Goal: Task Accomplishment & Management: Manage account settings

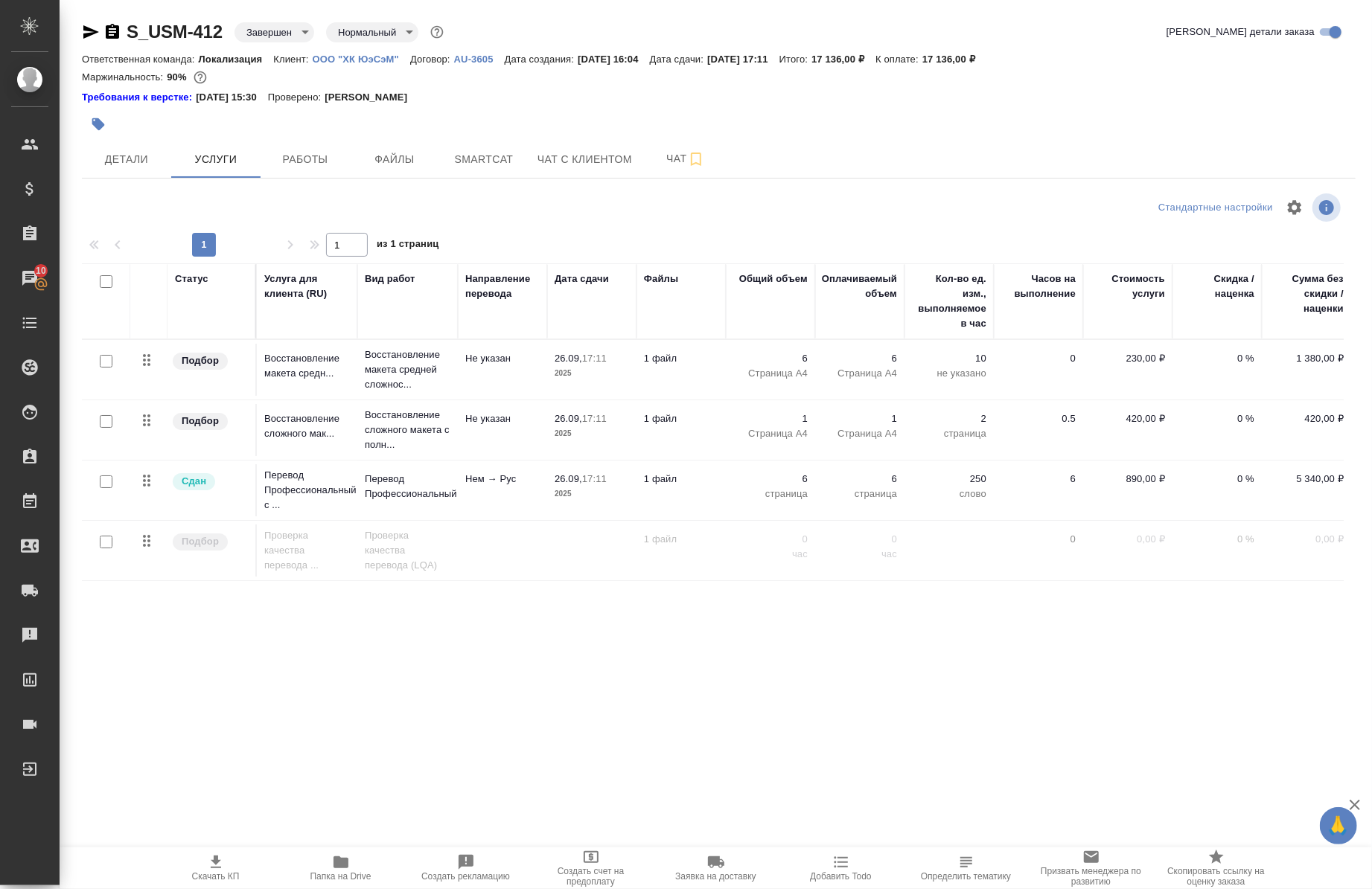
click at [369, 60] on p "ООО "ХК ЮэСэМ"" at bounding box center [361, 59] width 98 height 11
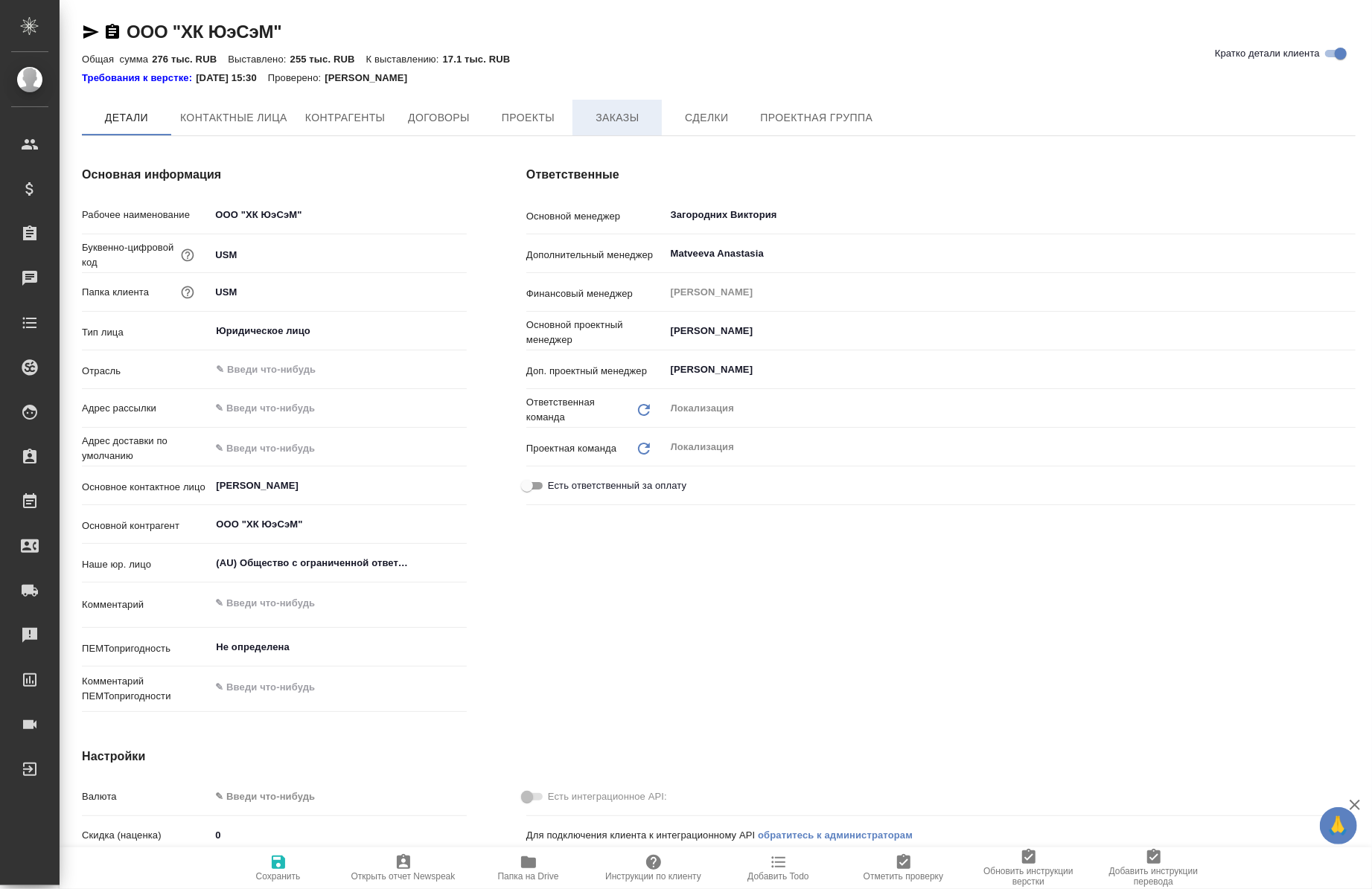
type textarea "x"
click at [619, 122] on span "Заказы" at bounding box center [617, 118] width 72 height 19
type textarea "x"
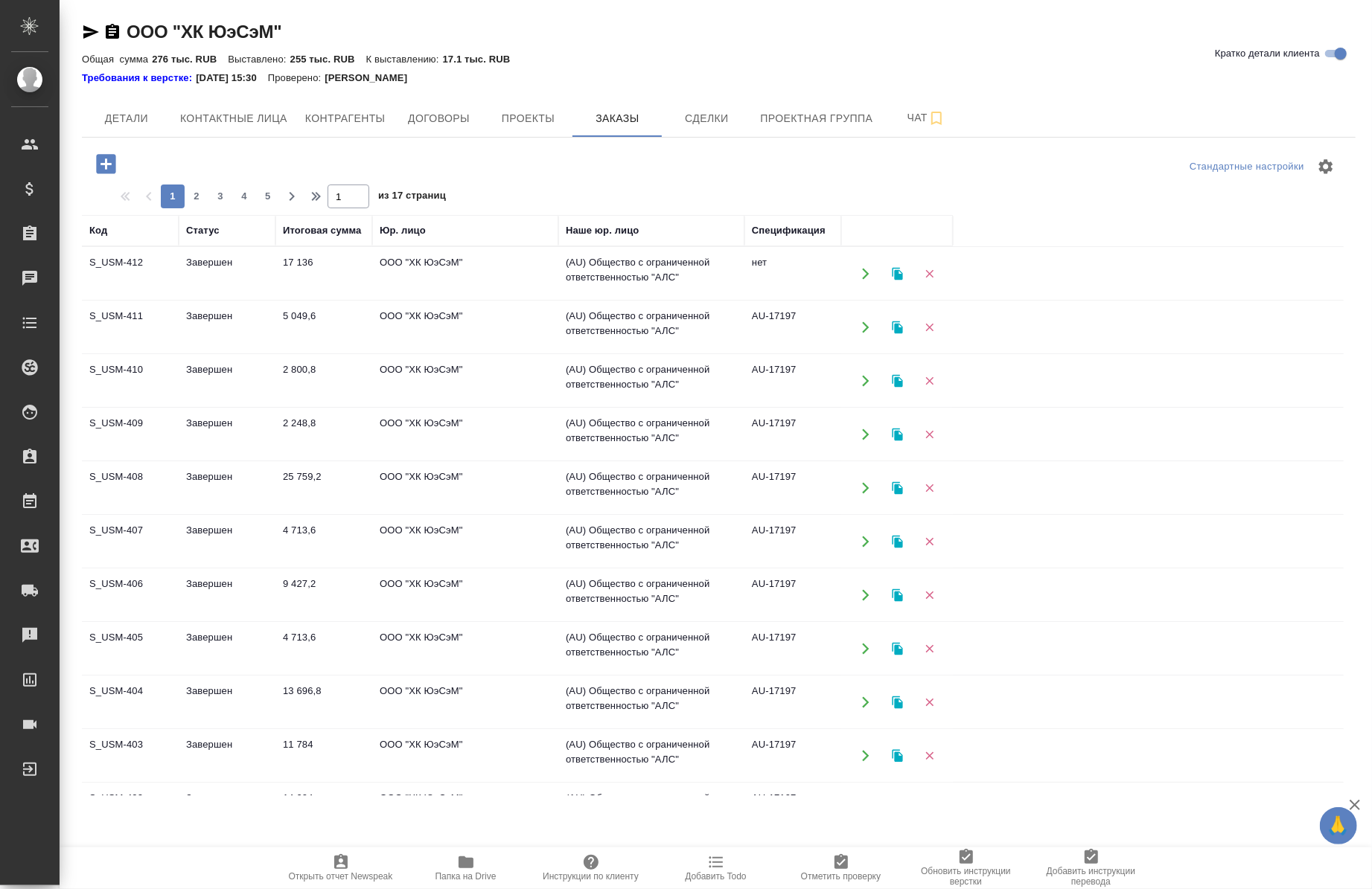
click at [900, 275] on icon "button" at bounding box center [896, 273] width 10 height 13
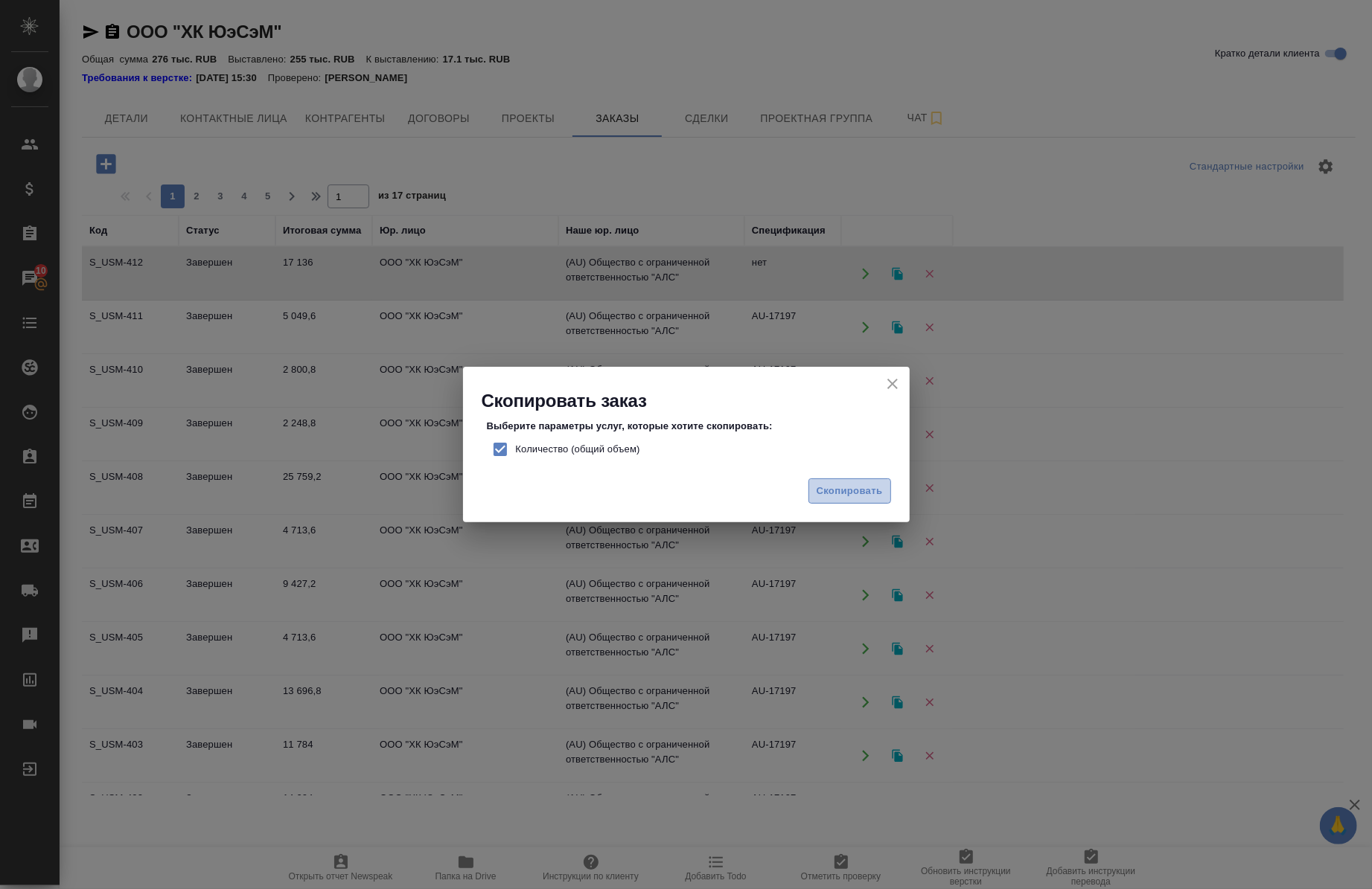
click at [832, 483] on span "Скопировать" at bounding box center [850, 491] width 67 height 17
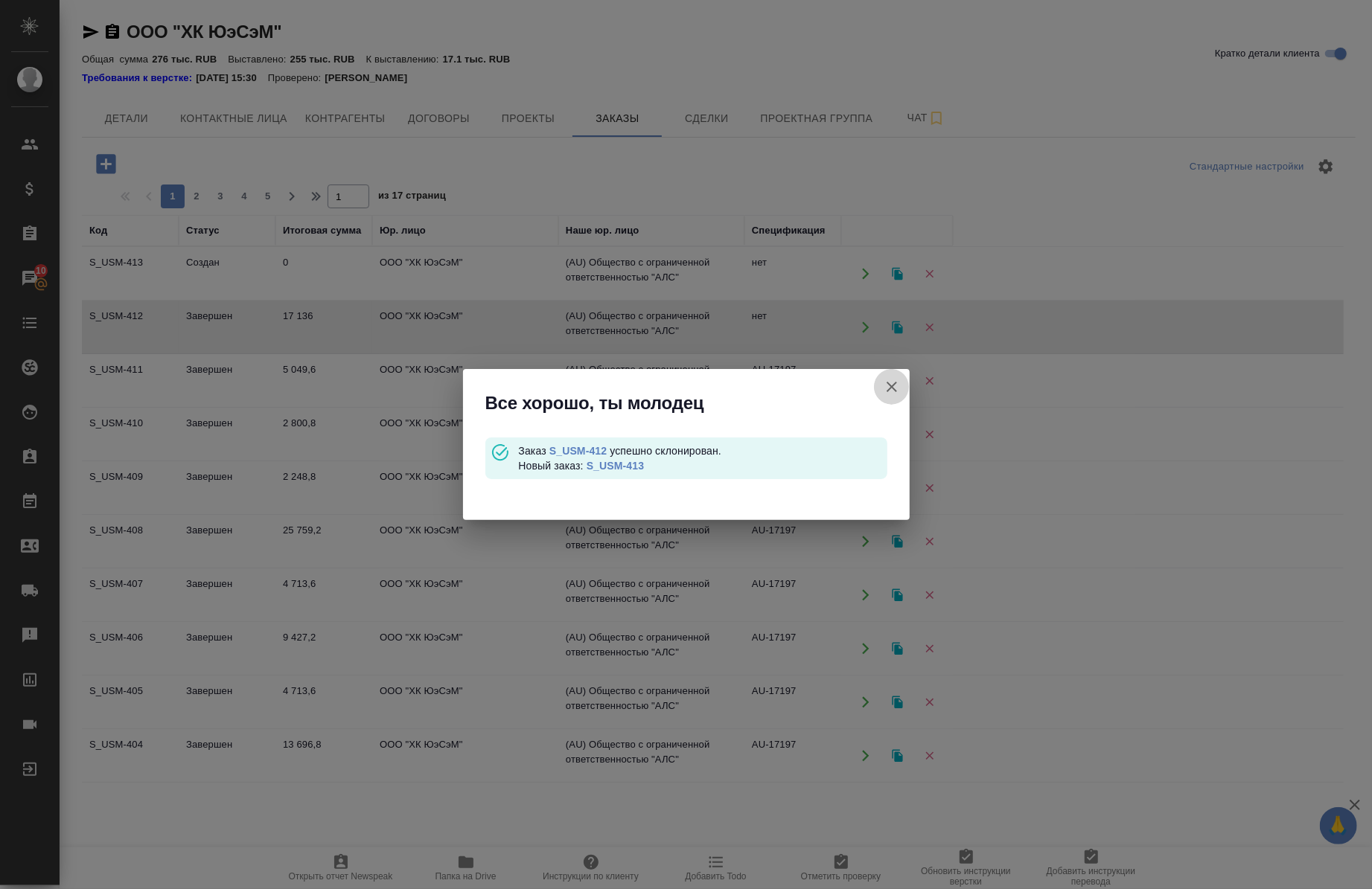
click at [887, 397] on button "Кратко детали клиента" at bounding box center [891, 387] width 36 height 36
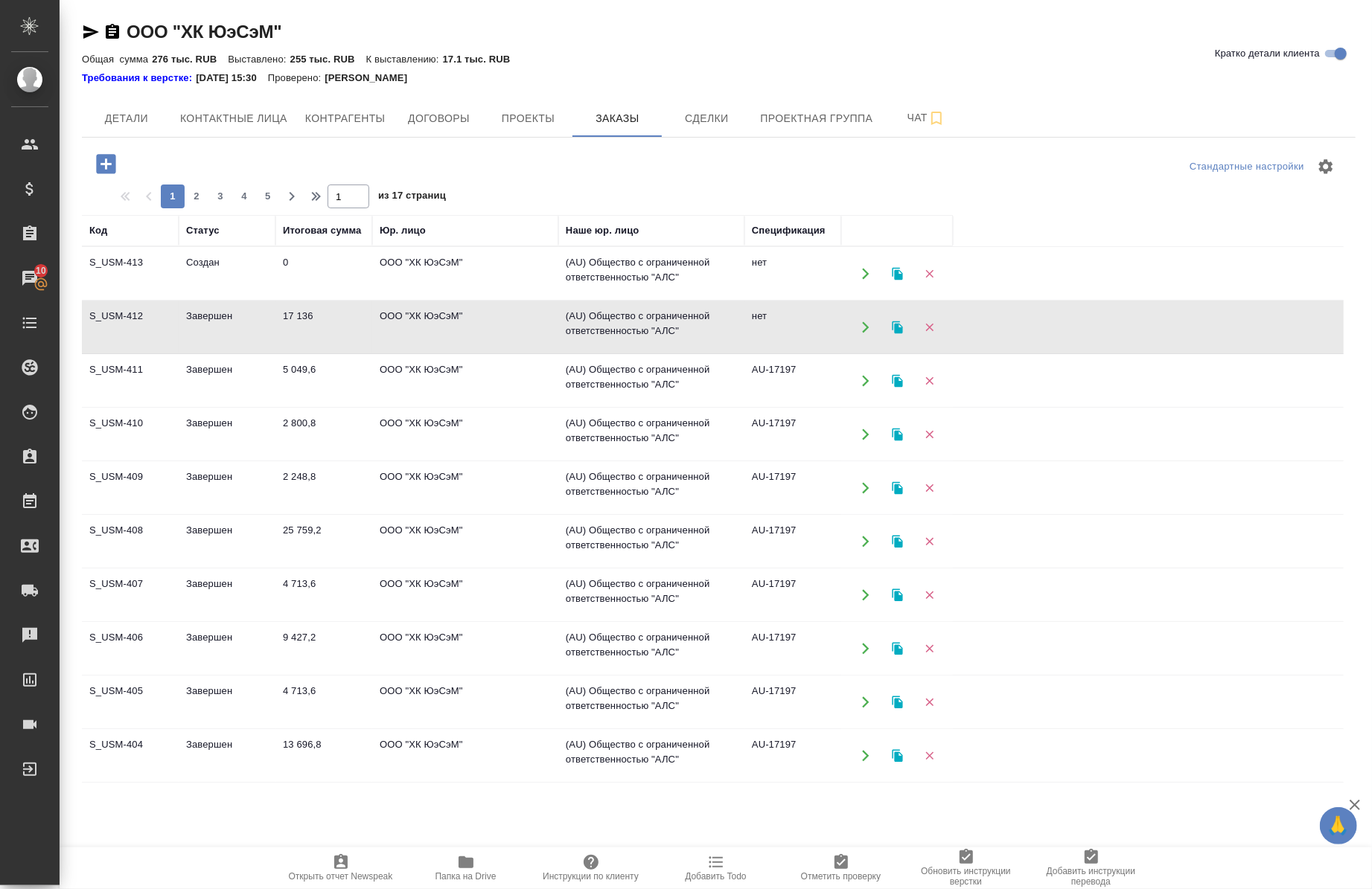
click at [129, 265] on td "S_USM-413" at bounding box center [129, 273] width 97 height 52
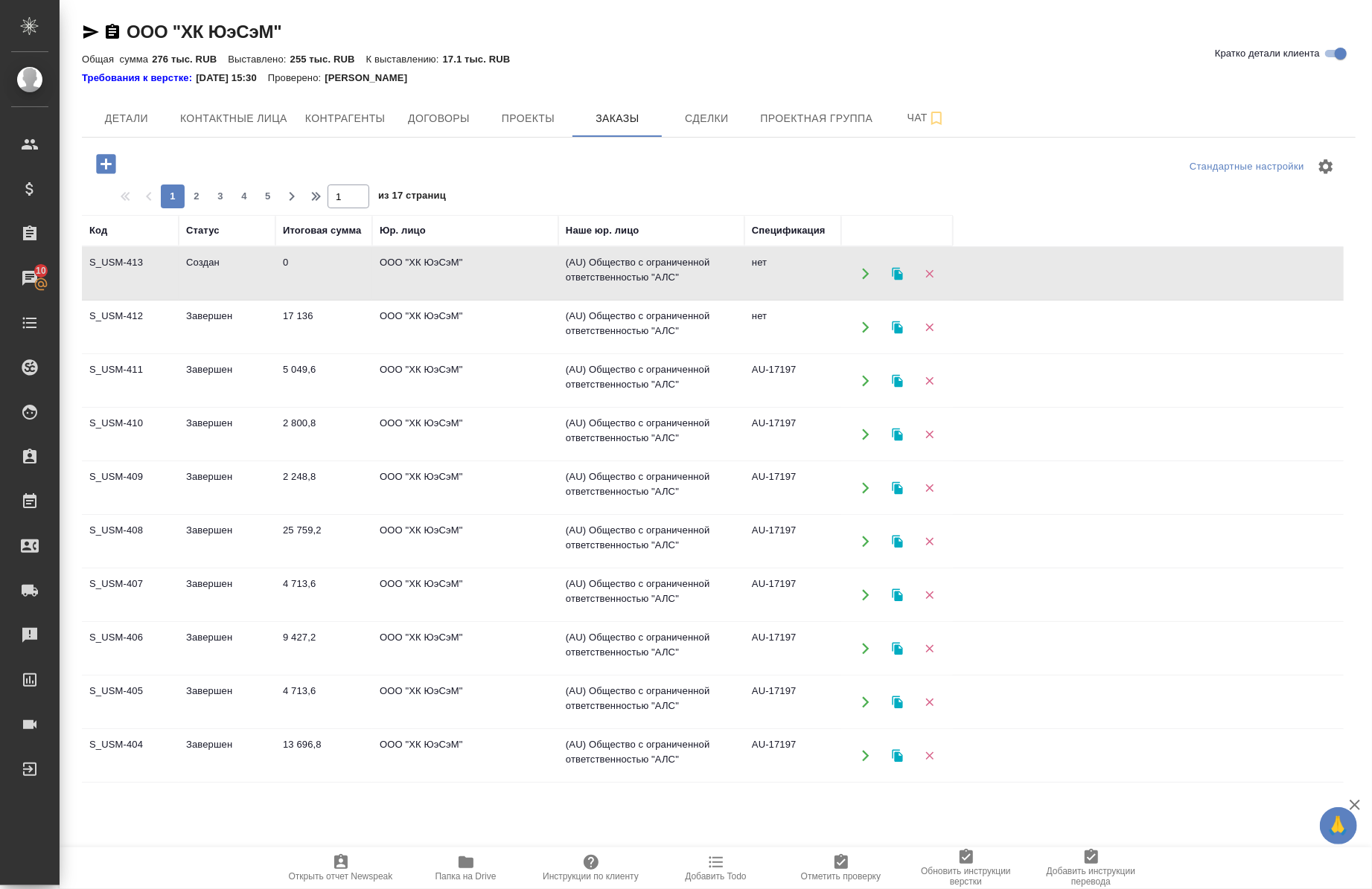
click at [136, 267] on td "S_USM-413" at bounding box center [129, 273] width 97 height 52
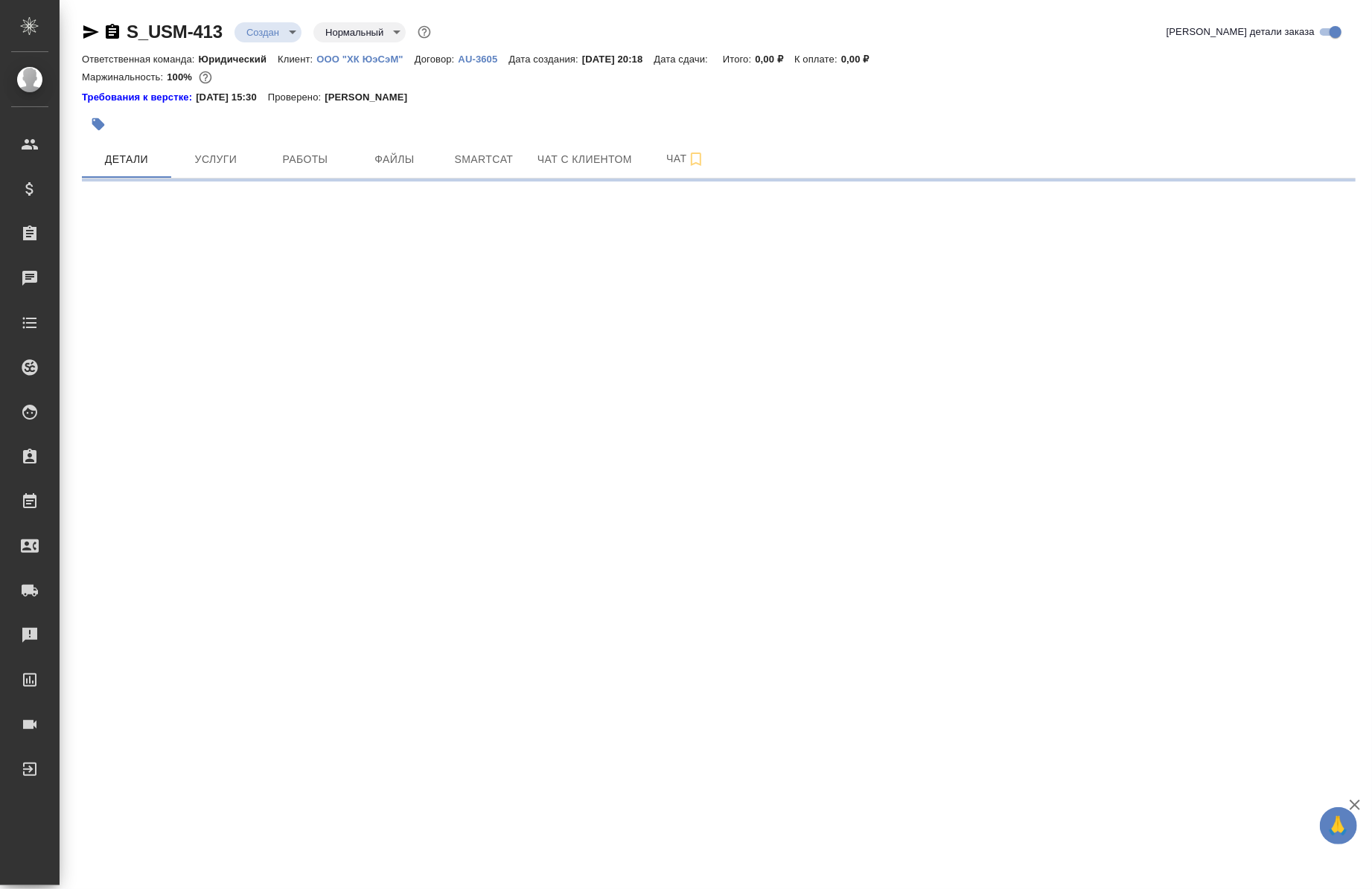
select select "RU"
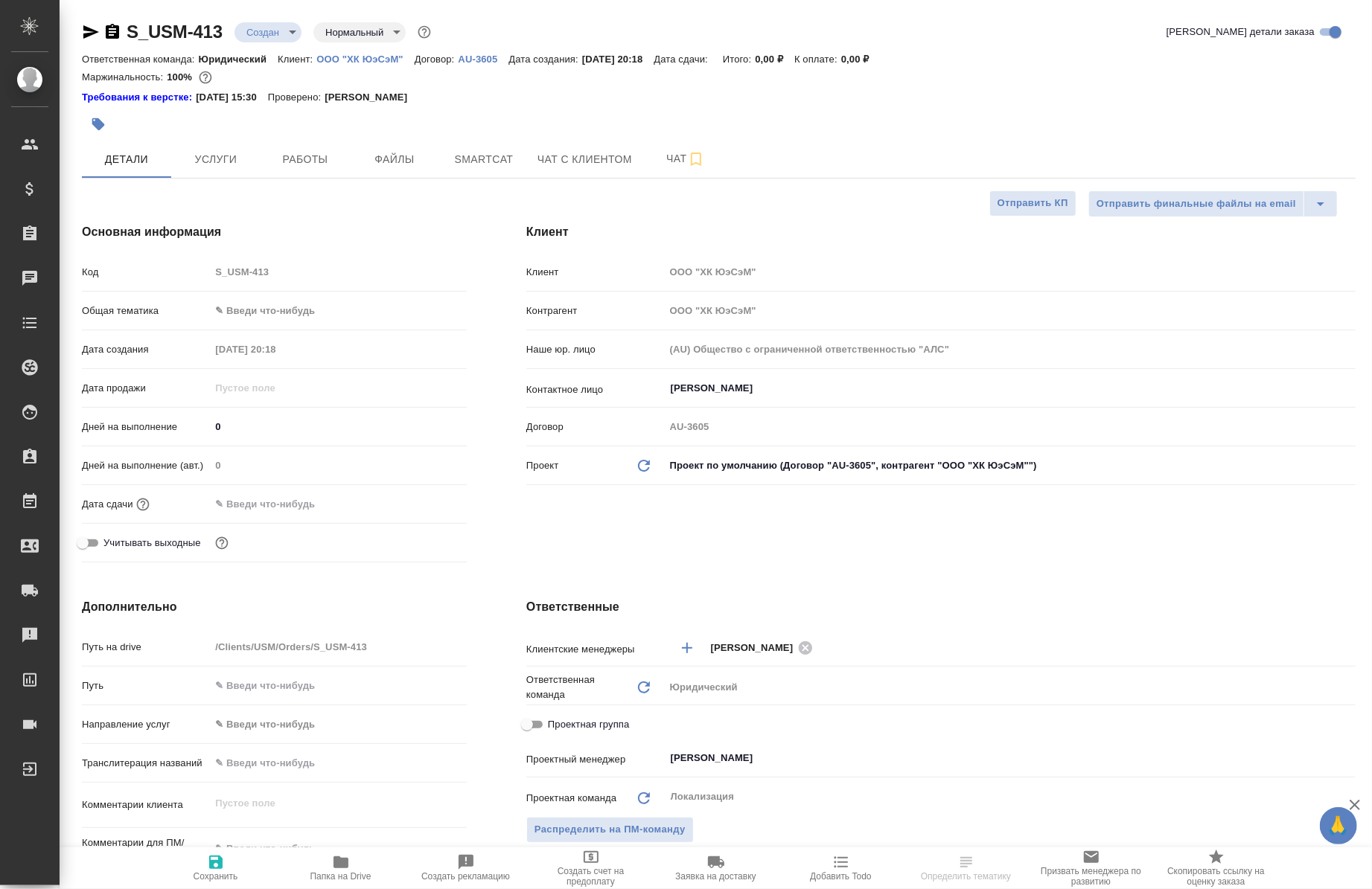
type textarea "x"
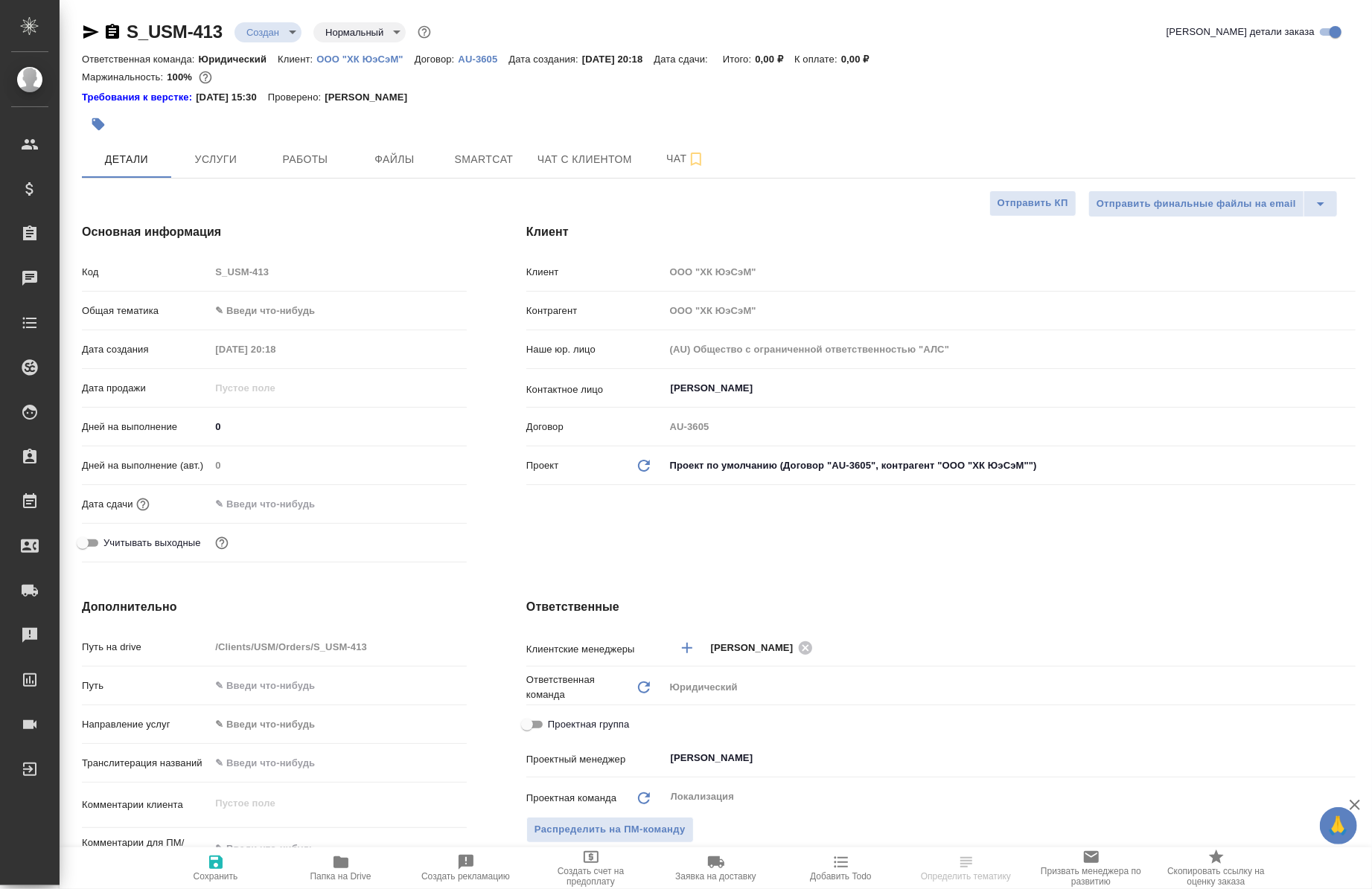
type textarea "x"
click at [235, 151] on span "Услуги" at bounding box center [216, 159] width 72 height 19
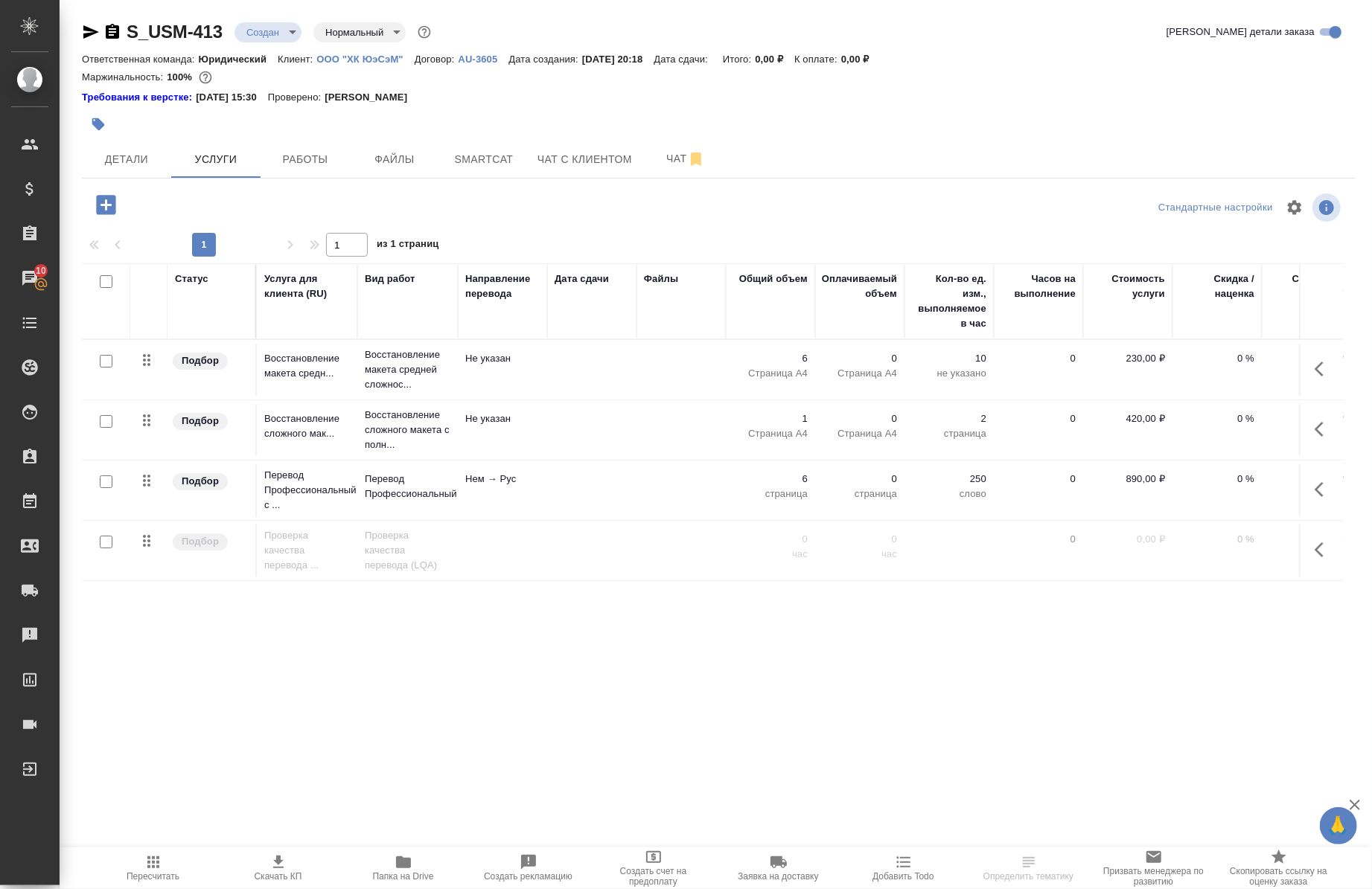
click at [263, 50] on div "Ответственная команда: Юридический Клиент: ООО "ХК ЮэСэМ" Договор: AU-3605 Дата…" at bounding box center [718, 59] width 1274 height 18
click at [105, 280] on input "checkbox" at bounding box center [105, 281] width 13 height 13
checkbox input "true"
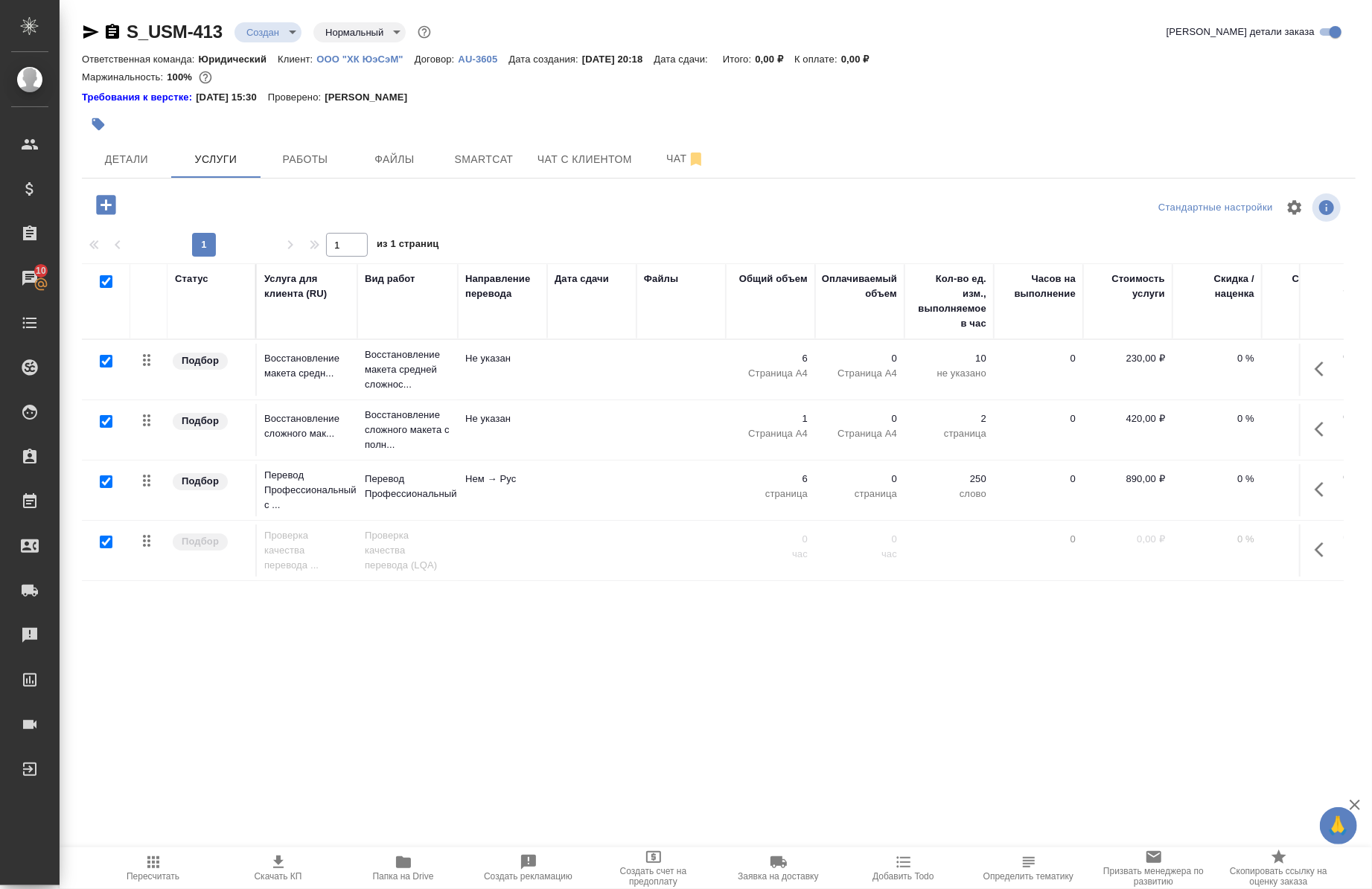
checkbox input "true"
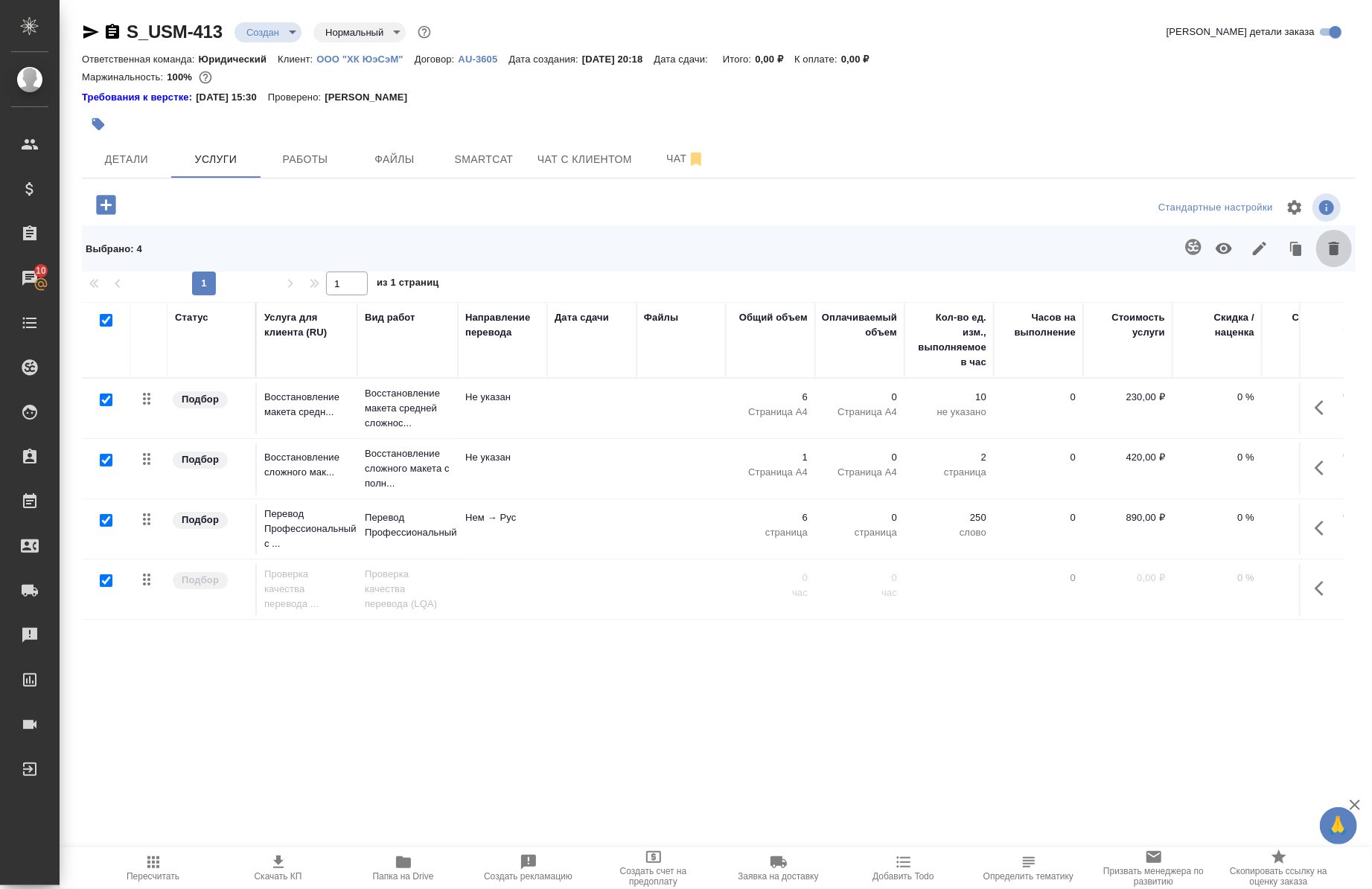
click at [1326, 247] on icon "button" at bounding box center [1334, 249] width 18 height 18
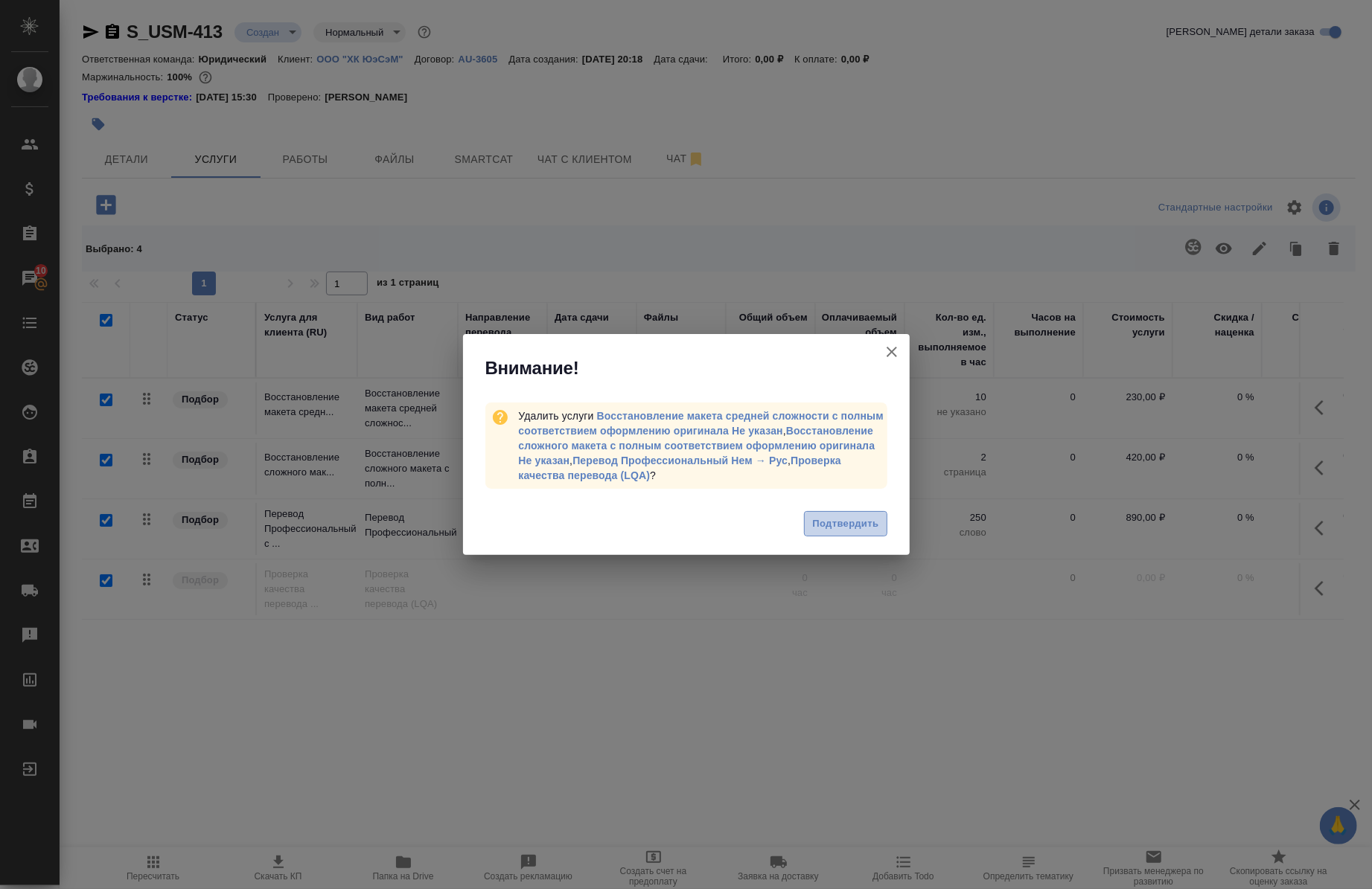
click at [827, 511] on button "Подтвердить" at bounding box center [845, 524] width 83 height 26
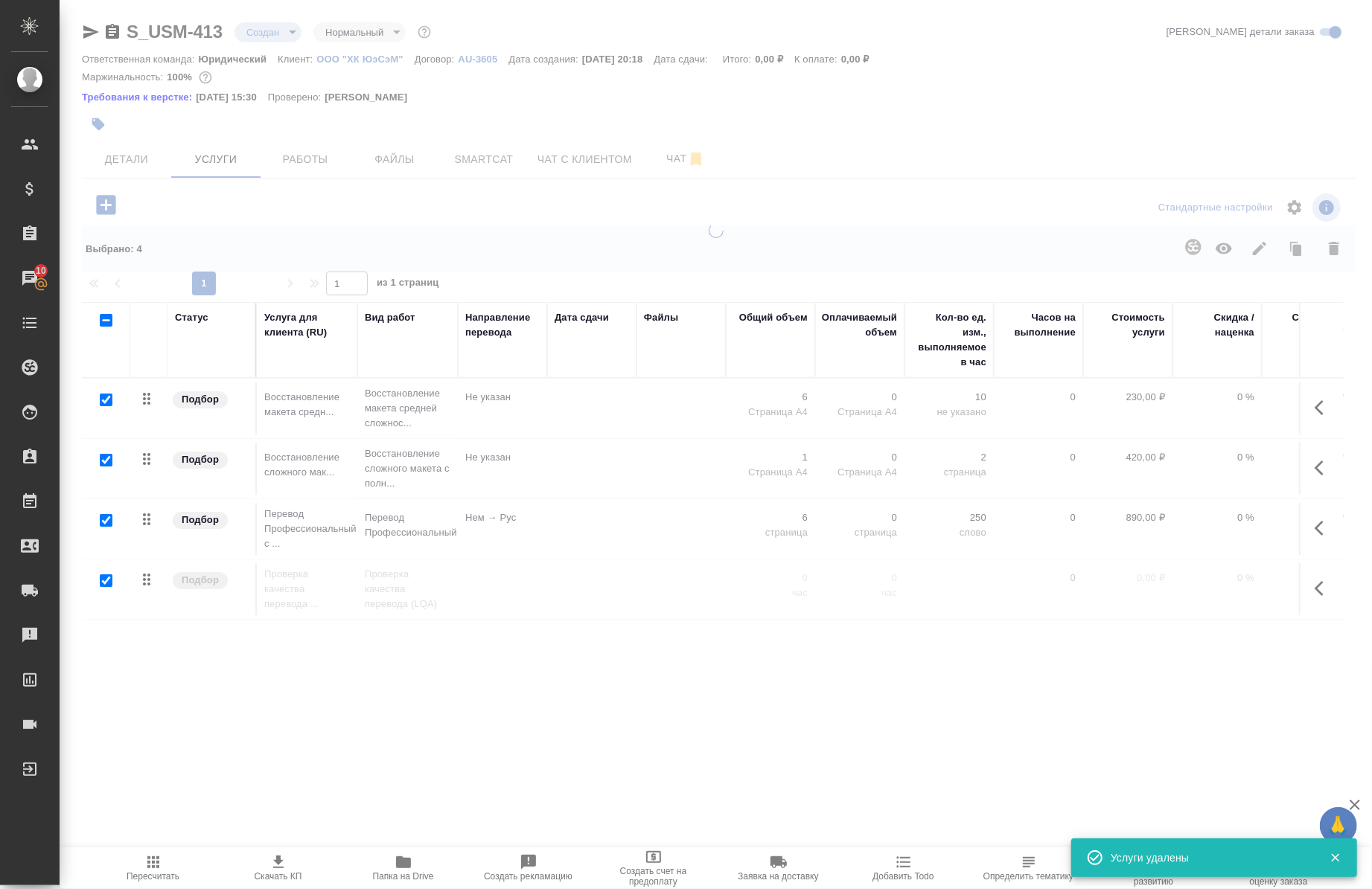
checkbox input "false"
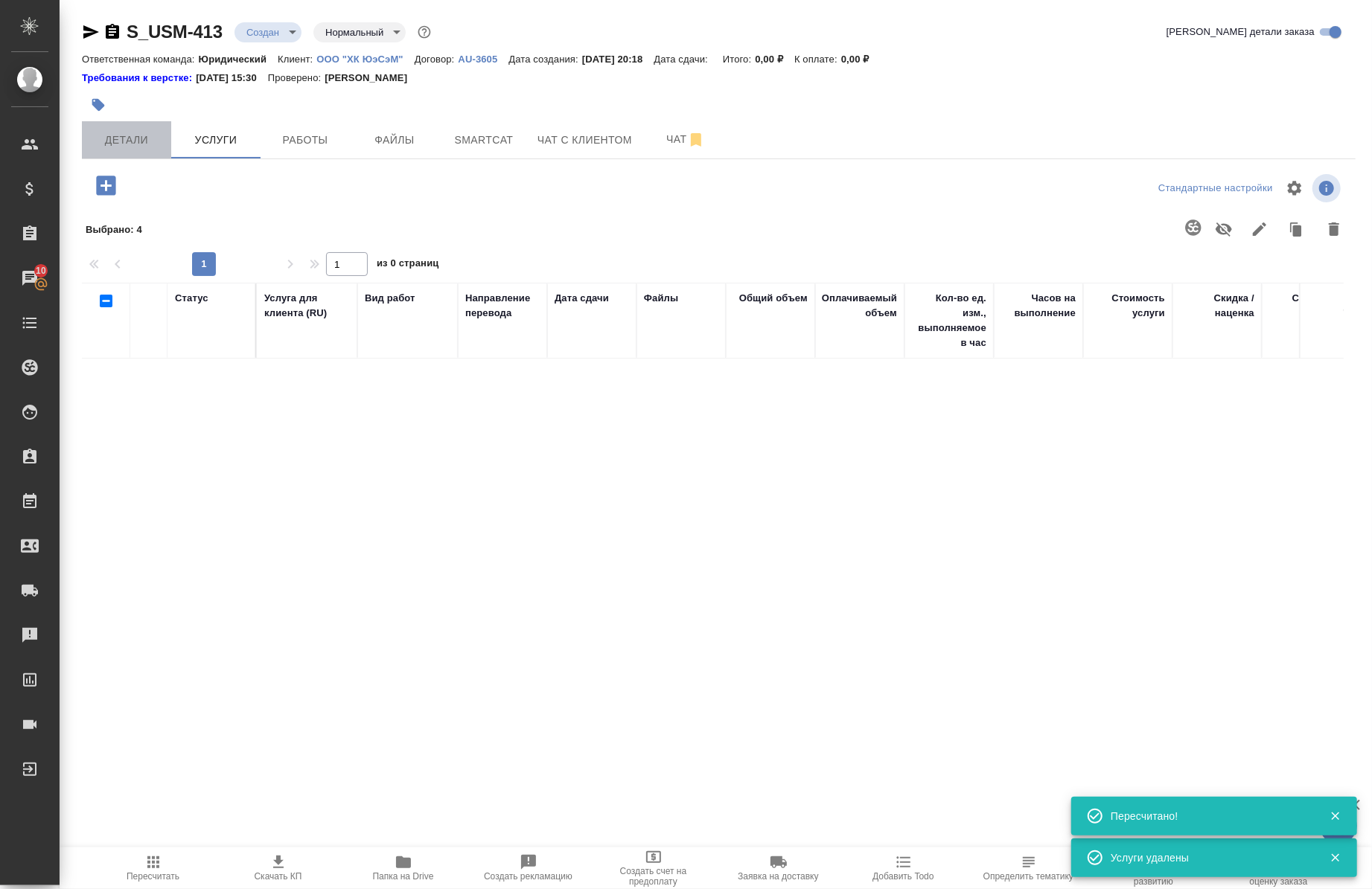
click at [141, 152] on button "Детали" at bounding box center [126, 139] width 90 height 37
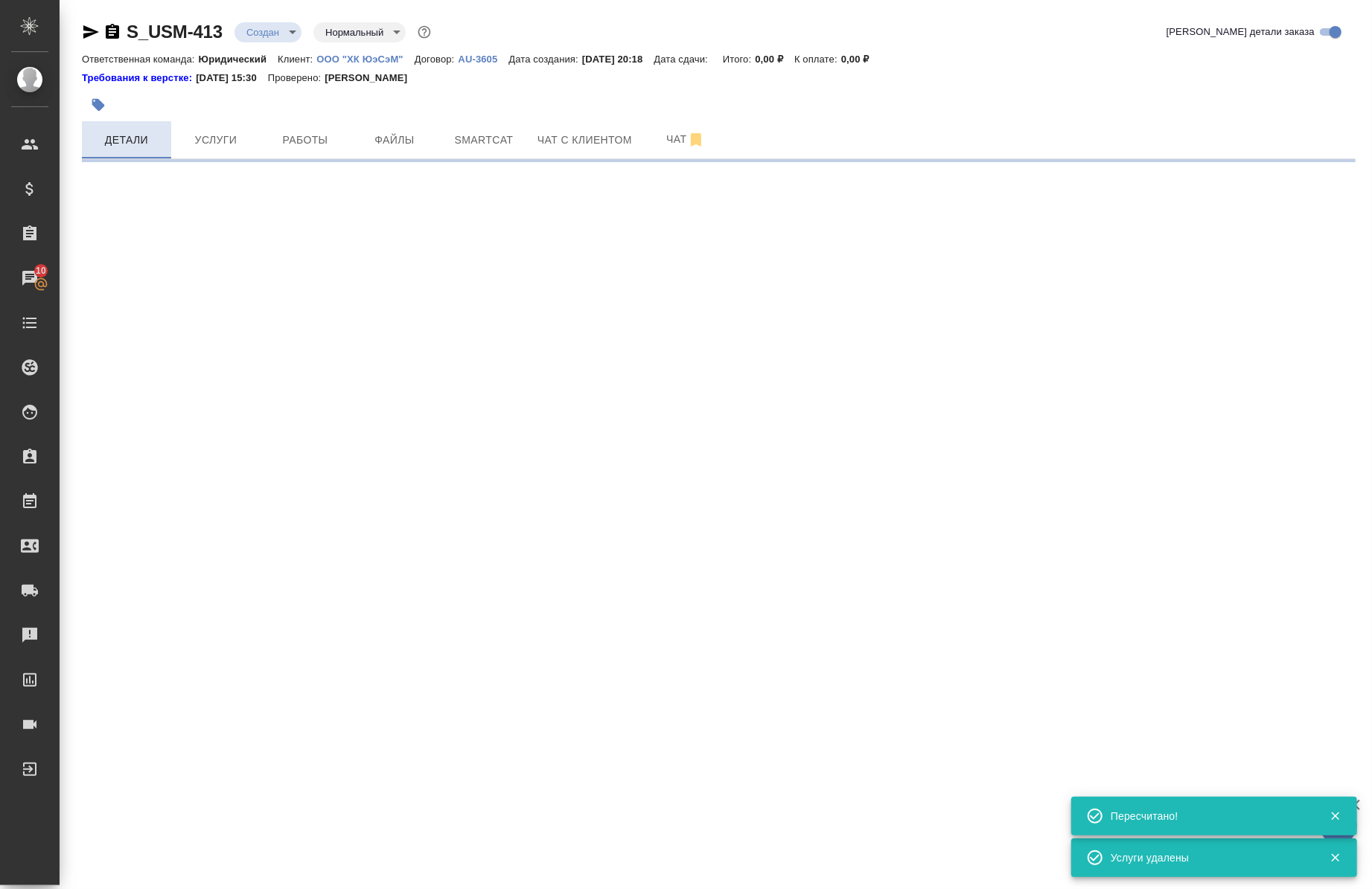
select select "RU"
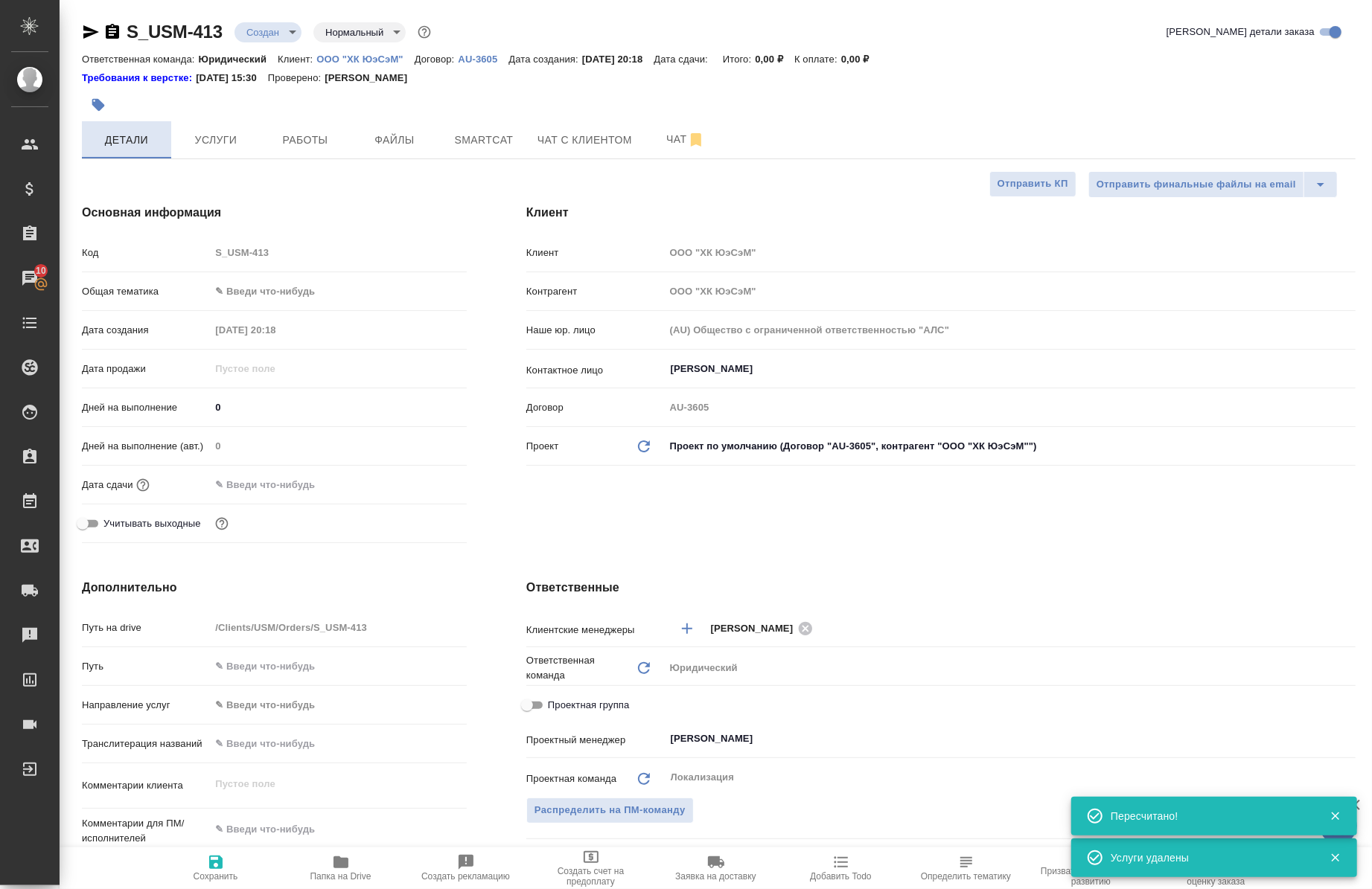
type textarea "x"
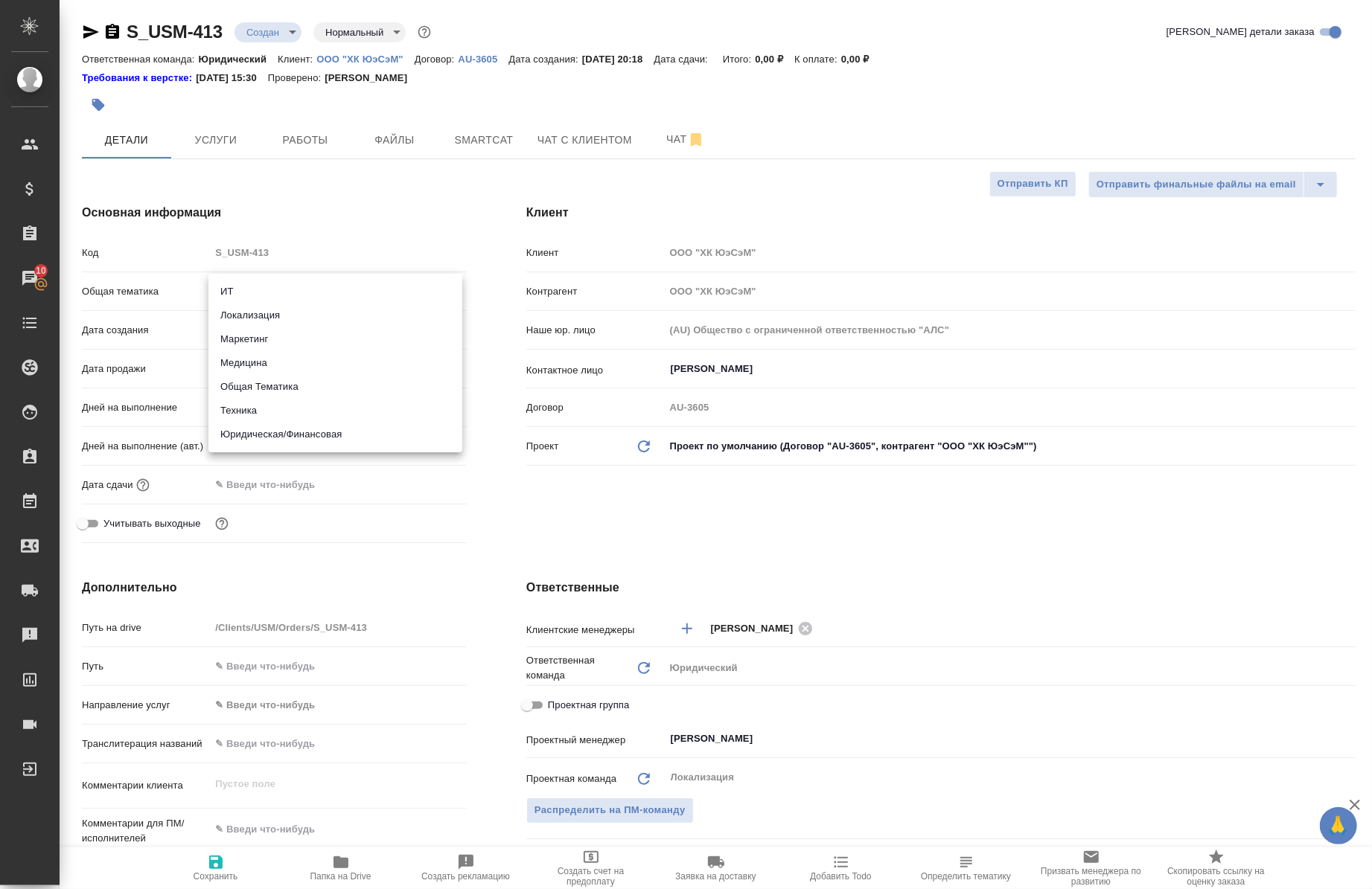
click at [262, 302] on body "🙏 .cls-1 fill:#fff; AWATERA Chernova Anna Клиенты Спецификации Заказы 10 Чаты T…" at bounding box center [686, 444] width 1372 height 889
click at [265, 338] on li "Маркетинг" at bounding box center [334, 339] width 254 height 24
type input "marketing"
type textarea "x"
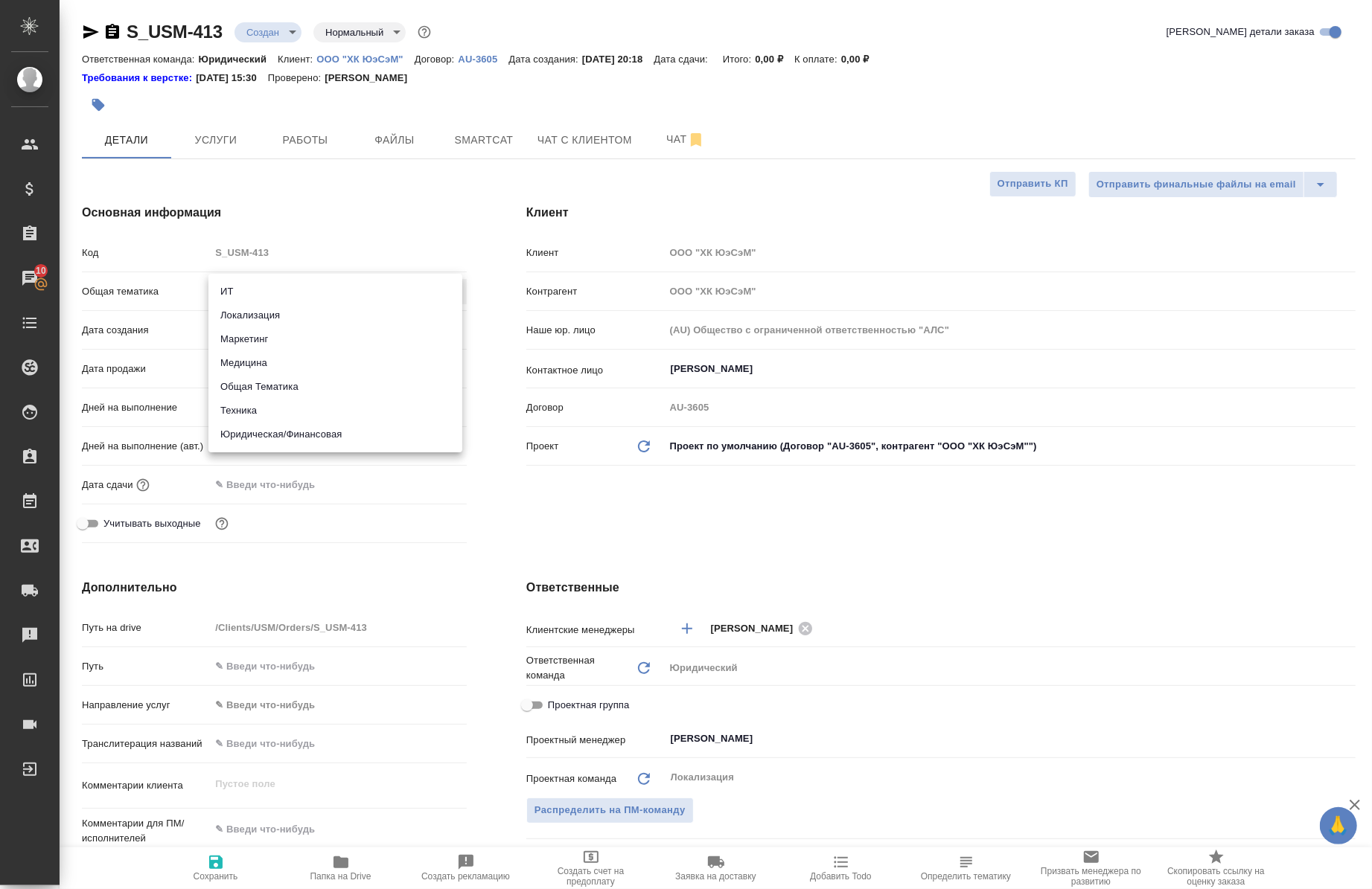
type textarea "x"
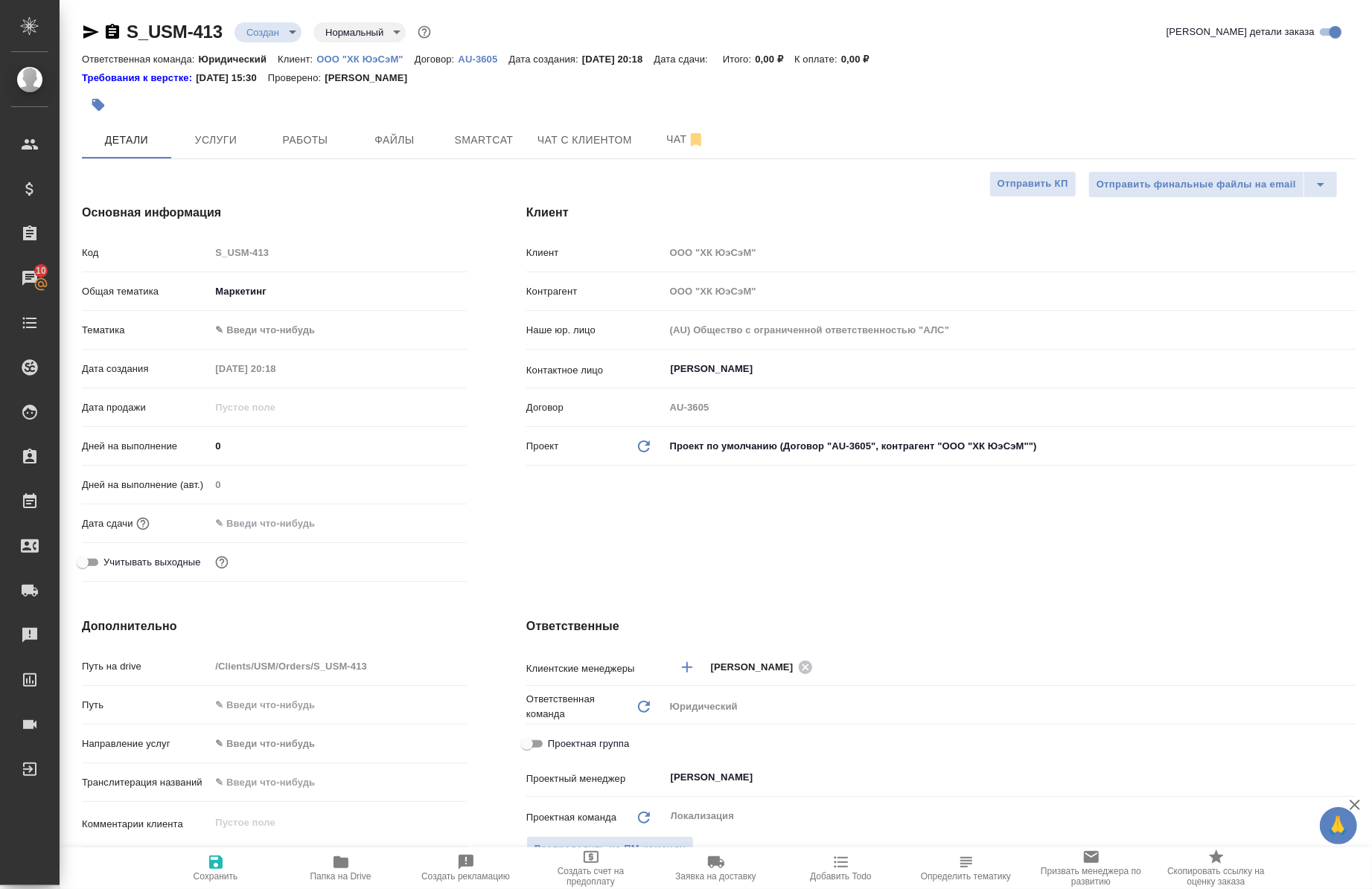
click at [247, 332] on body "🙏 .cls-1 fill:#fff; AWATERA Chernova Anna Клиенты Спецификации Заказы 10 Чаты T…" at bounding box center [686, 444] width 1372 height 889
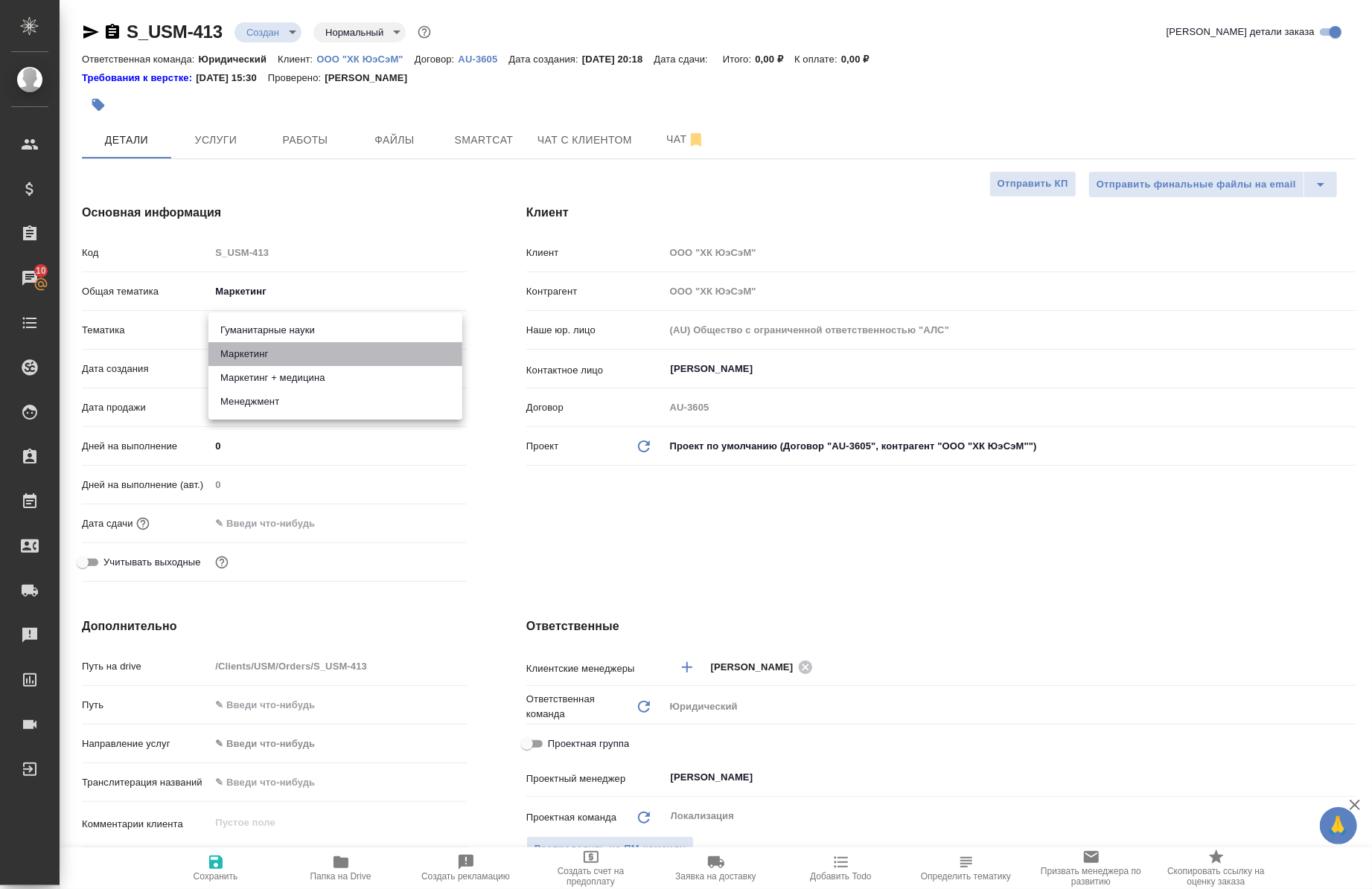
click at [253, 361] on li "Маркетинг" at bounding box center [334, 354] width 254 height 24
type textarea "x"
type input "5a8b8b956a9677013d343d63"
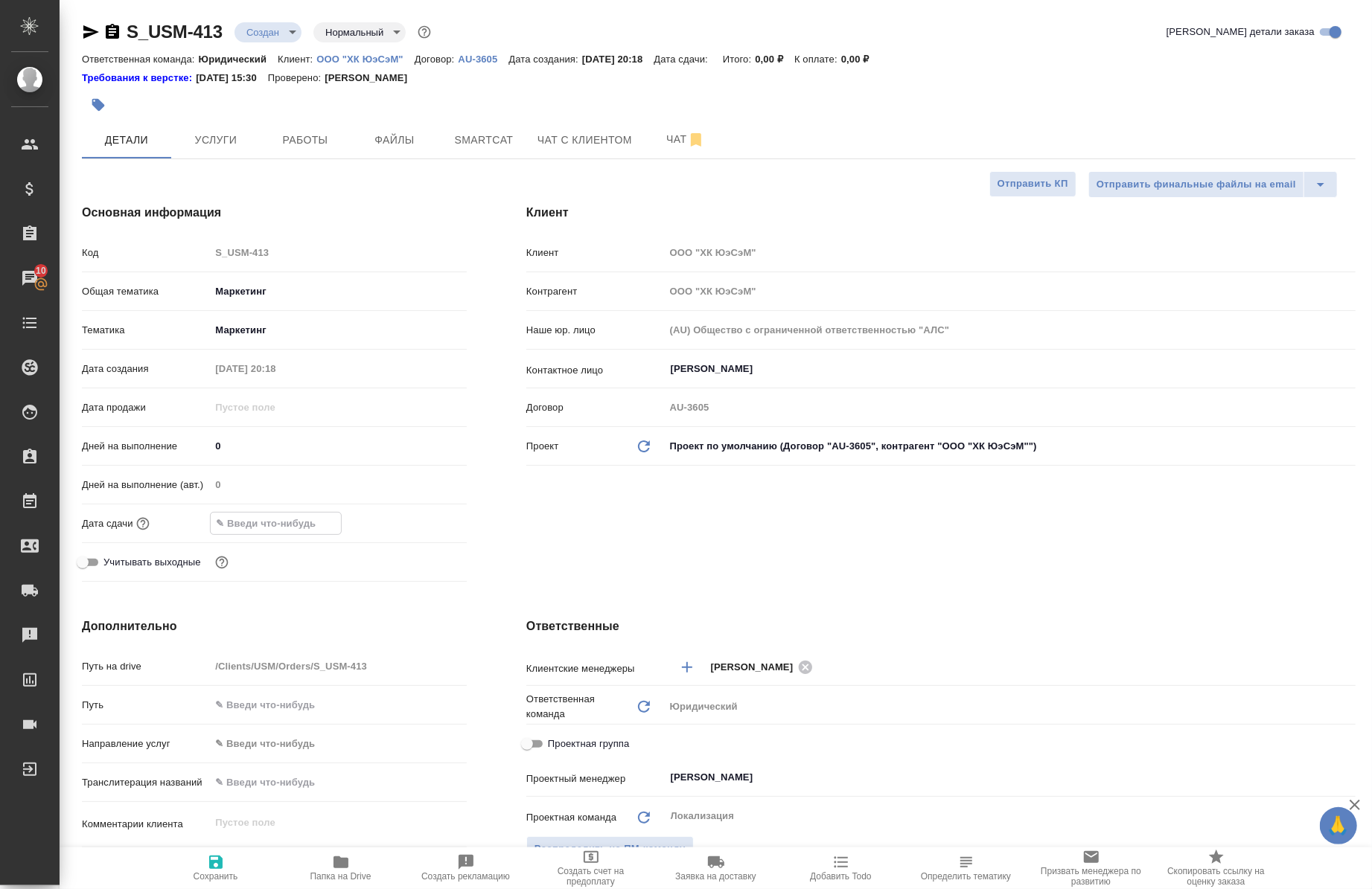
click at [282, 518] on input "text" at bounding box center [276, 523] width 130 height 22
click at [423, 516] on icon "button" at bounding box center [423, 521] width 13 height 15
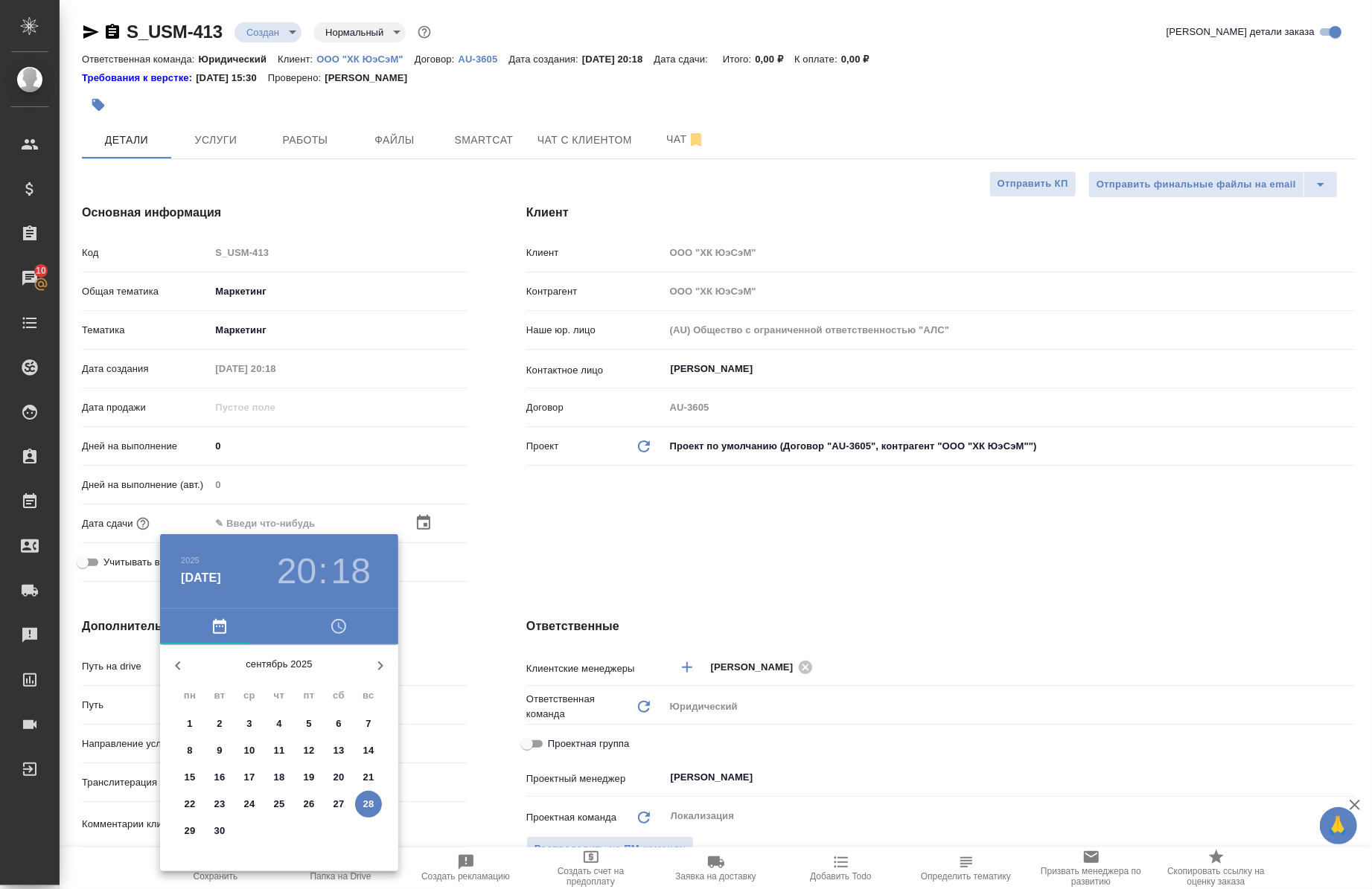
click at [192, 837] on p "29" at bounding box center [190, 830] width 11 height 15
type input "29.09.2025 20:18"
type textarea "x"
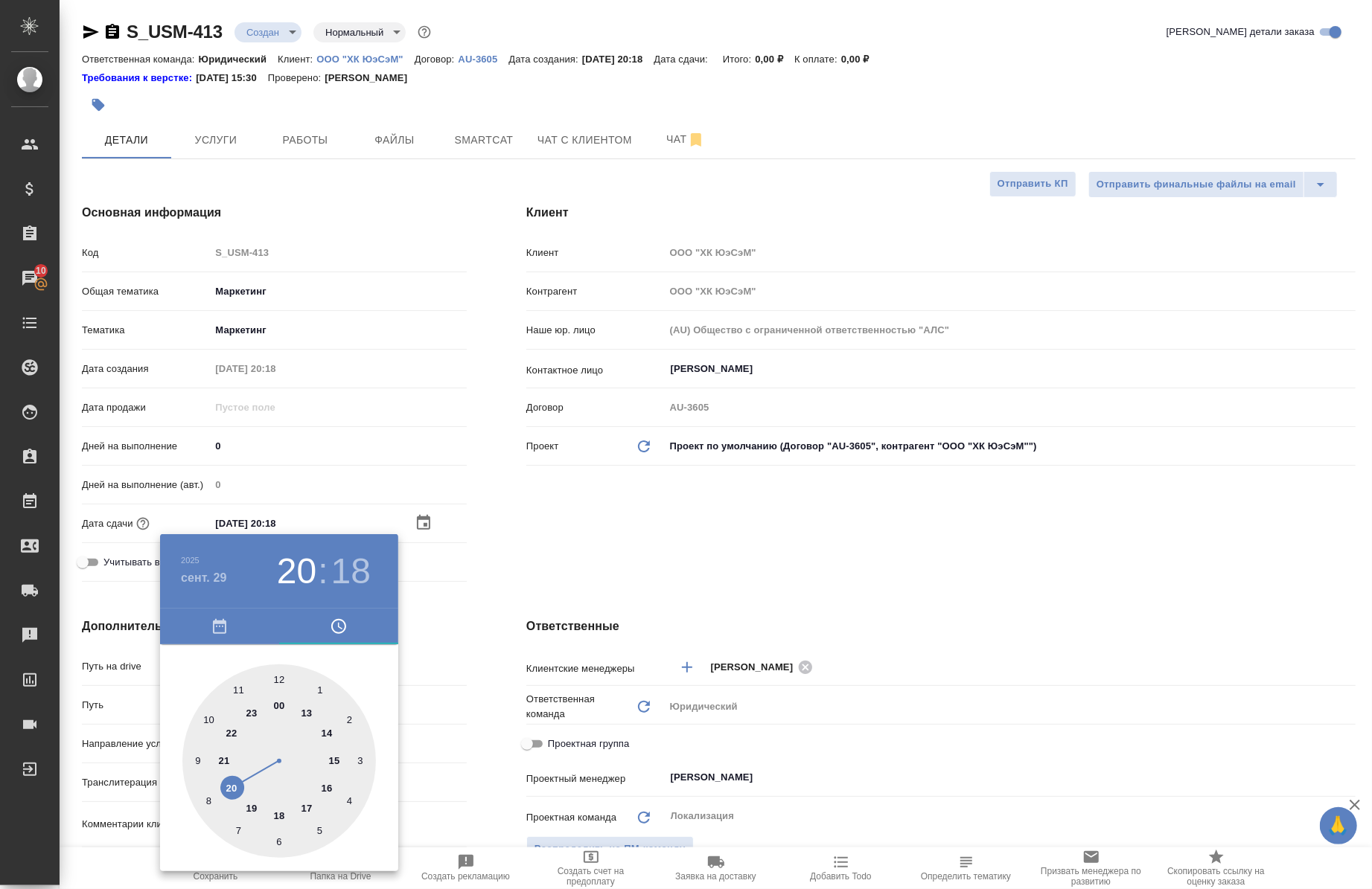
click at [350, 485] on div at bounding box center [686, 444] width 1372 height 889
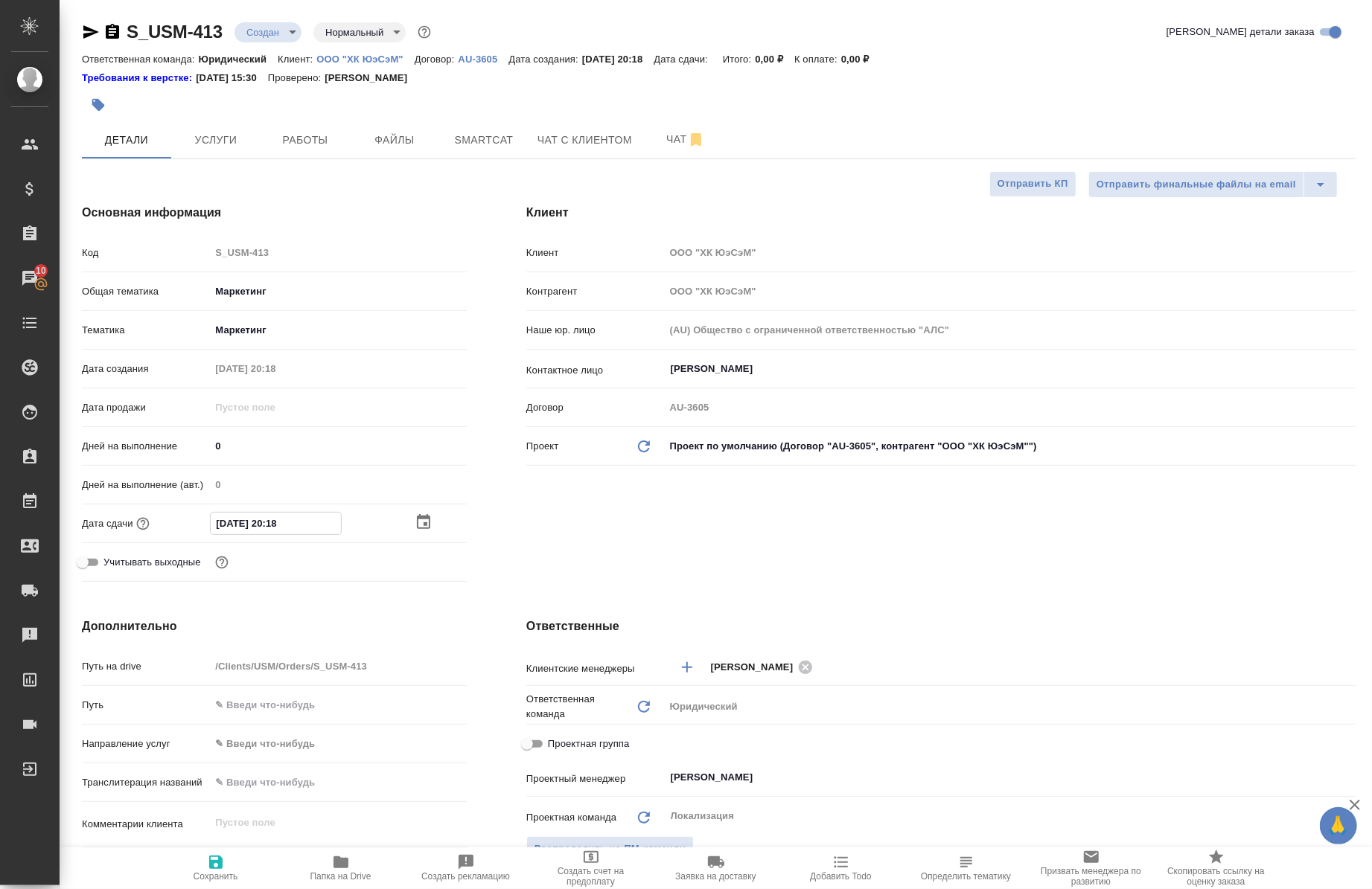
click at [313, 533] on input "29.09.2025 20:18" at bounding box center [276, 523] width 130 height 22
type input "29.09.2025 20:1_"
type textarea "x"
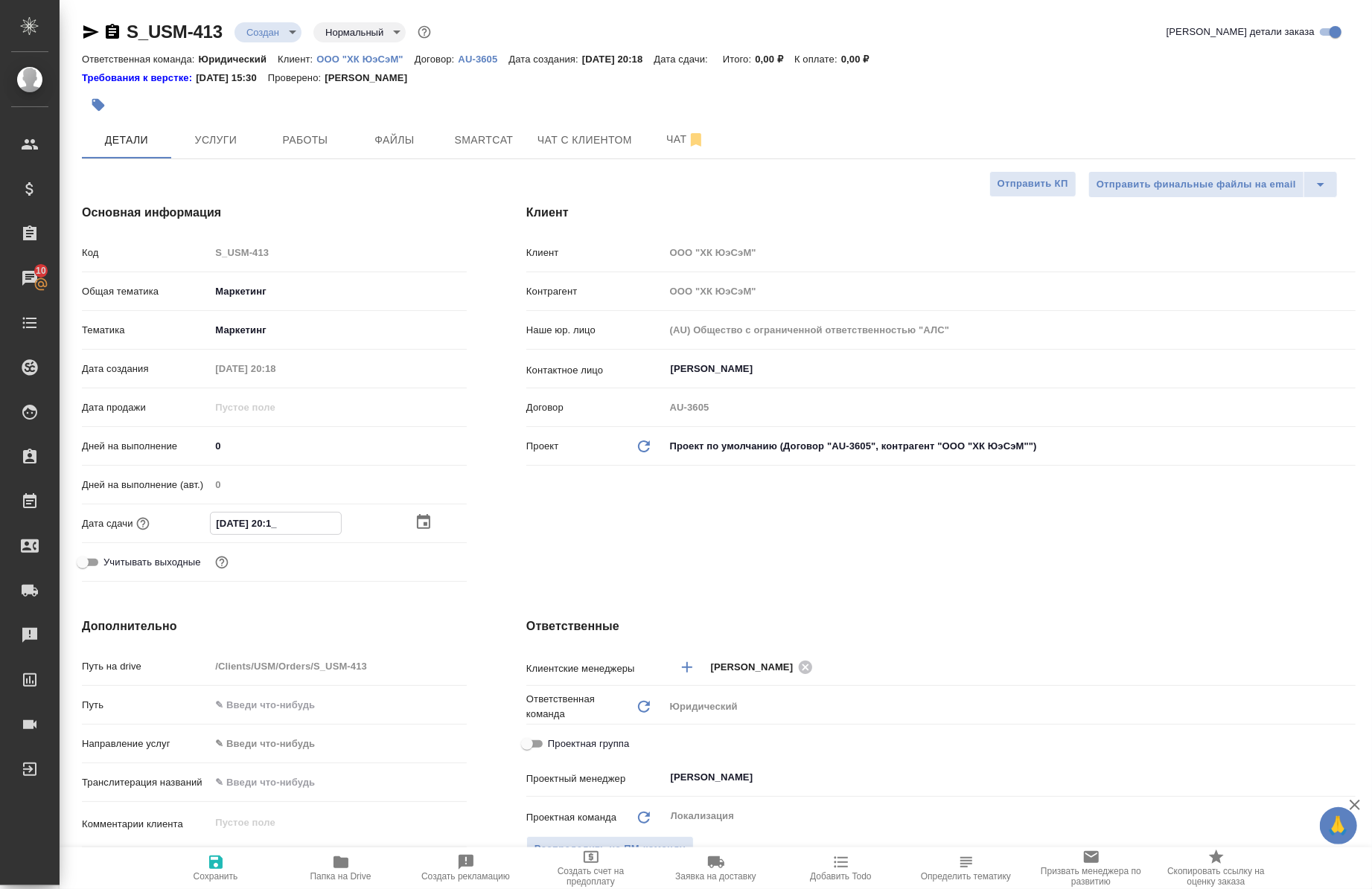
type input "29.09.2025 20:__"
type textarea "x"
type input "29.09.2025 2_:__"
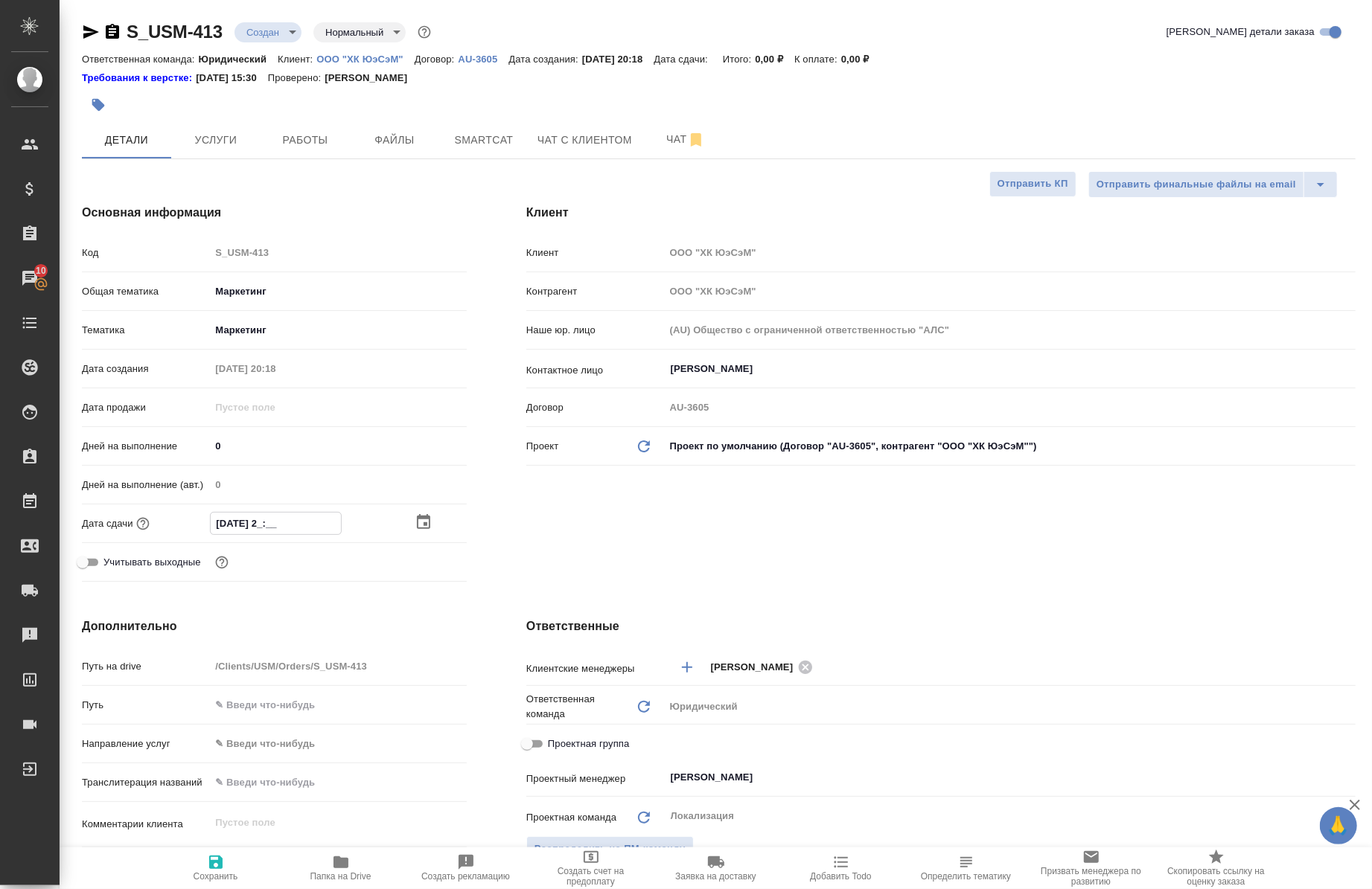
type textarea "x"
type input "29.09.2025 __:__"
type textarea "x"
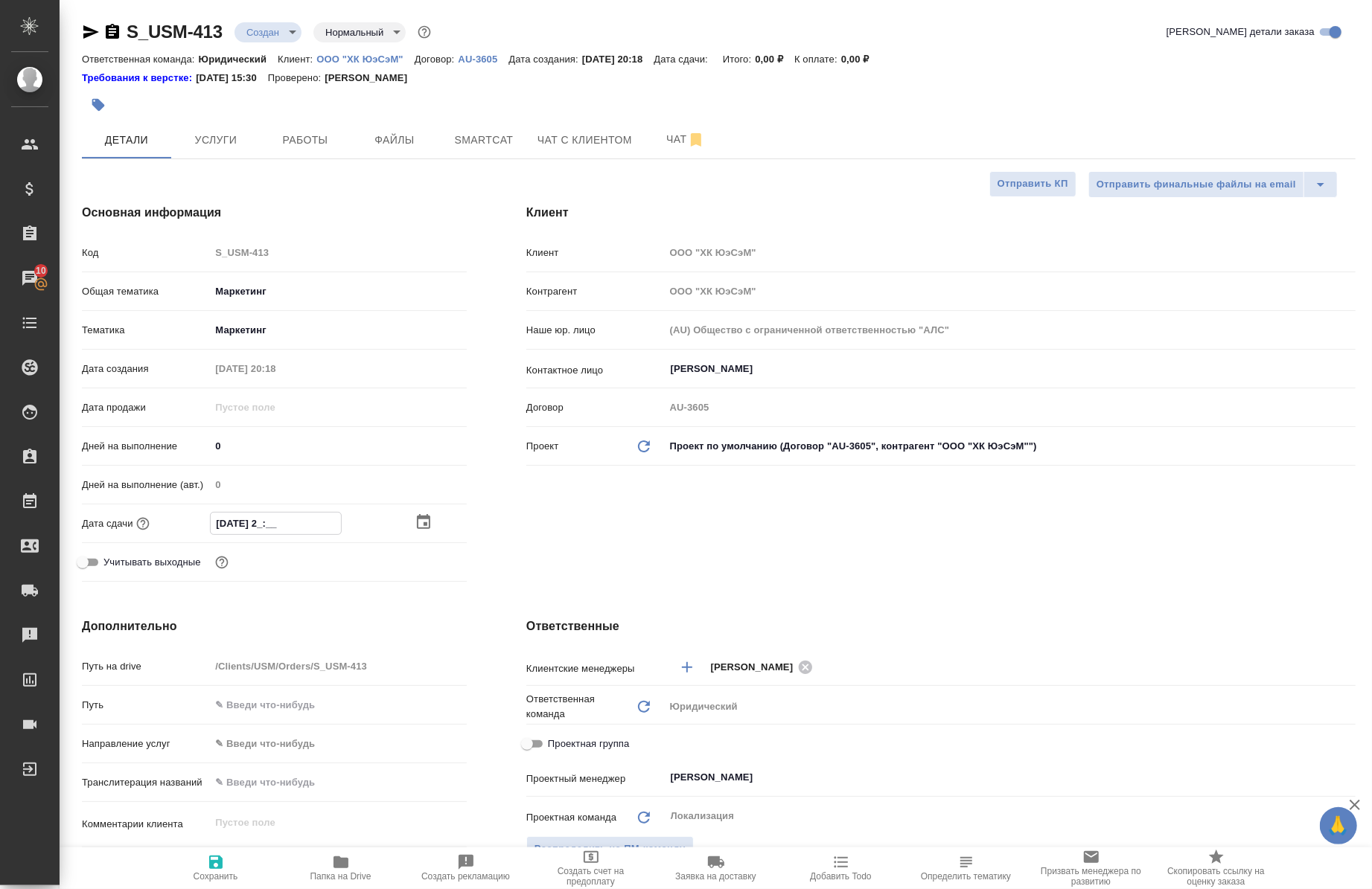
type textarea "x"
type input "29.09.2025 1_:__"
type textarea "x"
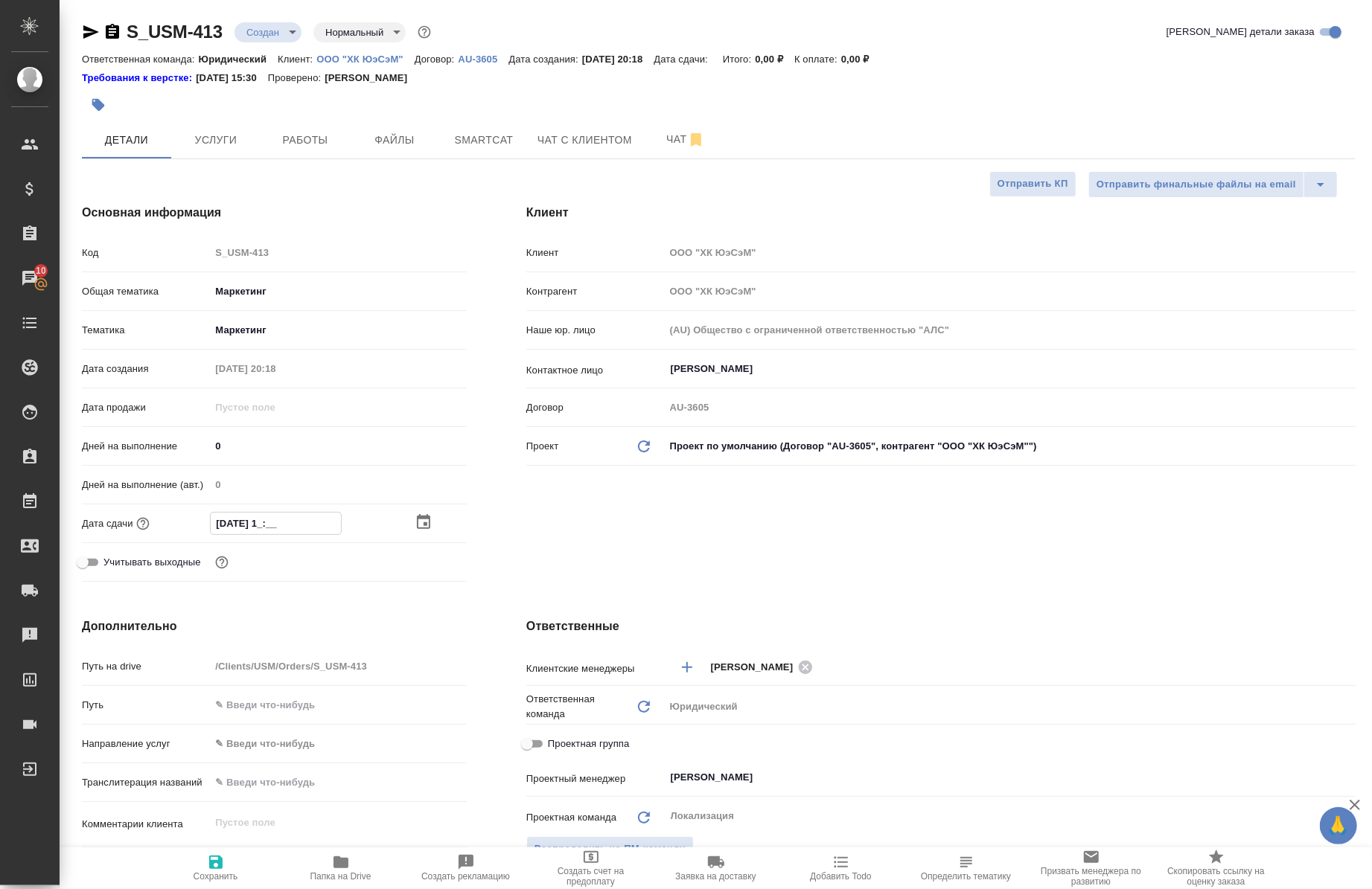
type textarea "x"
type input "29.09.2025 12:__"
type textarea "x"
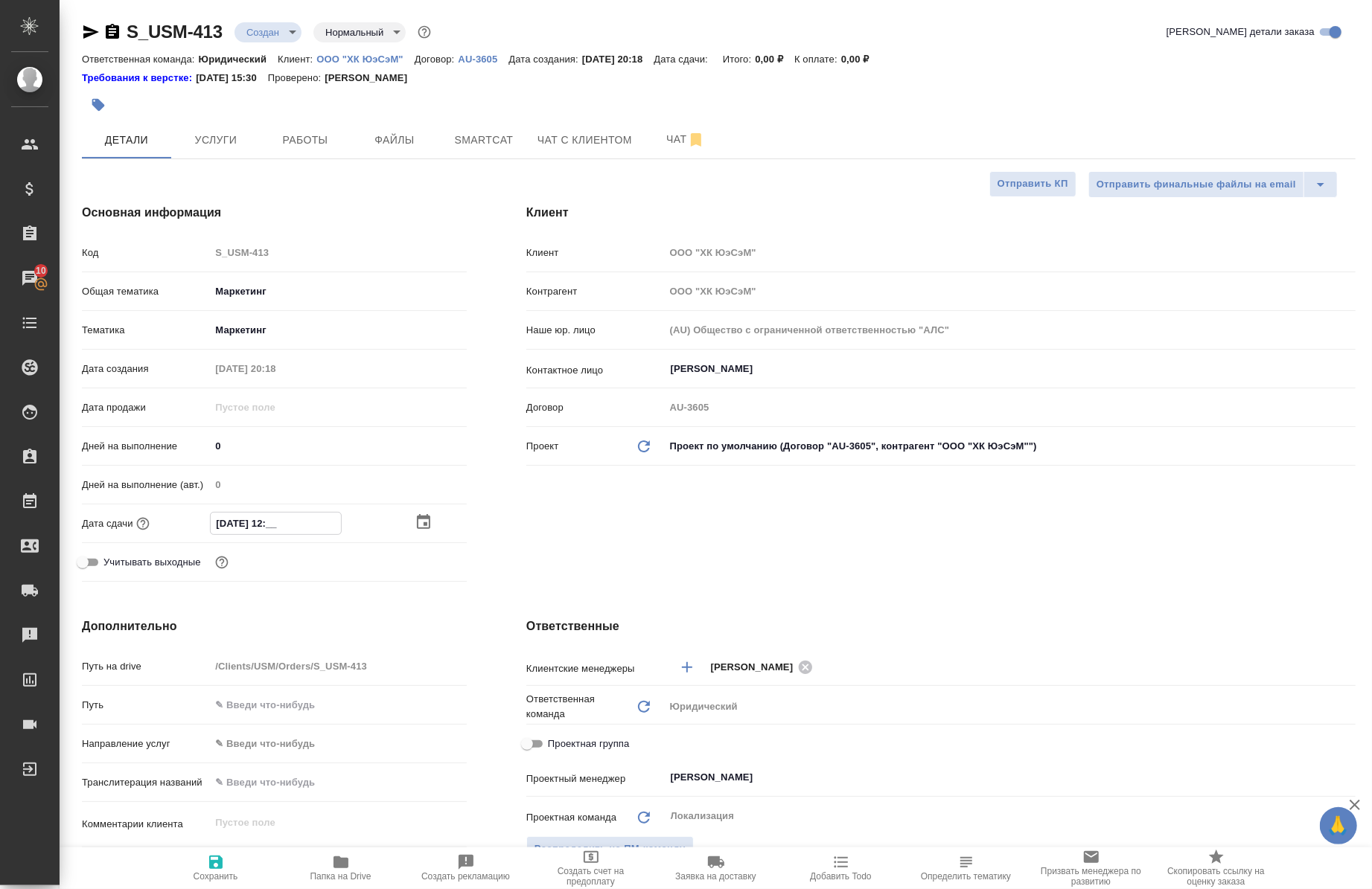
type input "29.09.2025 12:0_"
type textarea "x"
type input "29.09.2025 12:00"
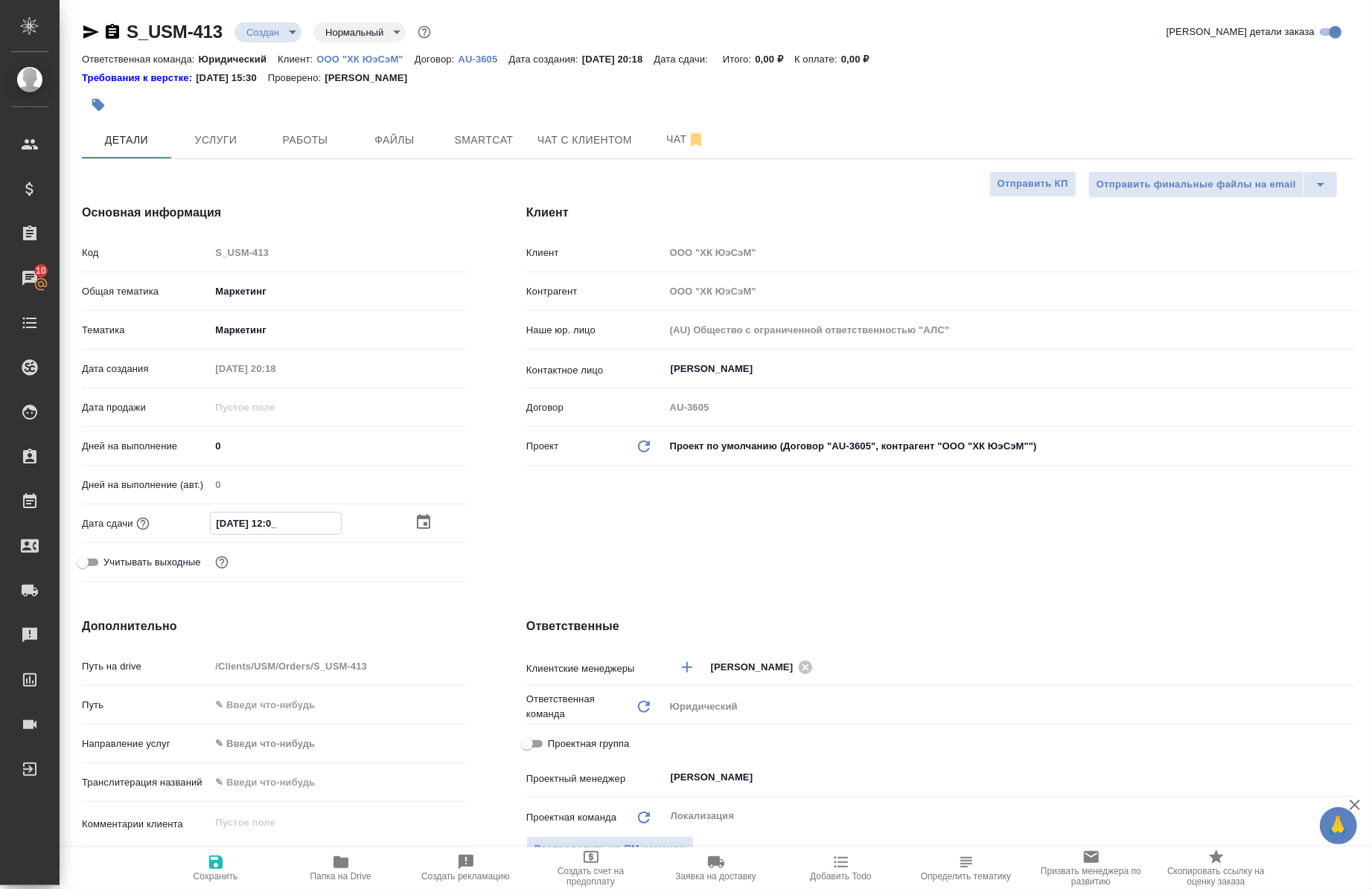
type textarea "x"
type input "29.09.2025 12:00"
click at [235, 866] on span "Сохранить" at bounding box center [216, 867] width 107 height 28
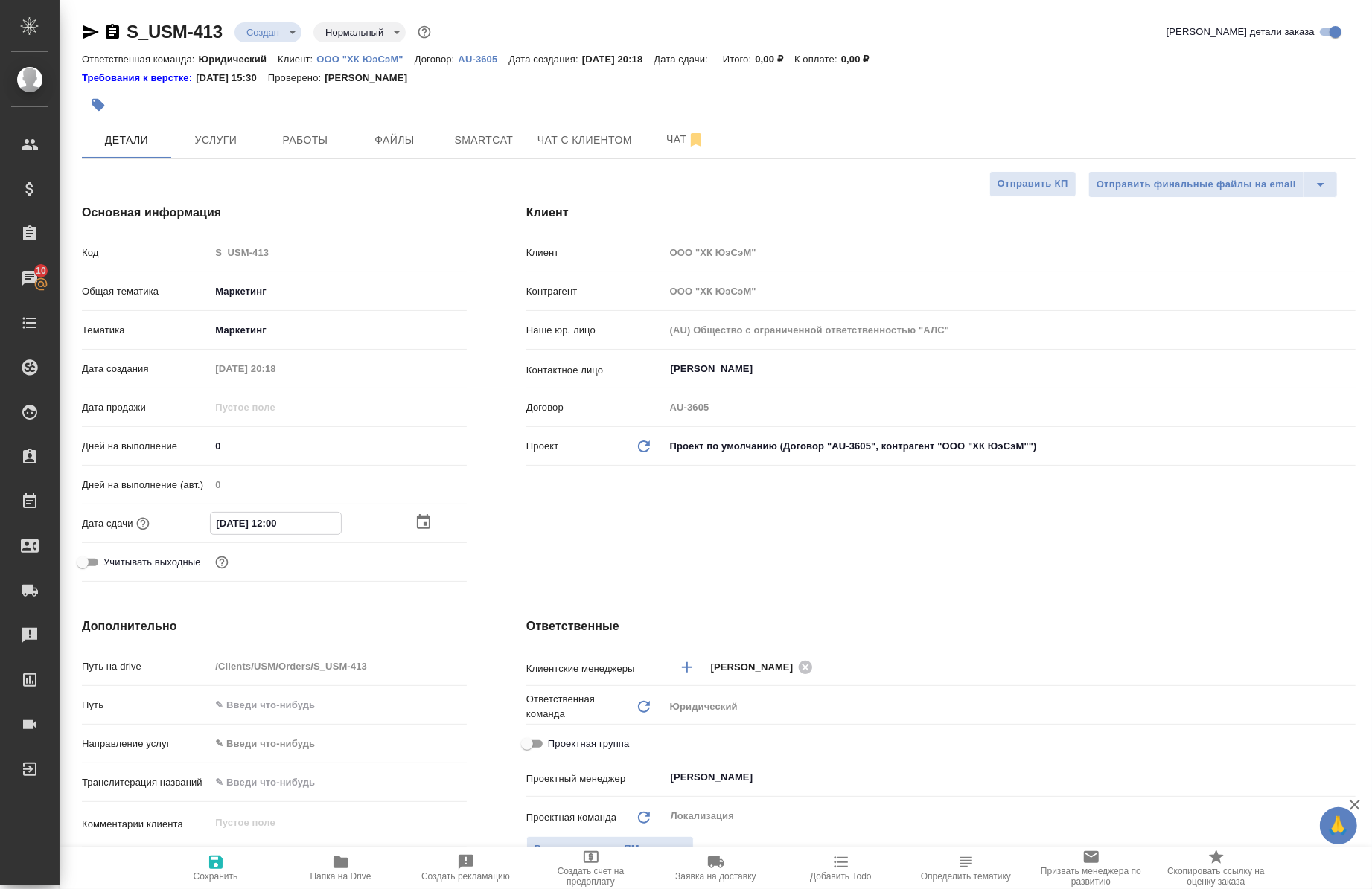
type textarea "x"
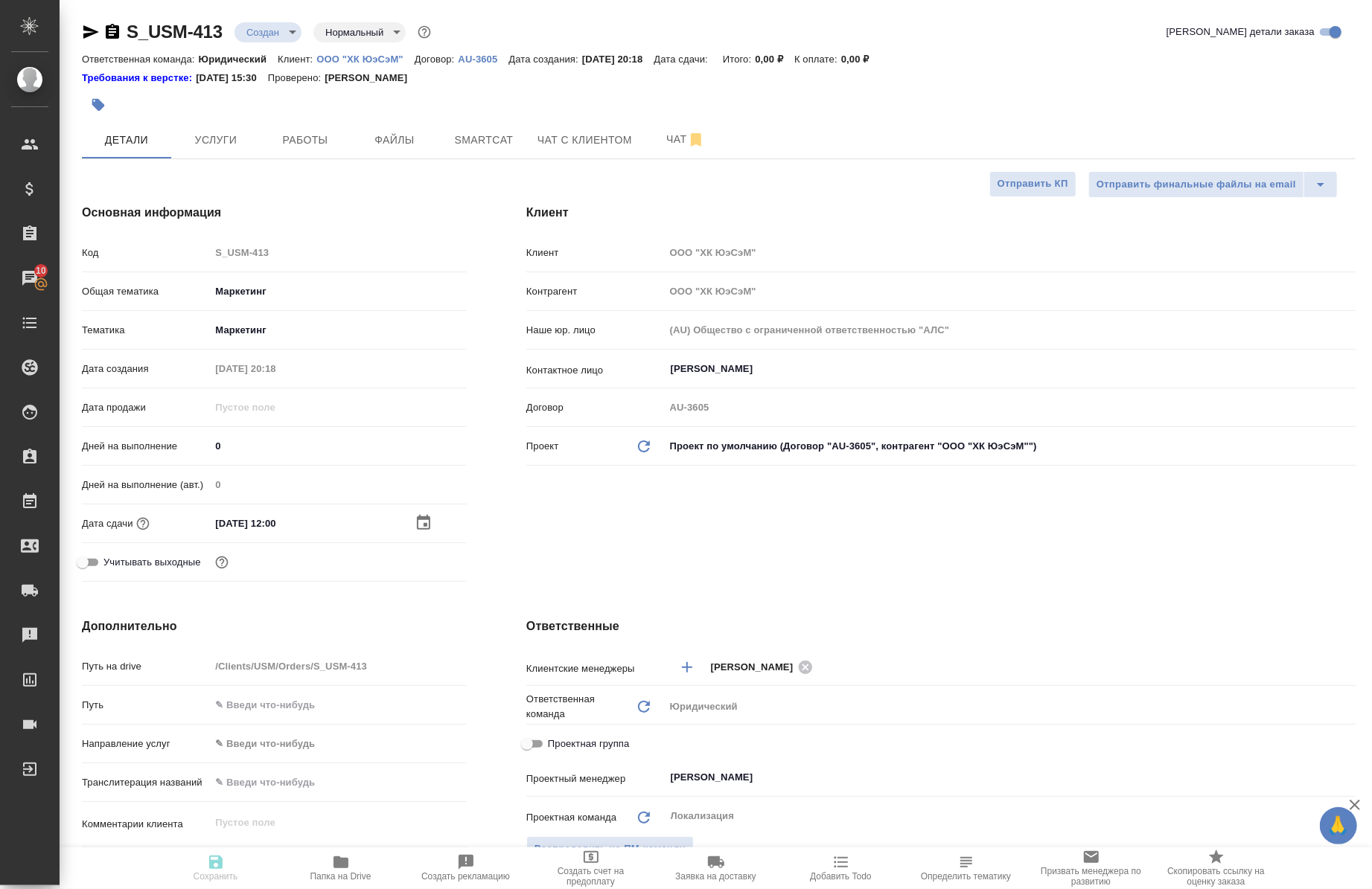
type textarea "x"
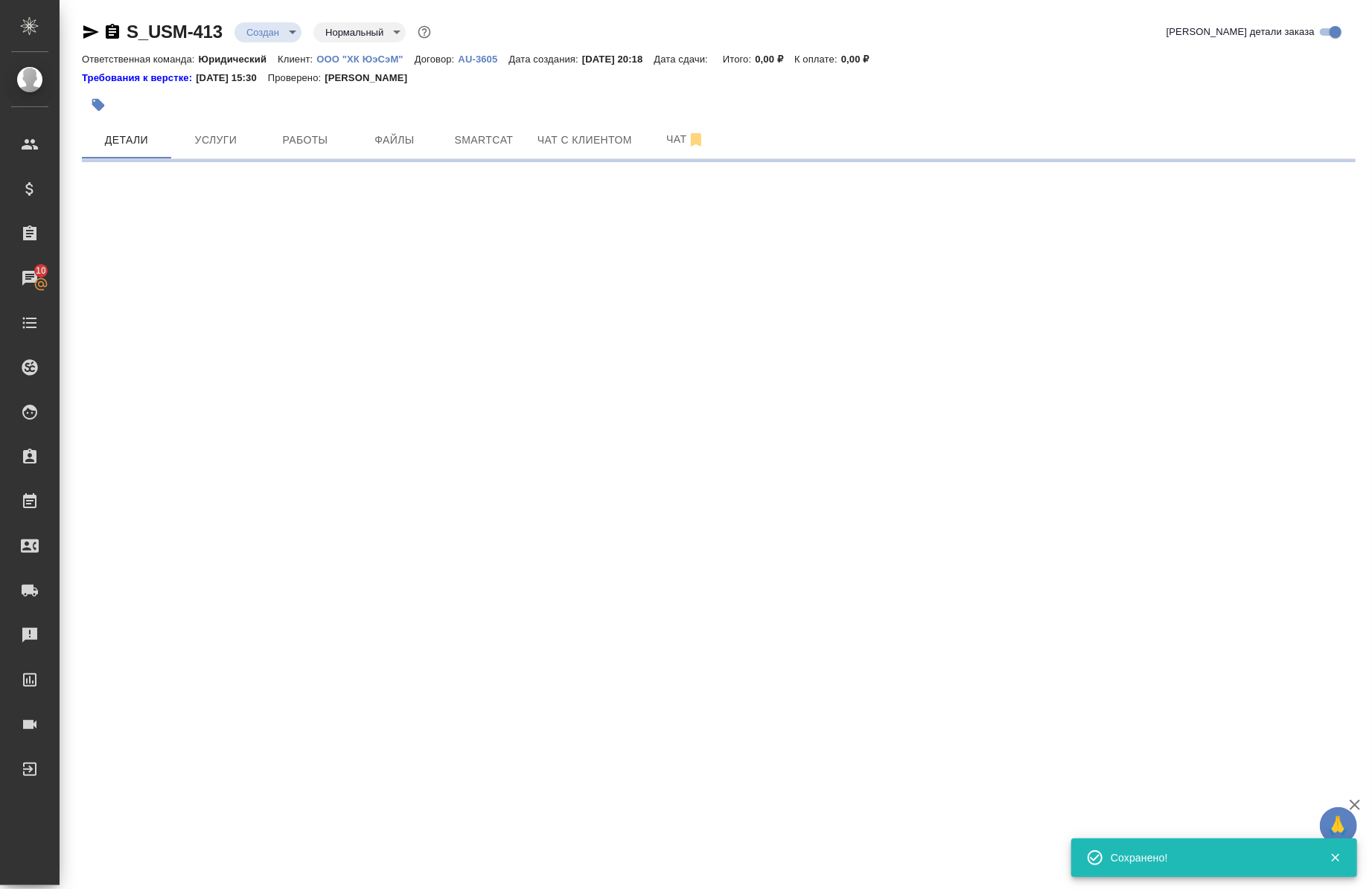
select select "RU"
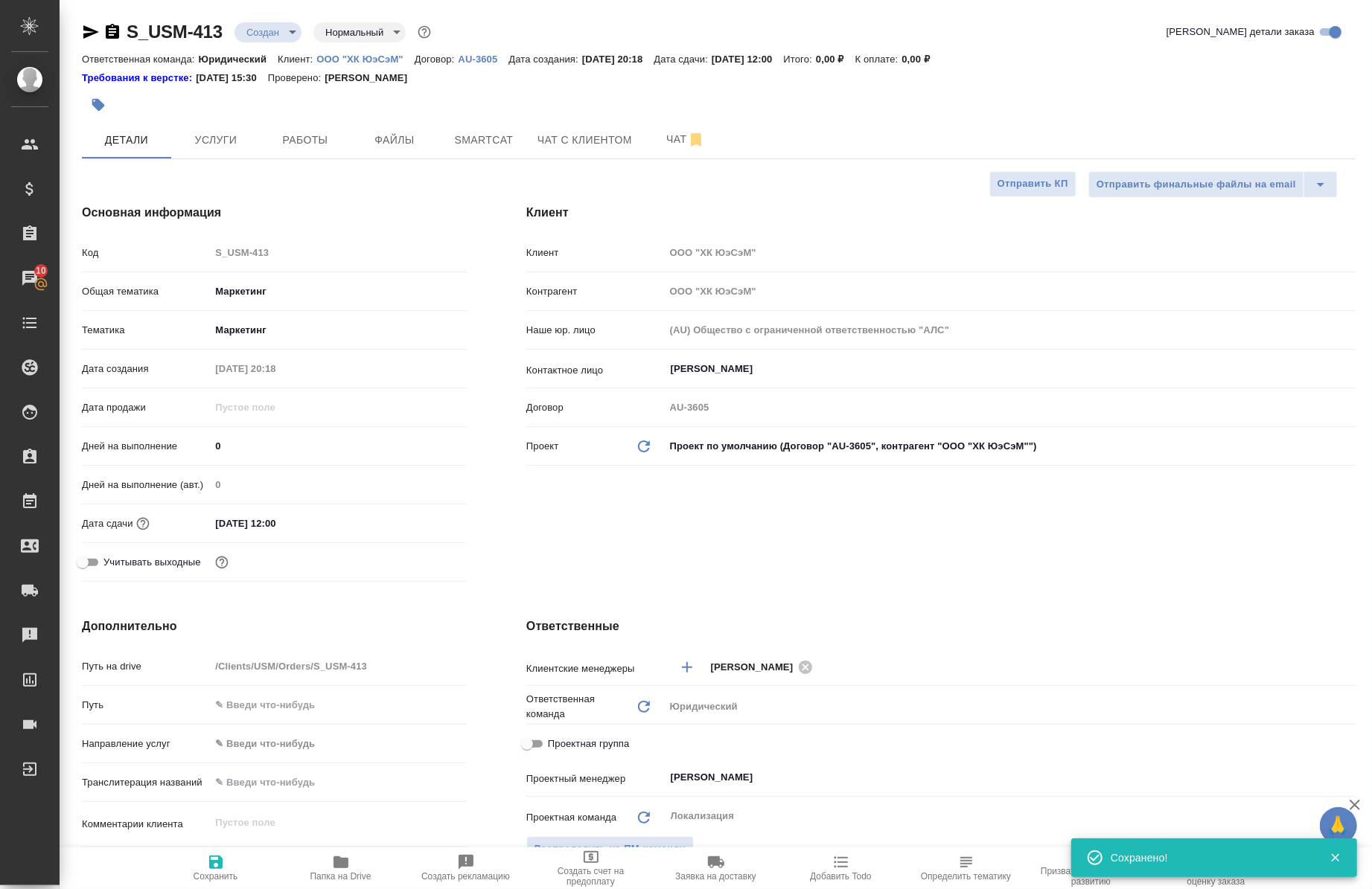
type textarea "x"
click at [283, 43] on div "S_USM-413 Создан new Нормальный normal" at bounding box center [258, 32] width 352 height 24
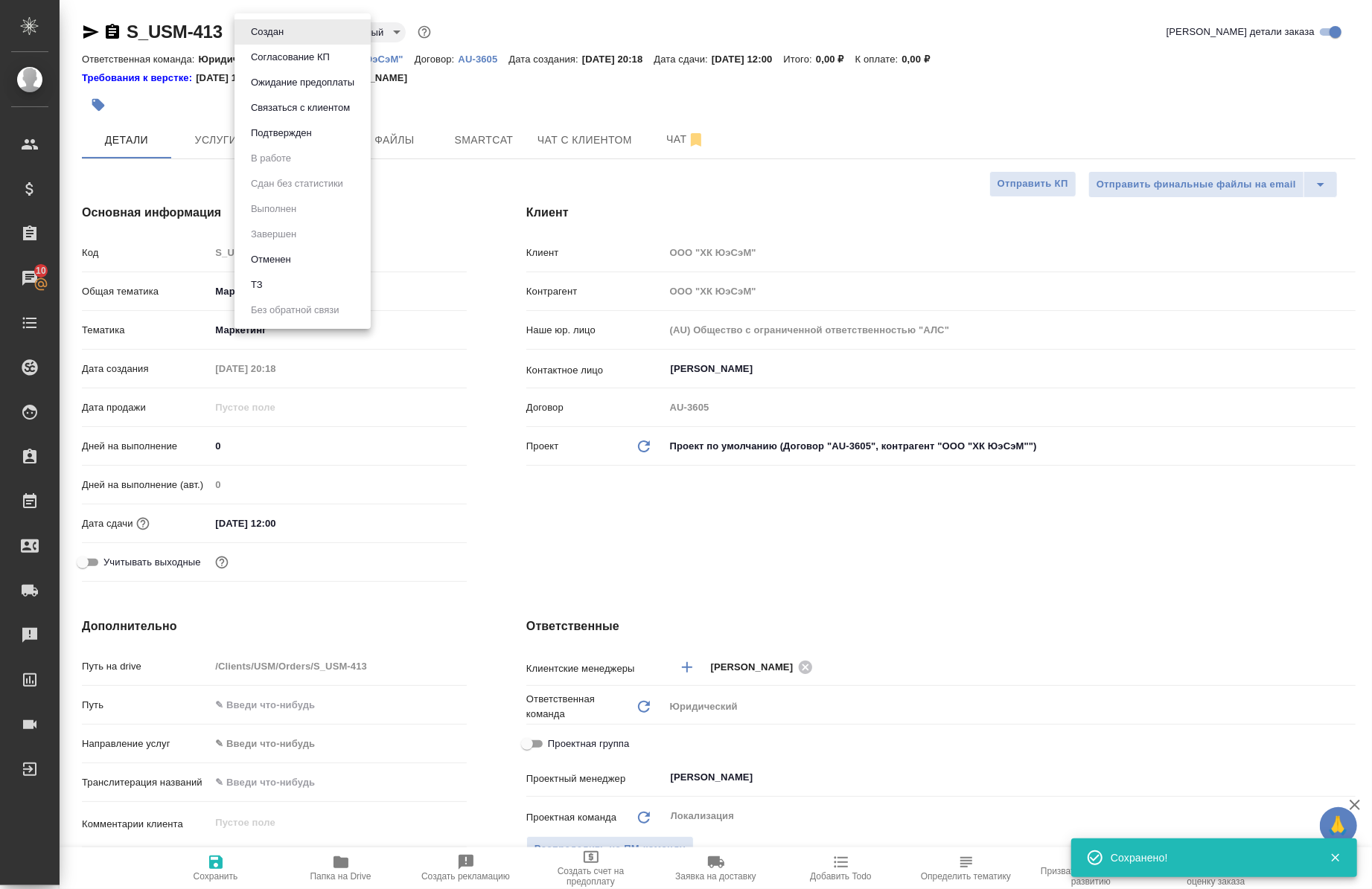
click at [282, 25] on body "🙏 .cls-1 fill:#fff; AWATERA Chernova Anna Клиенты Спецификации Заказы 10 Чаты T…" at bounding box center [686, 444] width 1372 height 889
click at [286, 149] on ul "Создан Согласование КП Ожидание предоплаты Связаться с клиентом Подтвержден В р…" at bounding box center [302, 170] width 136 height 315
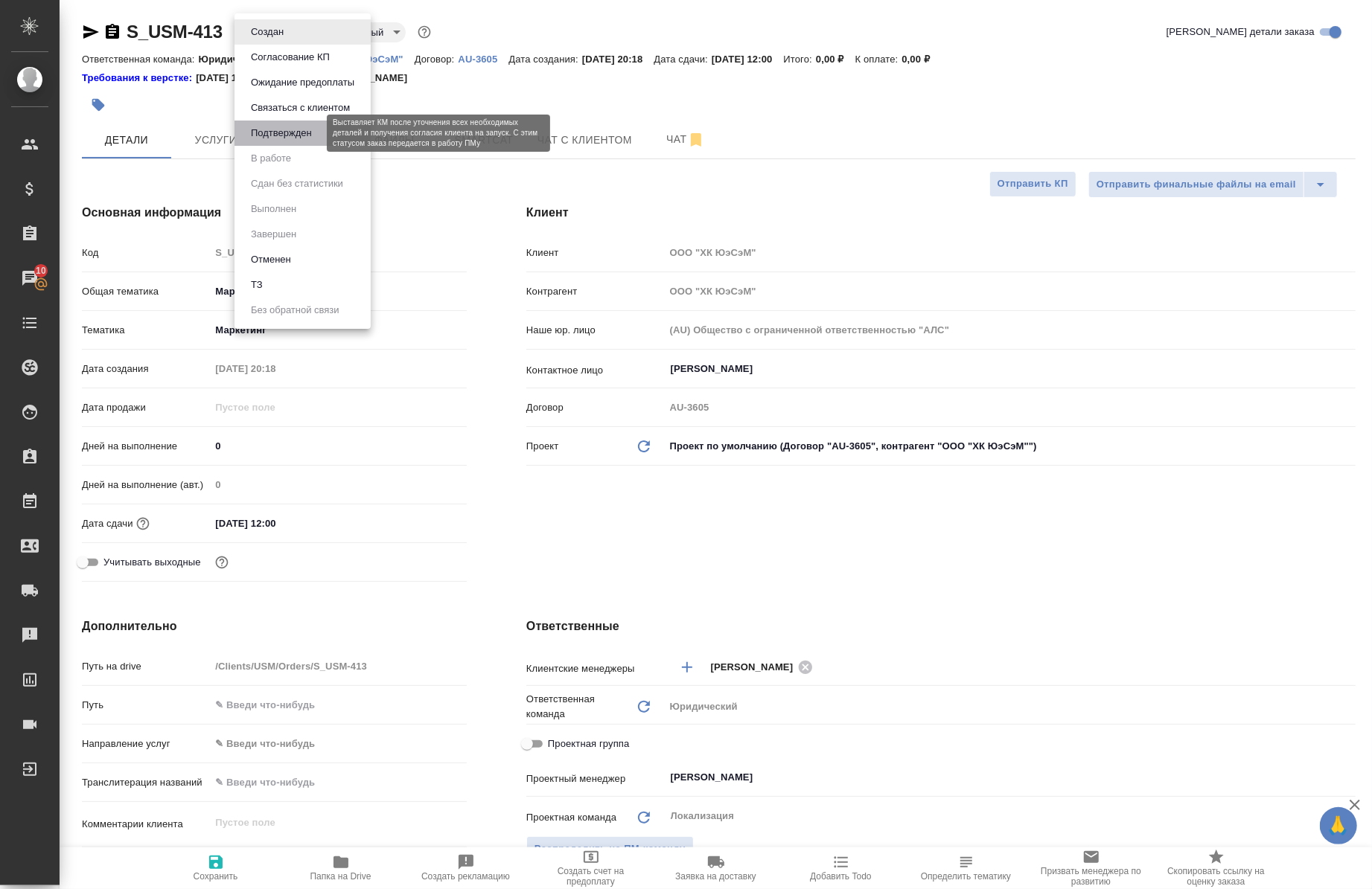
click at [286, 134] on button "Подтвержден" at bounding box center [282, 133] width 70 height 16
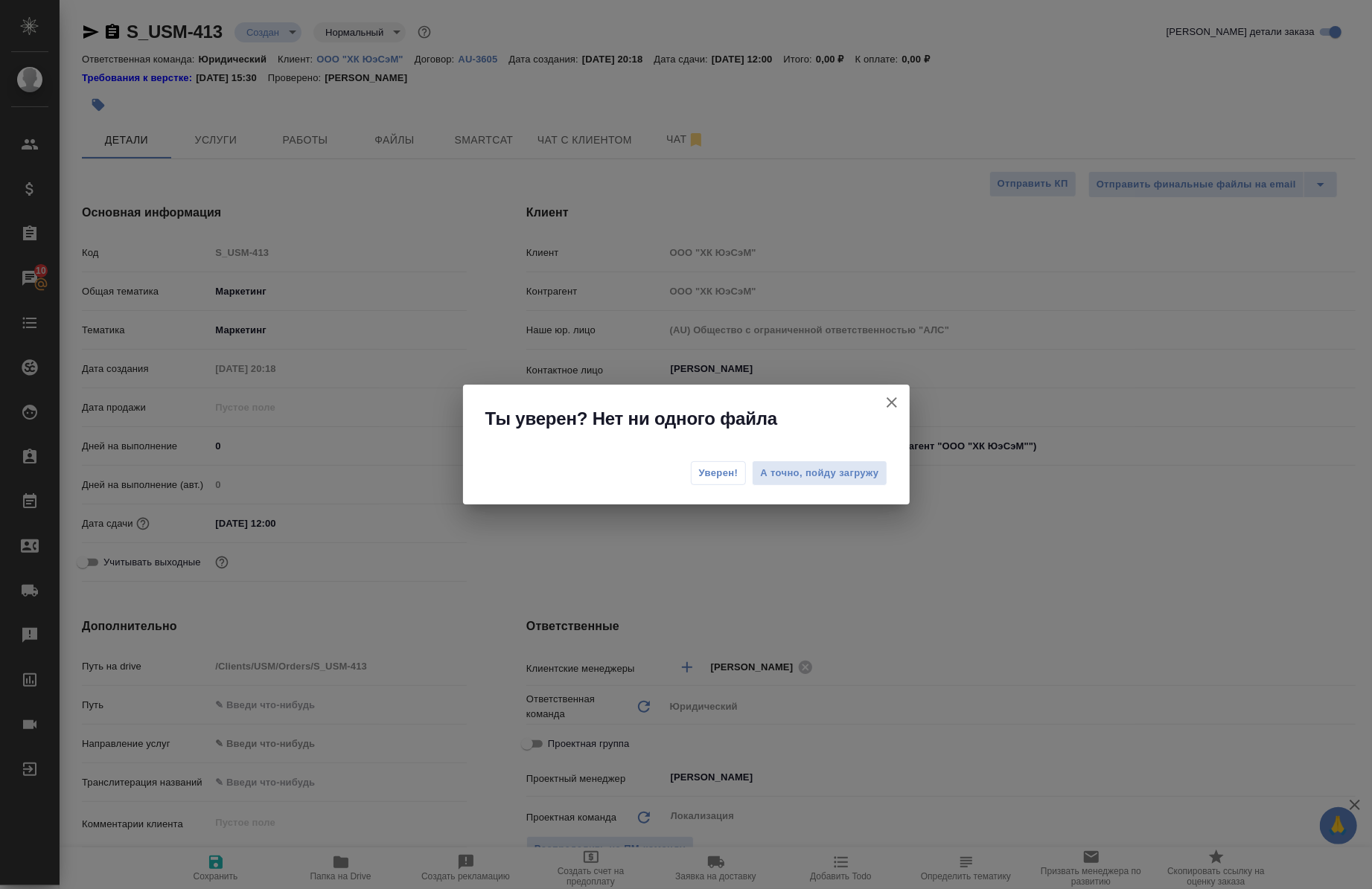
click at [723, 476] on span "Уверен!" at bounding box center [718, 472] width 40 height 15
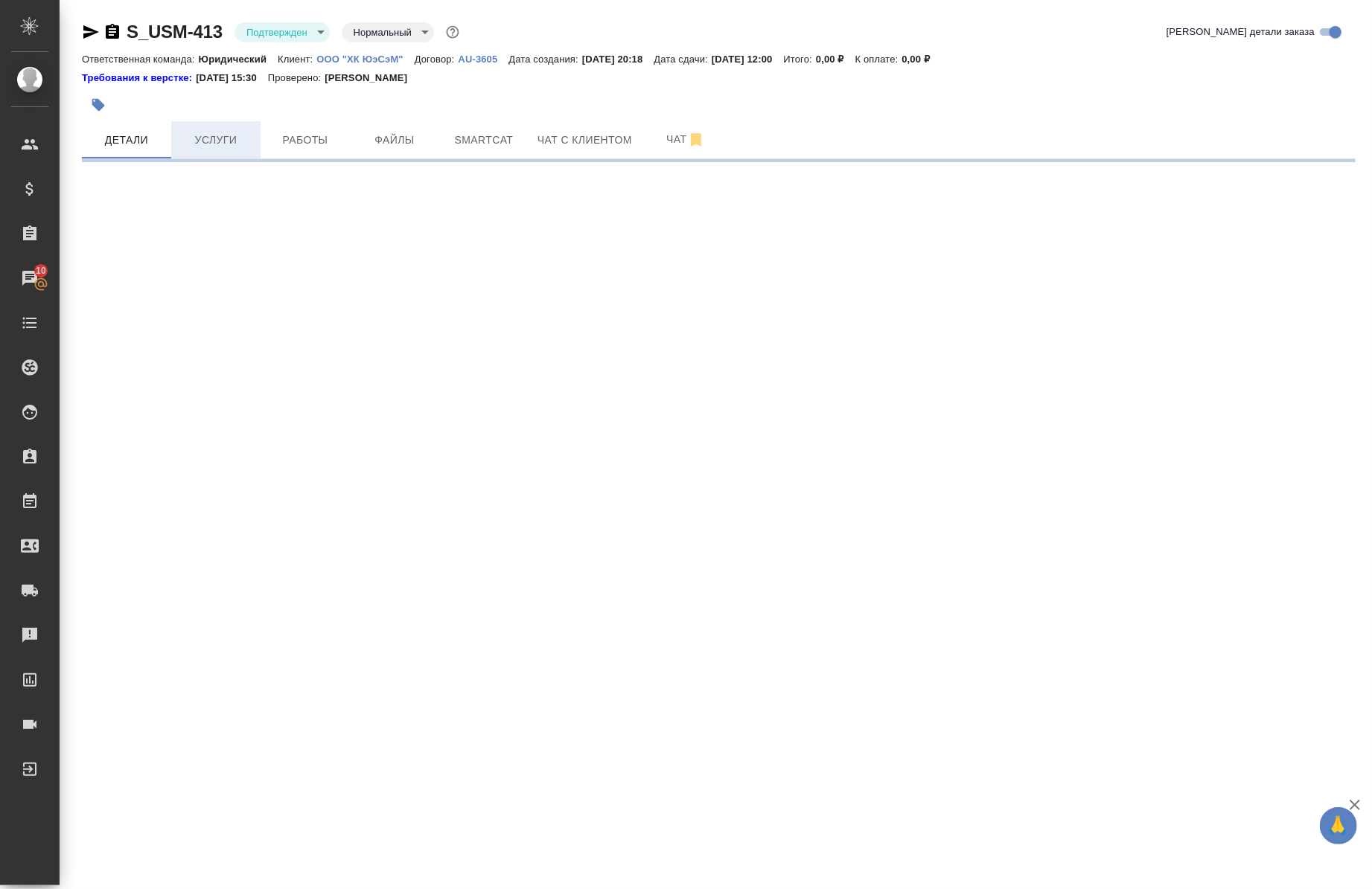
select select "RU"
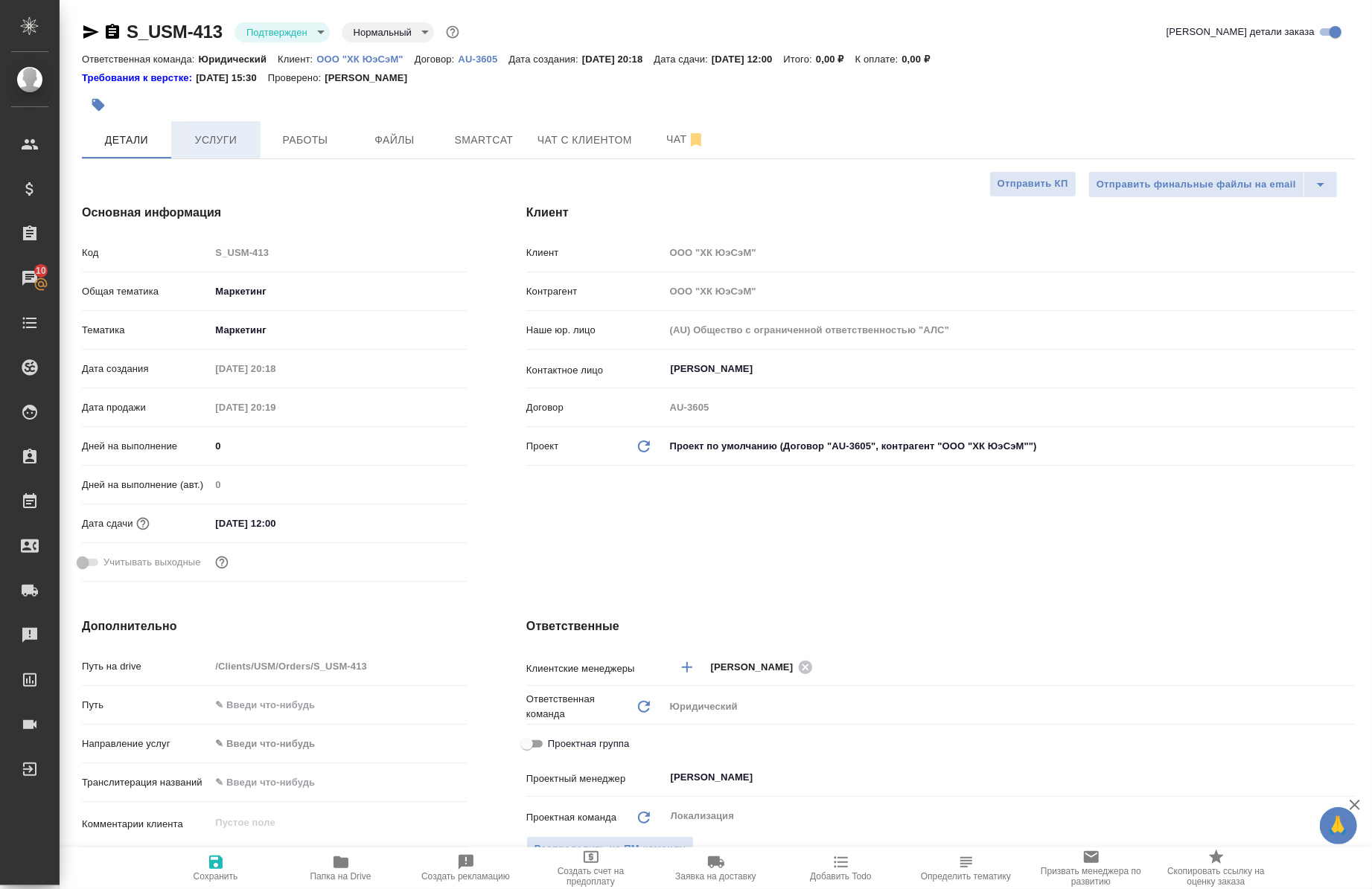
type textarea "x"
click at [297, 149] on button "Работы" at bounding box center [305, 139] width 90 height 37
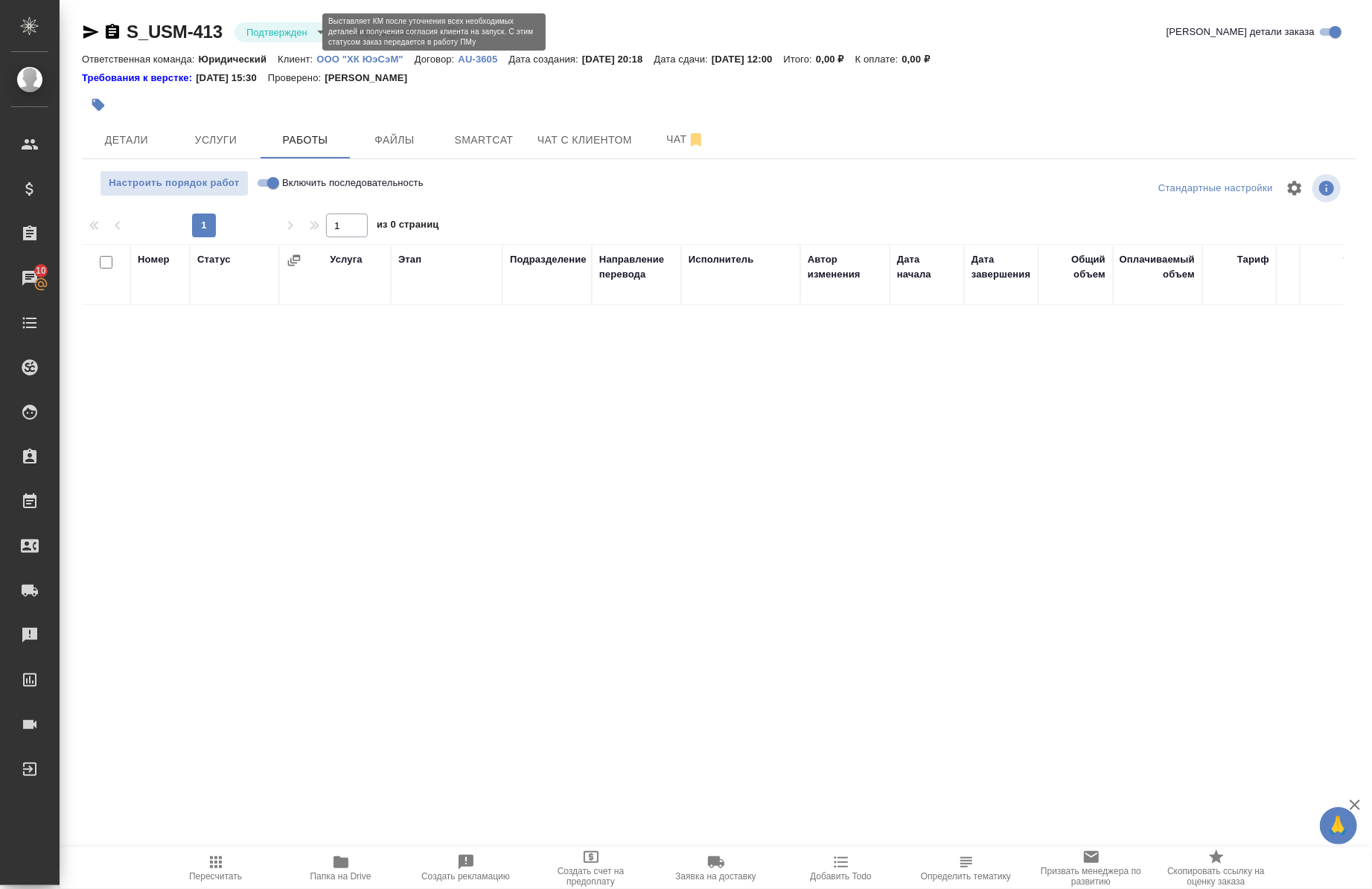
click at [273, 32] on body "🙏 .cls-1 fill:#fff; AWATERA Chernova Anna Клиенты Спецификации Заказы 10 Чаты T…" at bounding box center [686, 444] width 1372 height 889
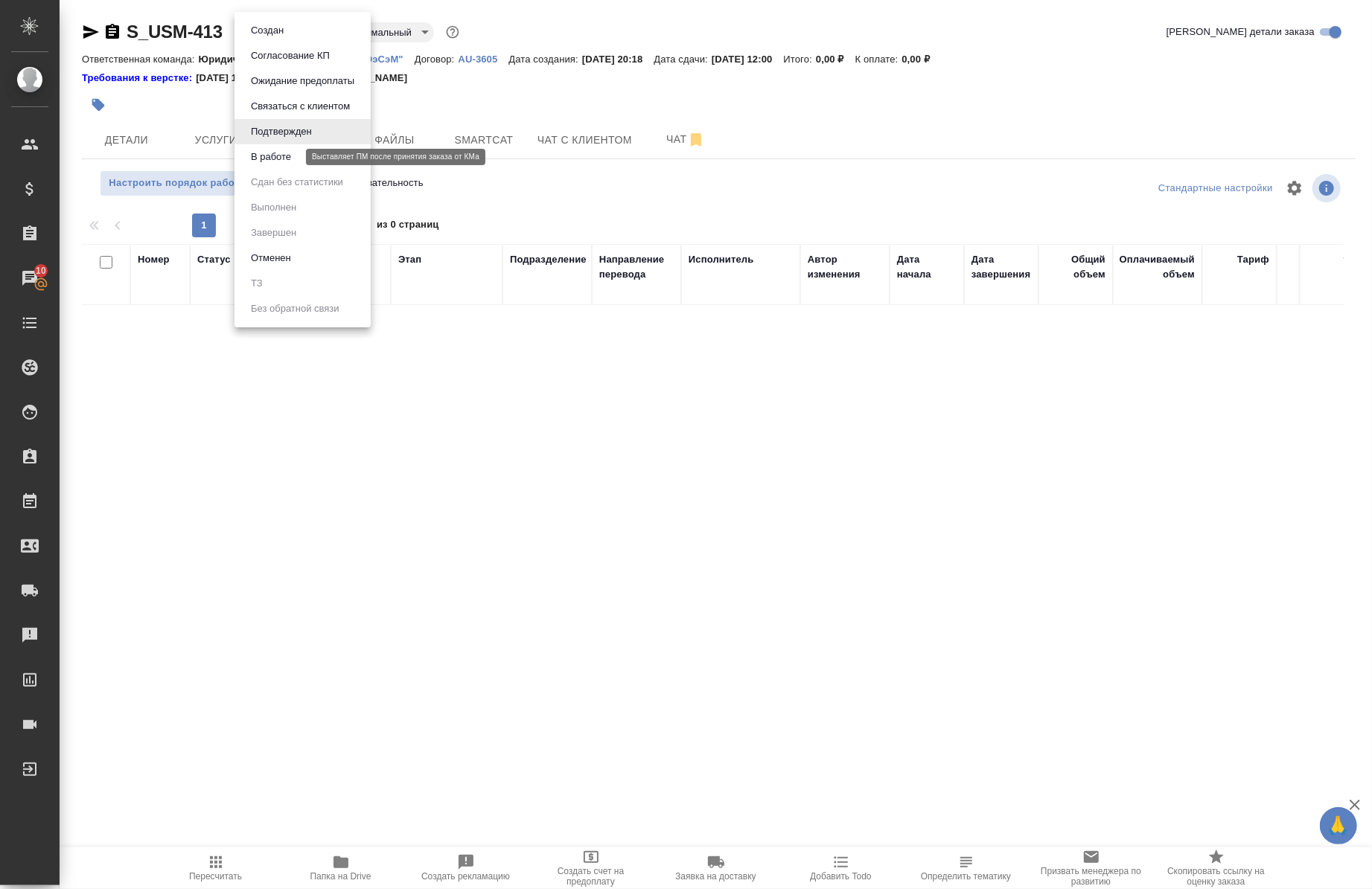
click at [287, 150] on button "В работе" at bounding box center [271, 157] width 49 height 16
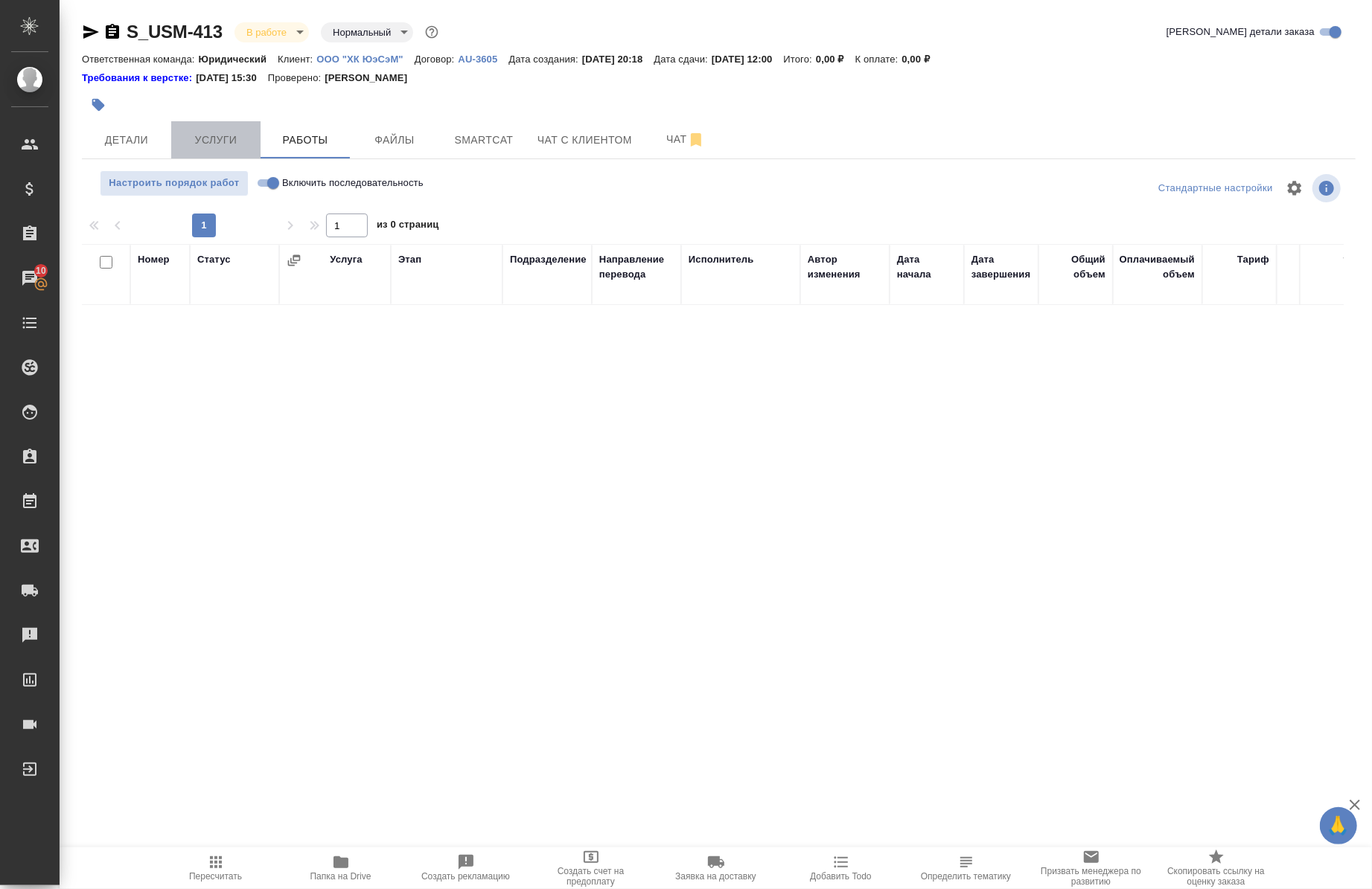
click at [219, 137] on span "Услуги" at bounding box center [216, 140] width 72 height 19
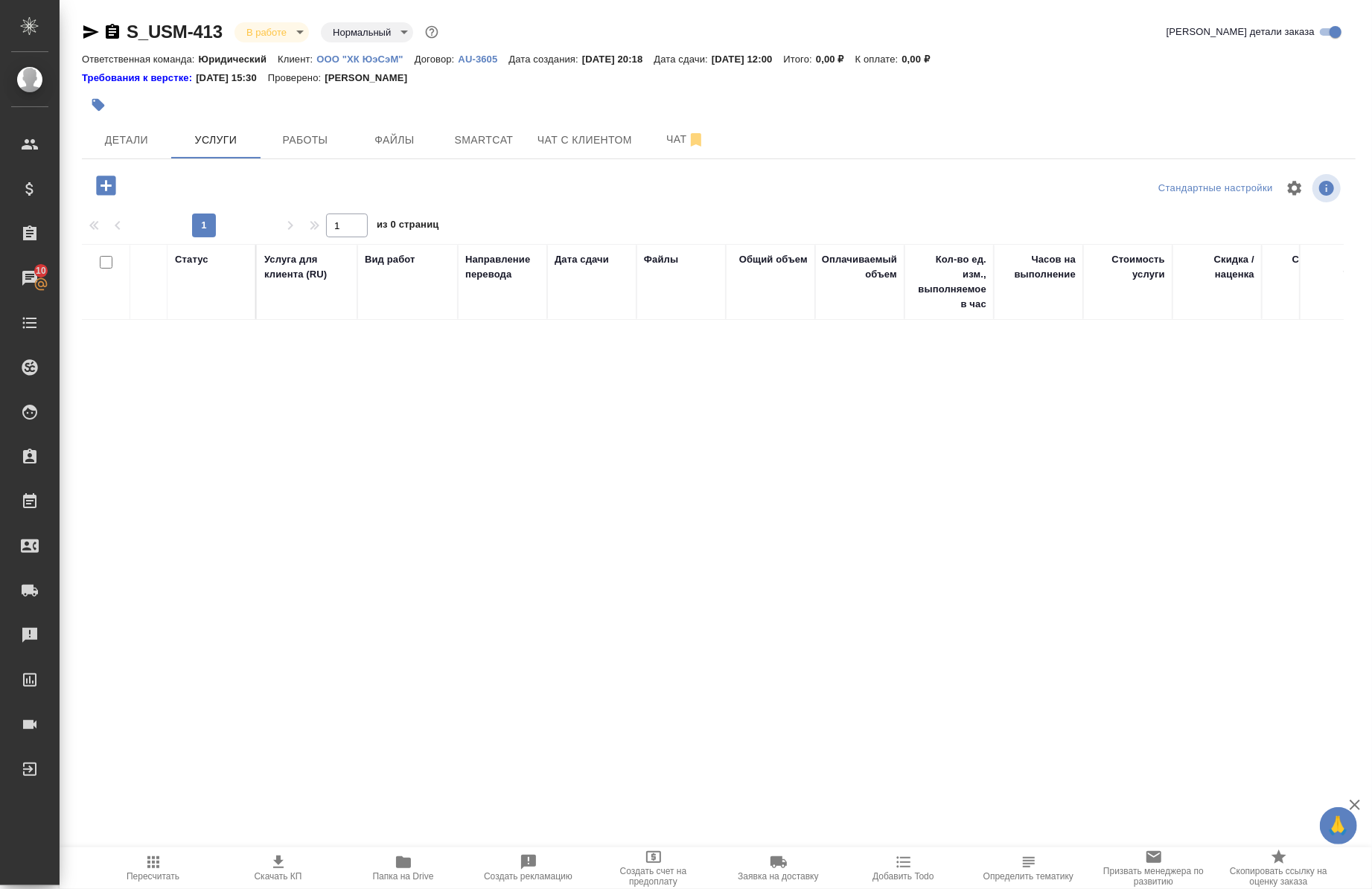
click at [101, 184] on icon "button" at bounding box center [105, 185] width 19 height 19
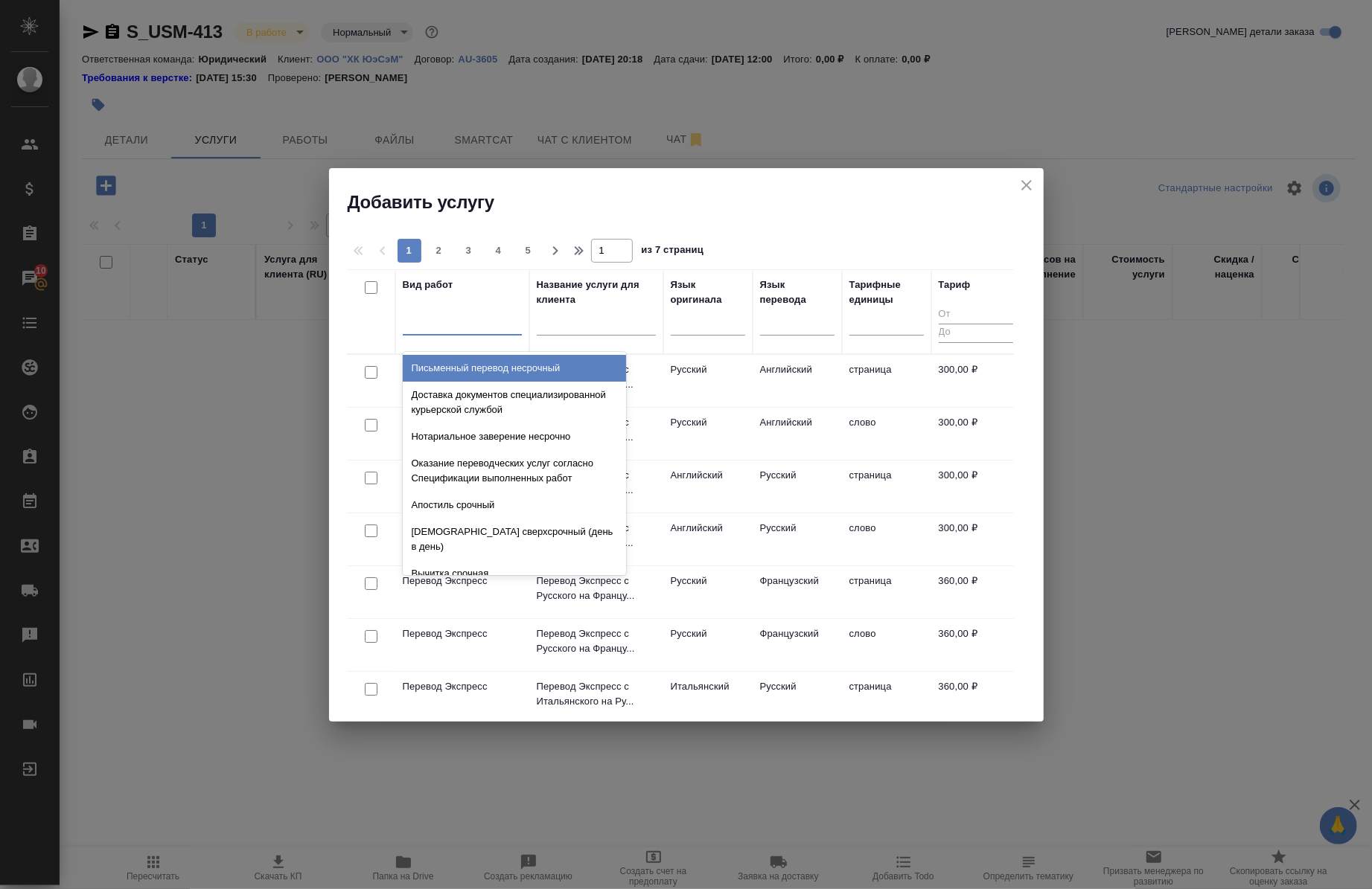
click at [481, 314] on div at bounding box center [463, 320] width 119 height 22
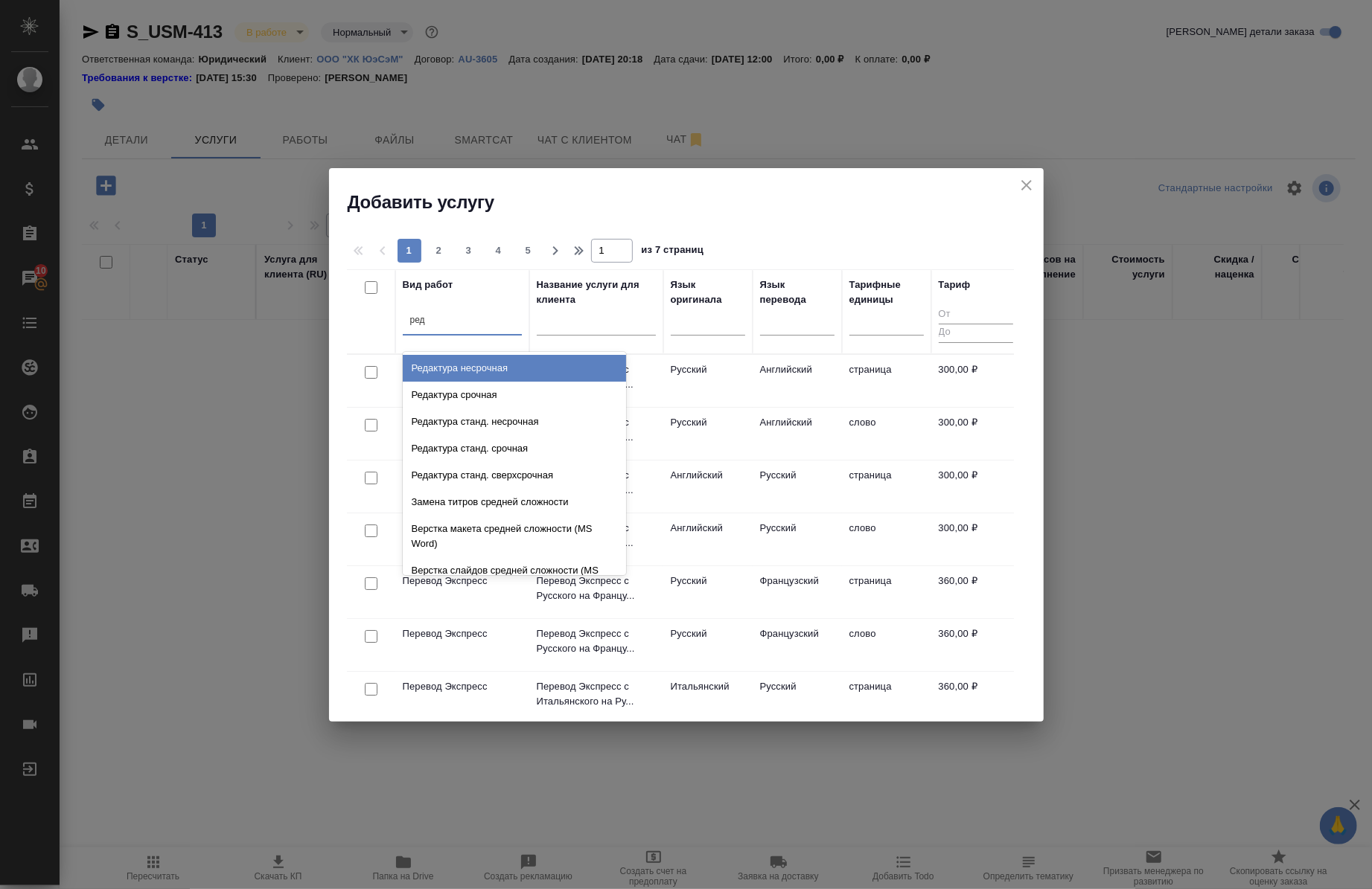
type input "реда"
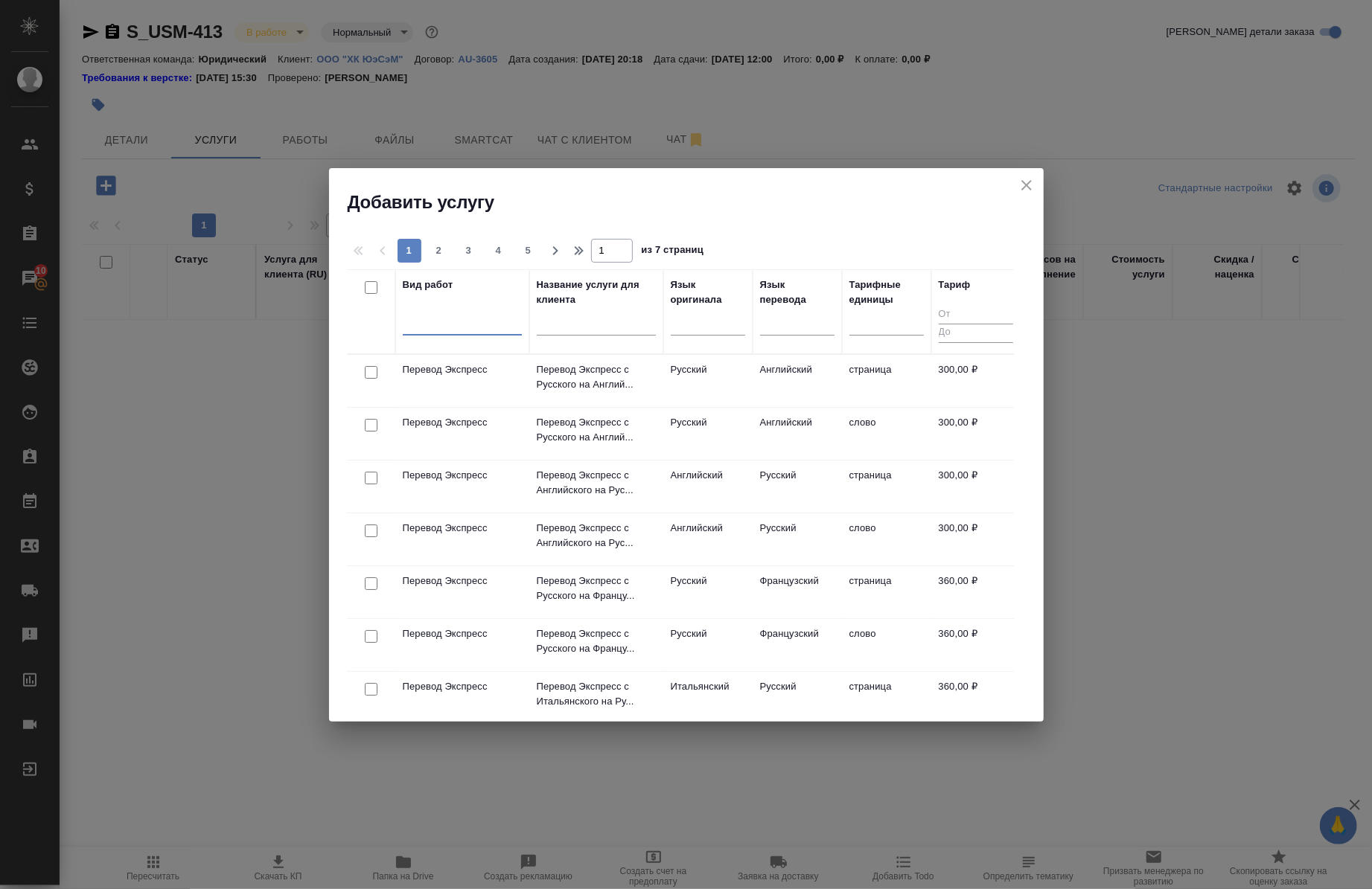
drag, startPoint x: 481, startPoint y: 314, endPoint x: 457, endPoint y: 315, distance: 24.0
click at [457, 315] on div at bounding box center [463, 320] width 119 height 22
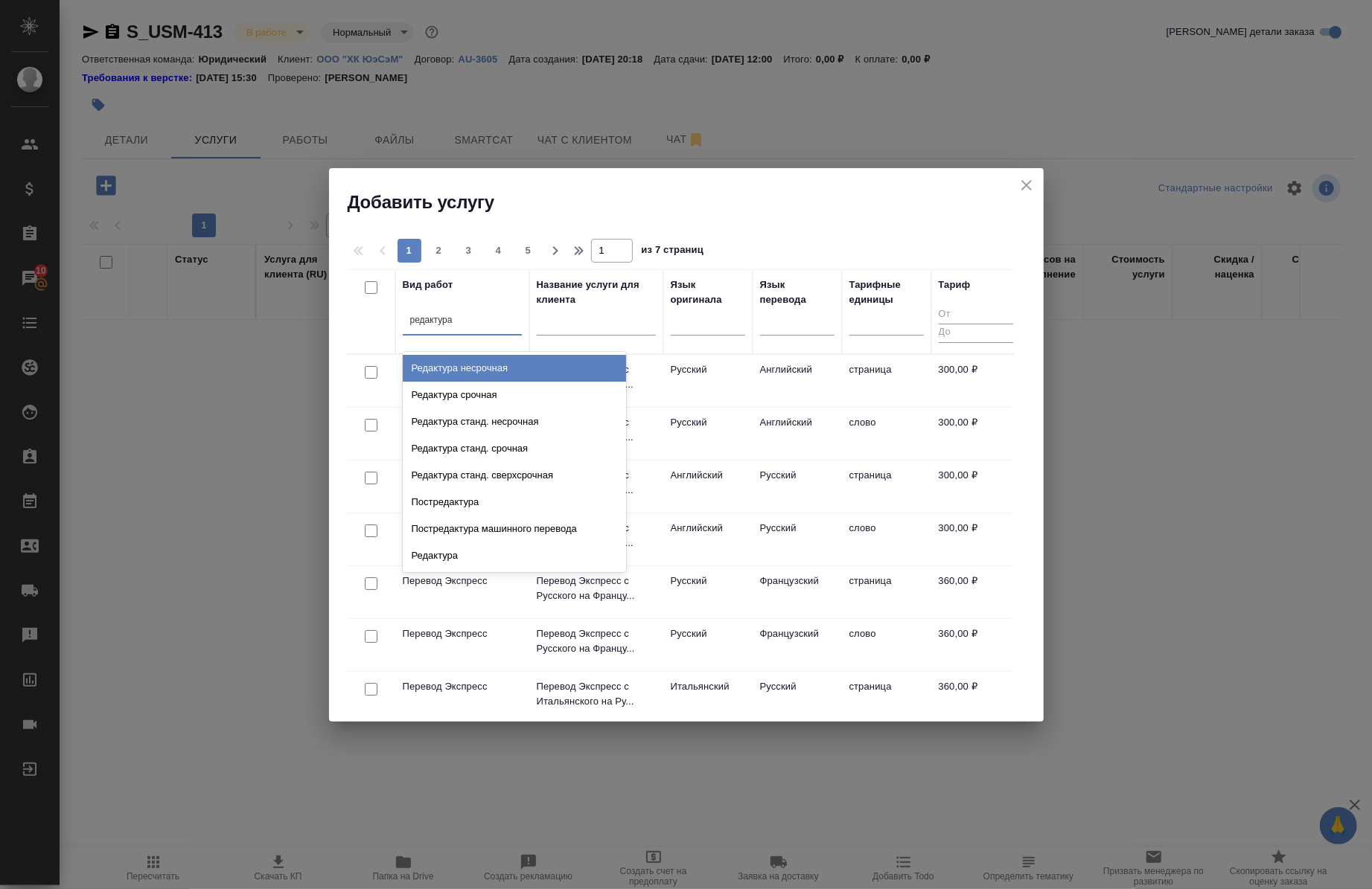
type input "редактура"
click at [533, 388] on div "Редактура срочная" at bounding box center [514, 395] width 223 height 27
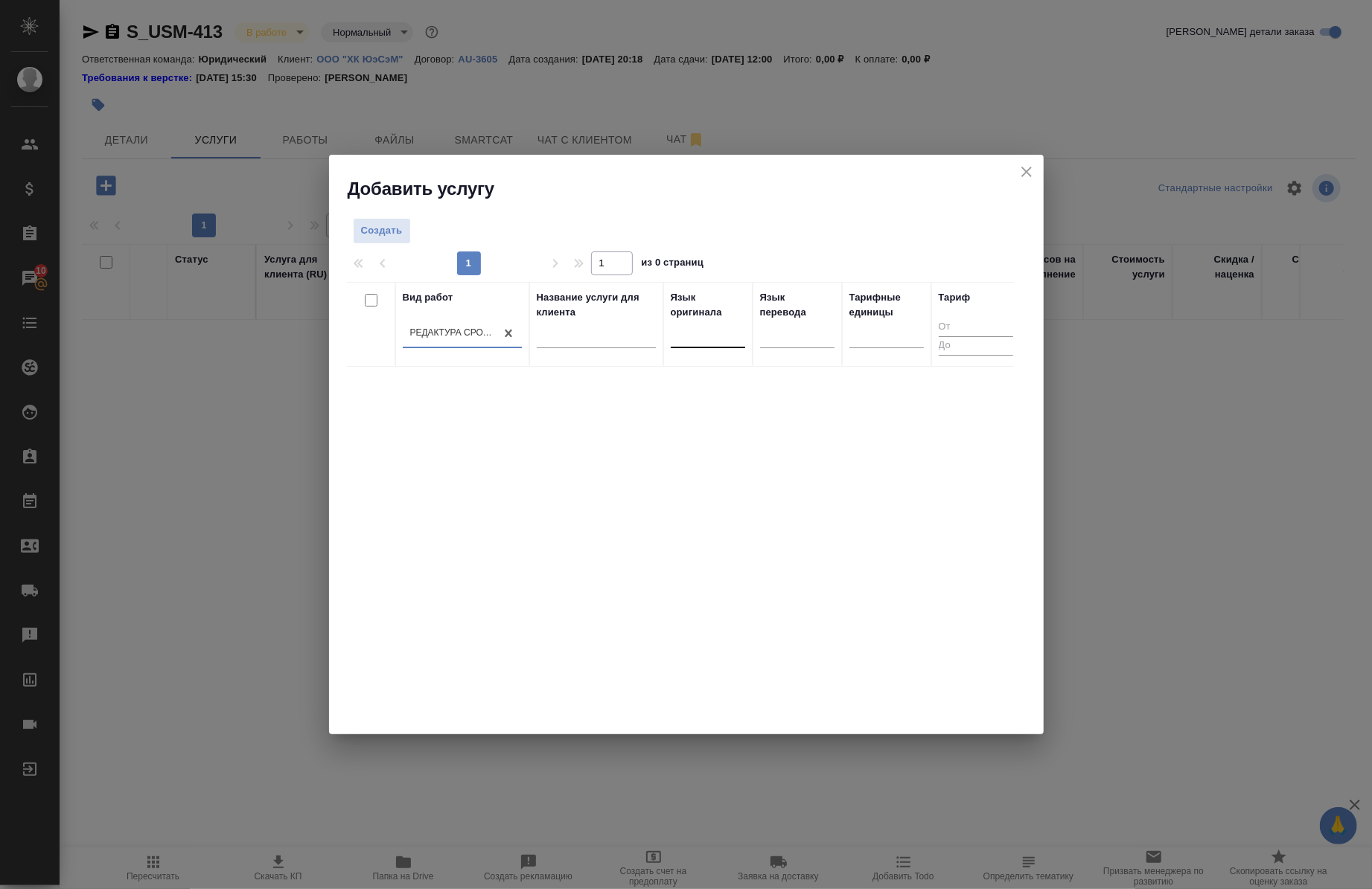
click at [693, 335] on div at bounding box center [707, 333] width 75 height 22
type input "тур"
click at [712, 383] on div "Турецкий" at bounding box center [782, 381] width 223 height 27
click at [774, 358] on div at bounding box center [797, 347] width 75 height 28
click at [772, 358] on div at bounding box center [797, 346] width 75 height 28
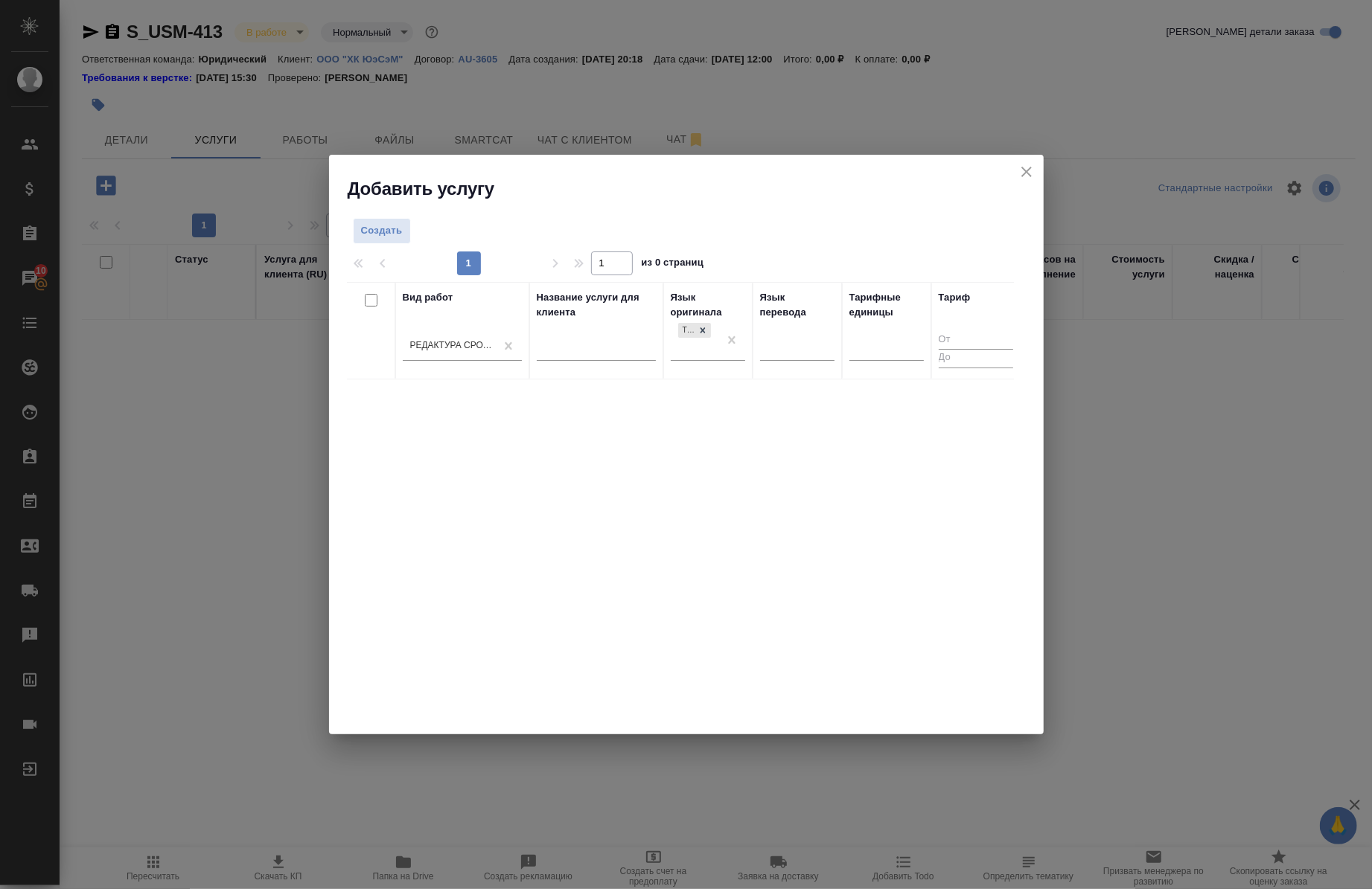
click at [775, 368] on div at bounding box center [797, 351] width 75 height 39
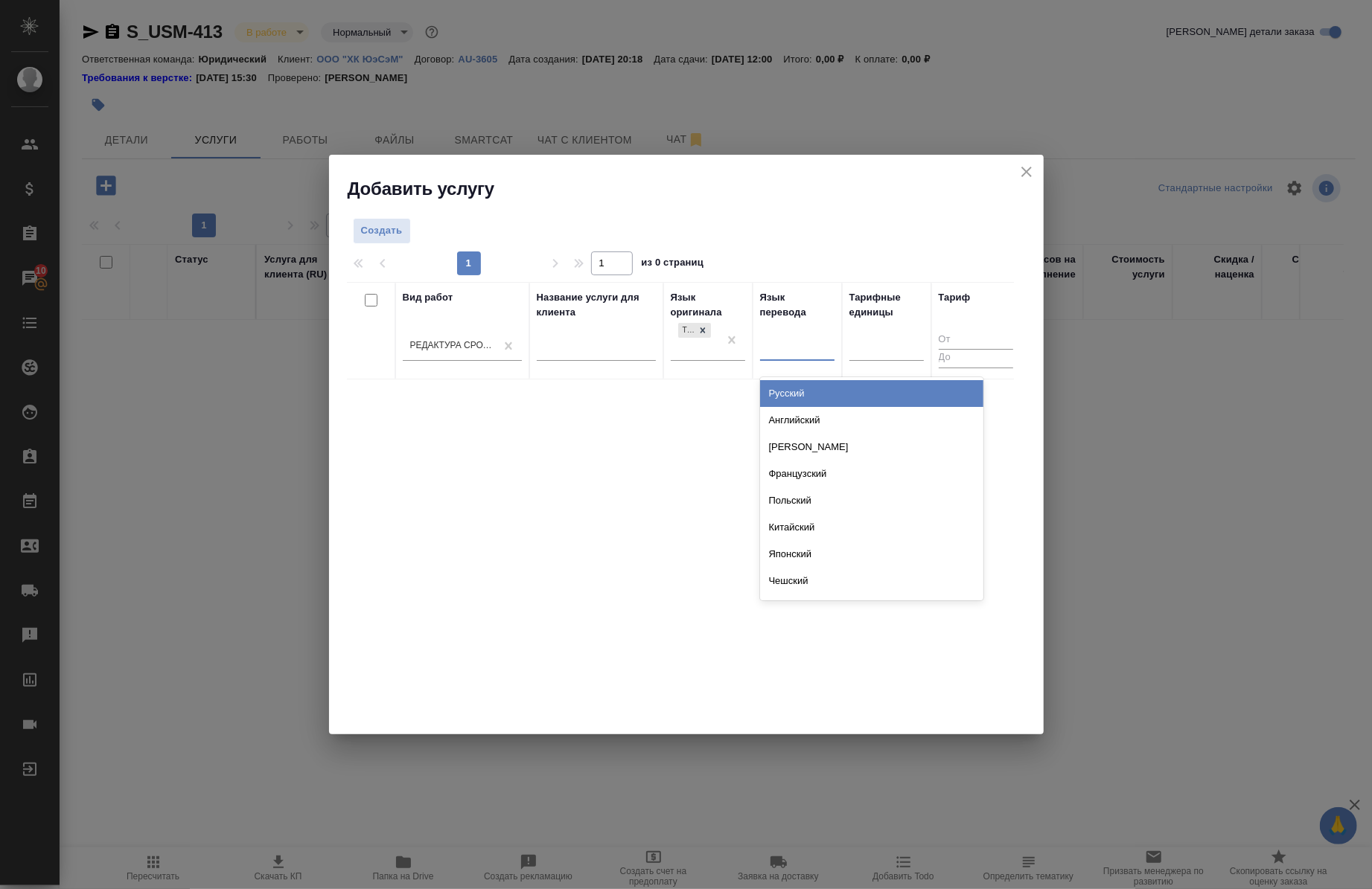
click at [770, 350] on div at bounding box center [797, 346] width 75 height 22
click at [787, 395] on div "Русский" at bounding box center [872, 393] width 223 height 27
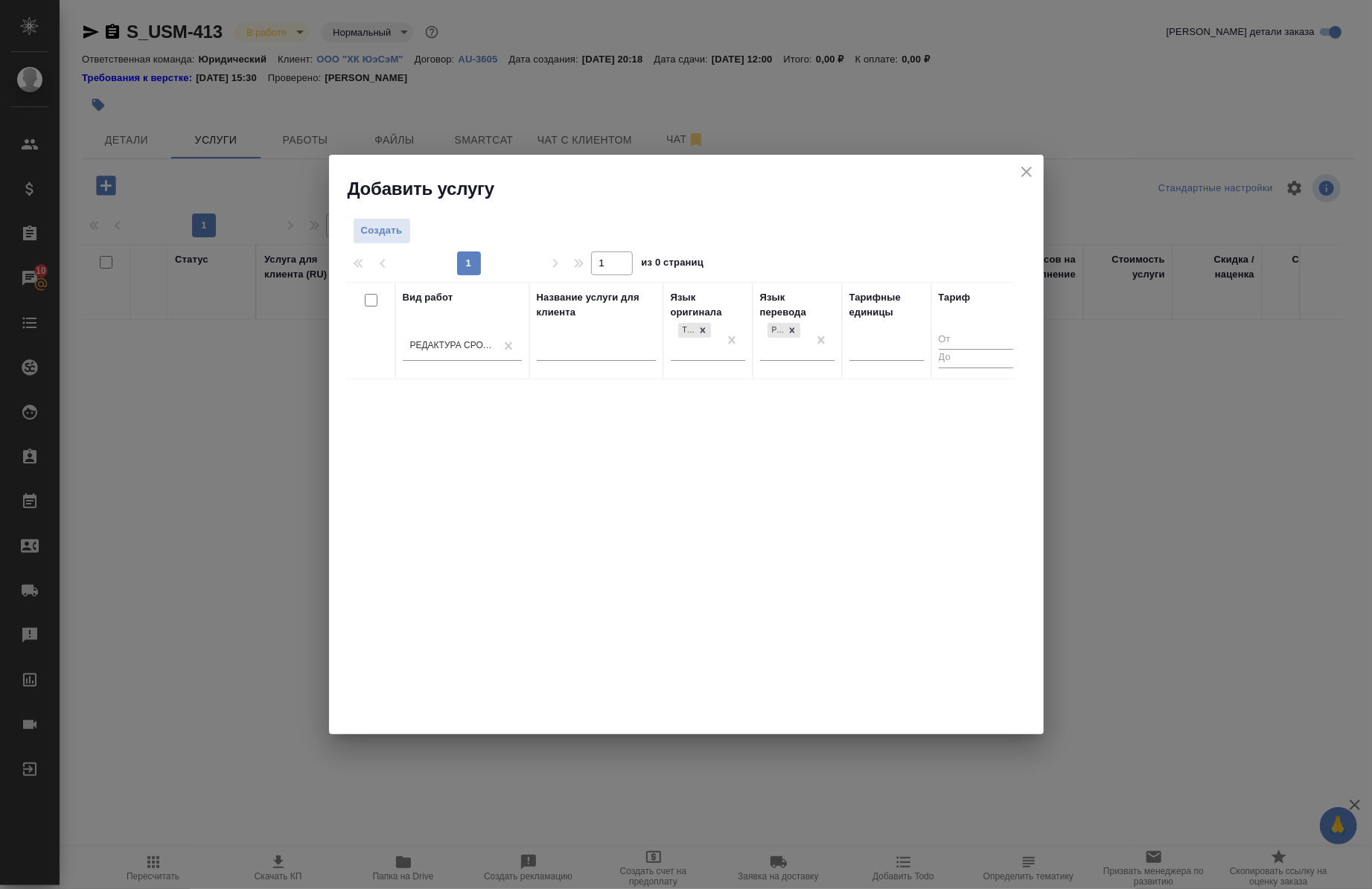
click at [388, 244] on div at bounding box center [686, 247] width 679 height 7
click at [387, 237] on span "Создать" at bounding box center [382, 231] width 42 height 17
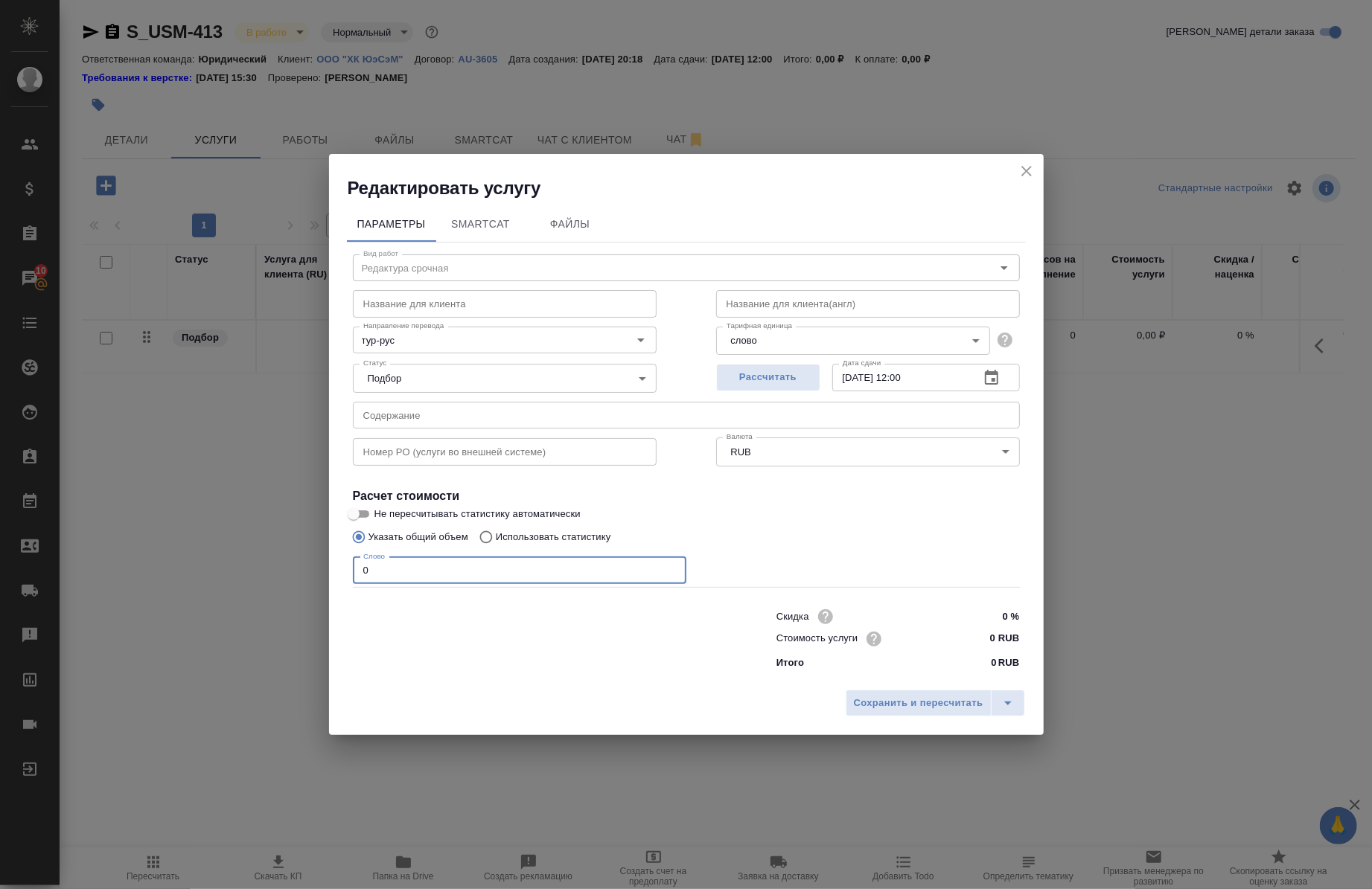
click at [503, 577] on input "0" at bounding box center [519, 570] width 333 height 27
type input "1"
click at [896, 722] on div "Сохранить и пересчитать" at bounding box center [686, 708] width 714 height 53
click at [889, 709] on span "Сохранить и пересчитать" at bounding box center [918, 703] width 129 height 17
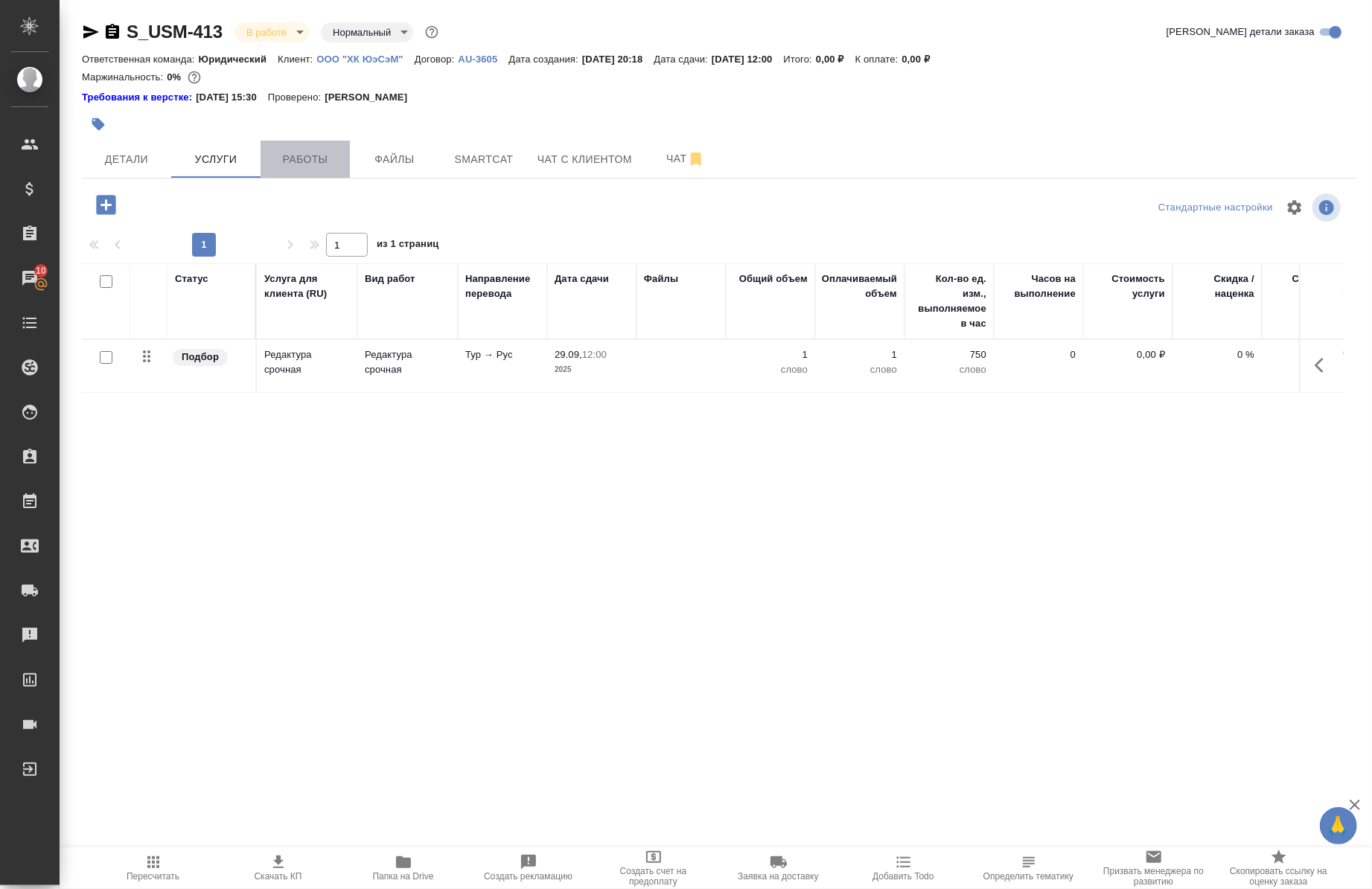
click at [321, 141] on button "Работы" at bounding box center [305, 158] width 90 height 37
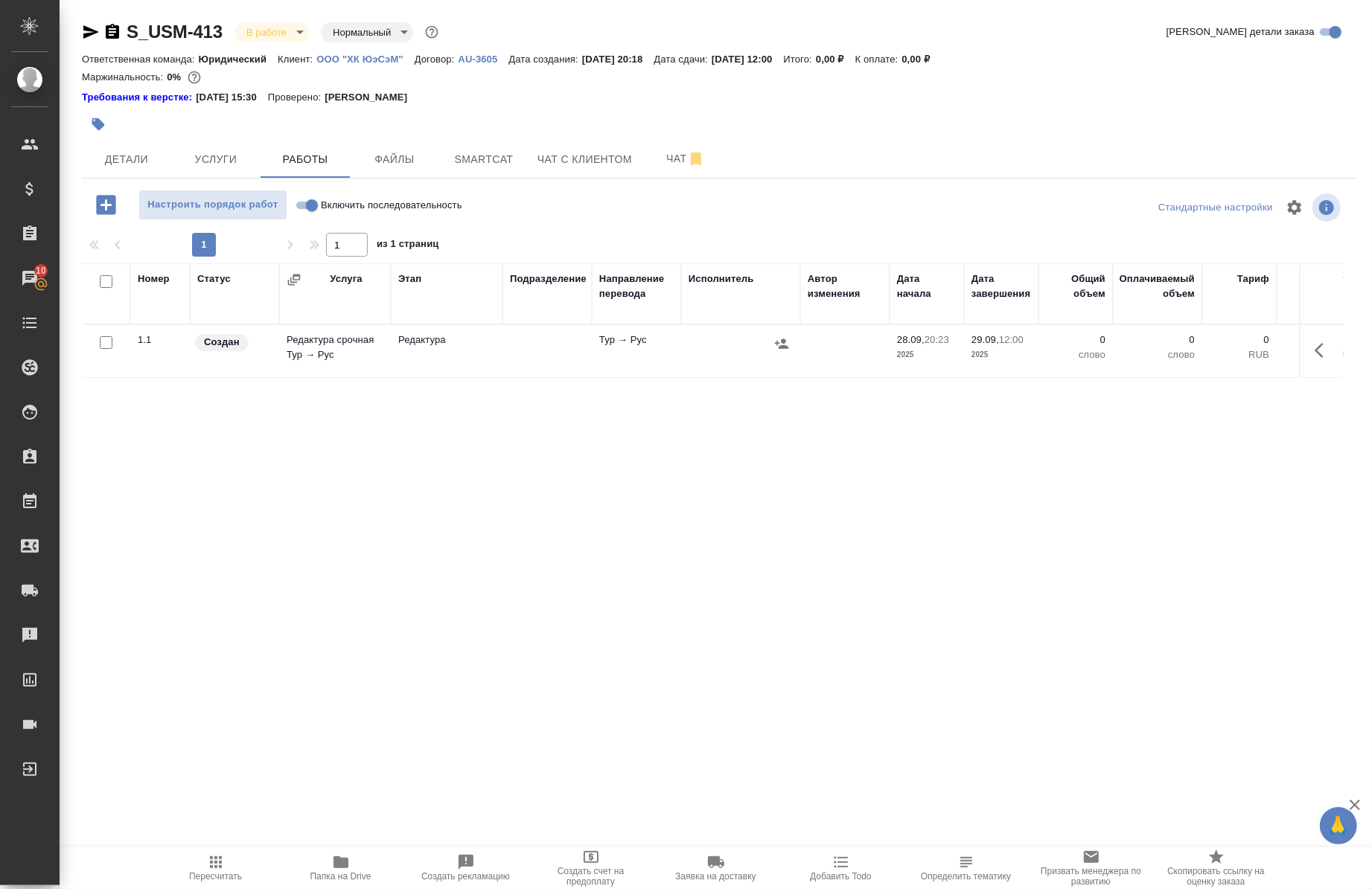
click at [305, 210] on input "Включить последовательность" at bounding box center [312, 205] width 54 height 18
checkbox input "true"
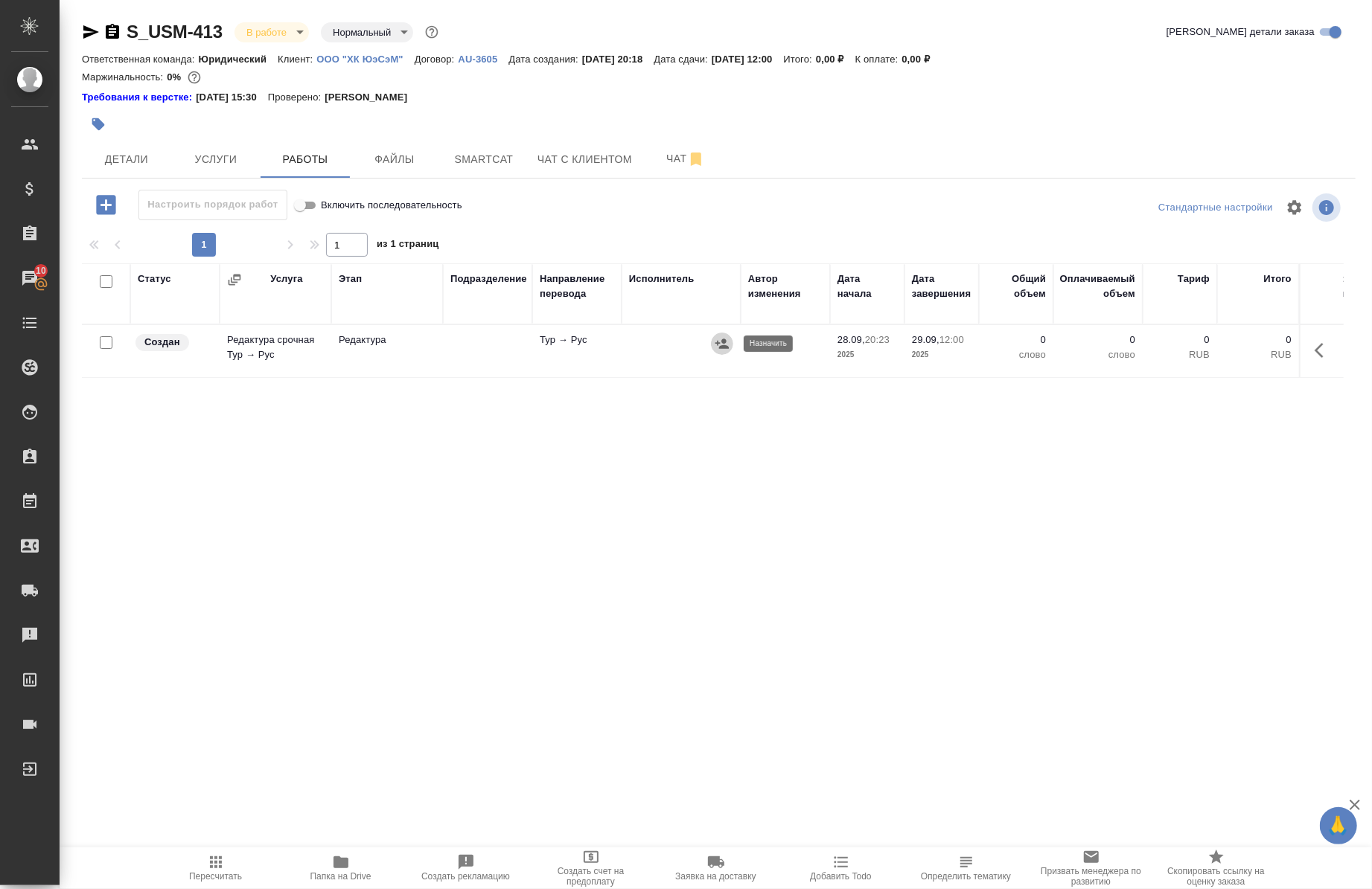
click at [718, 342] on icon "button" at bounding box center [721, 343] width 15 height 15
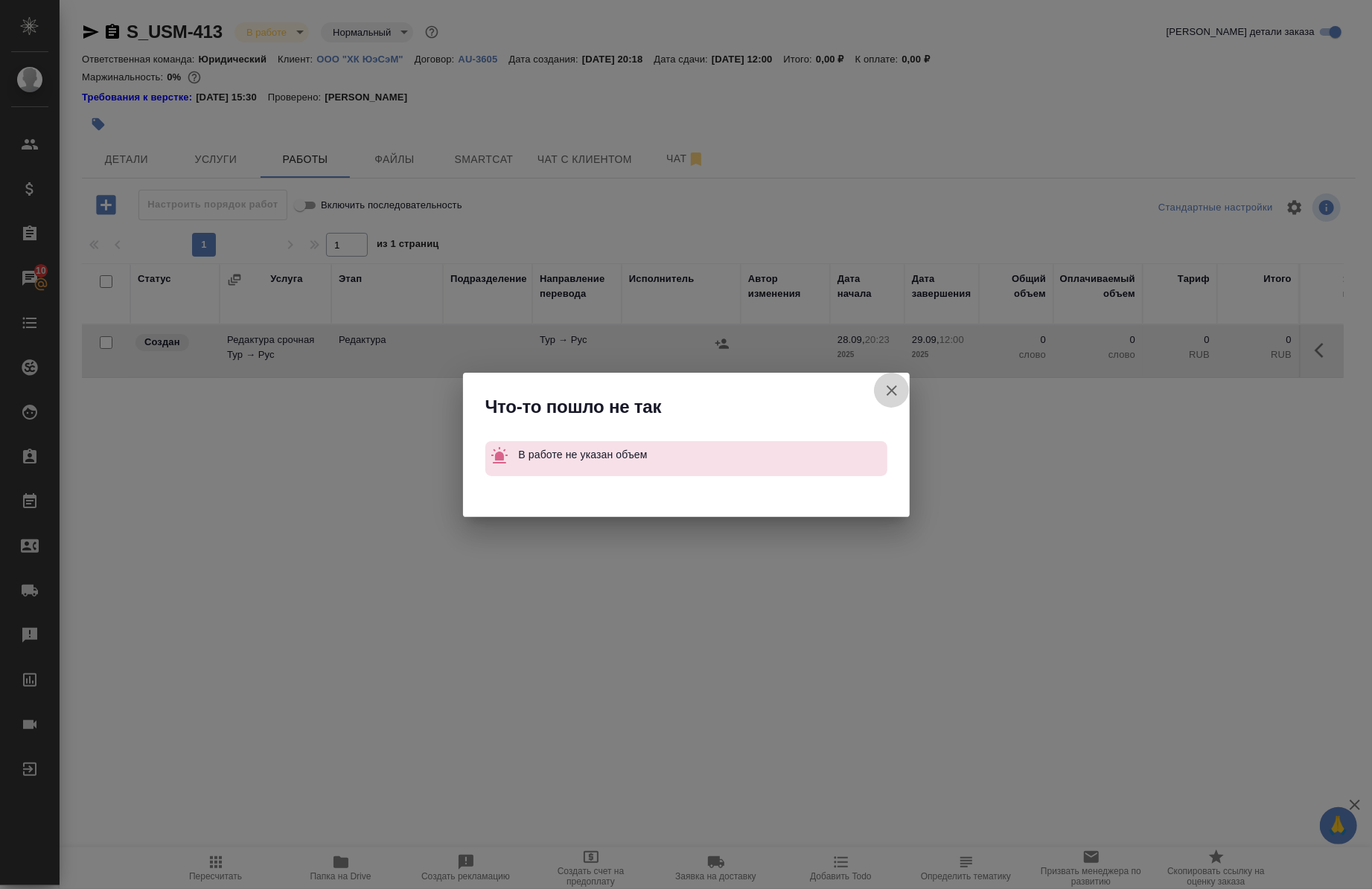
click at [893, 395] on icon "button" at bounding box center [891, 391] width 18 height 18
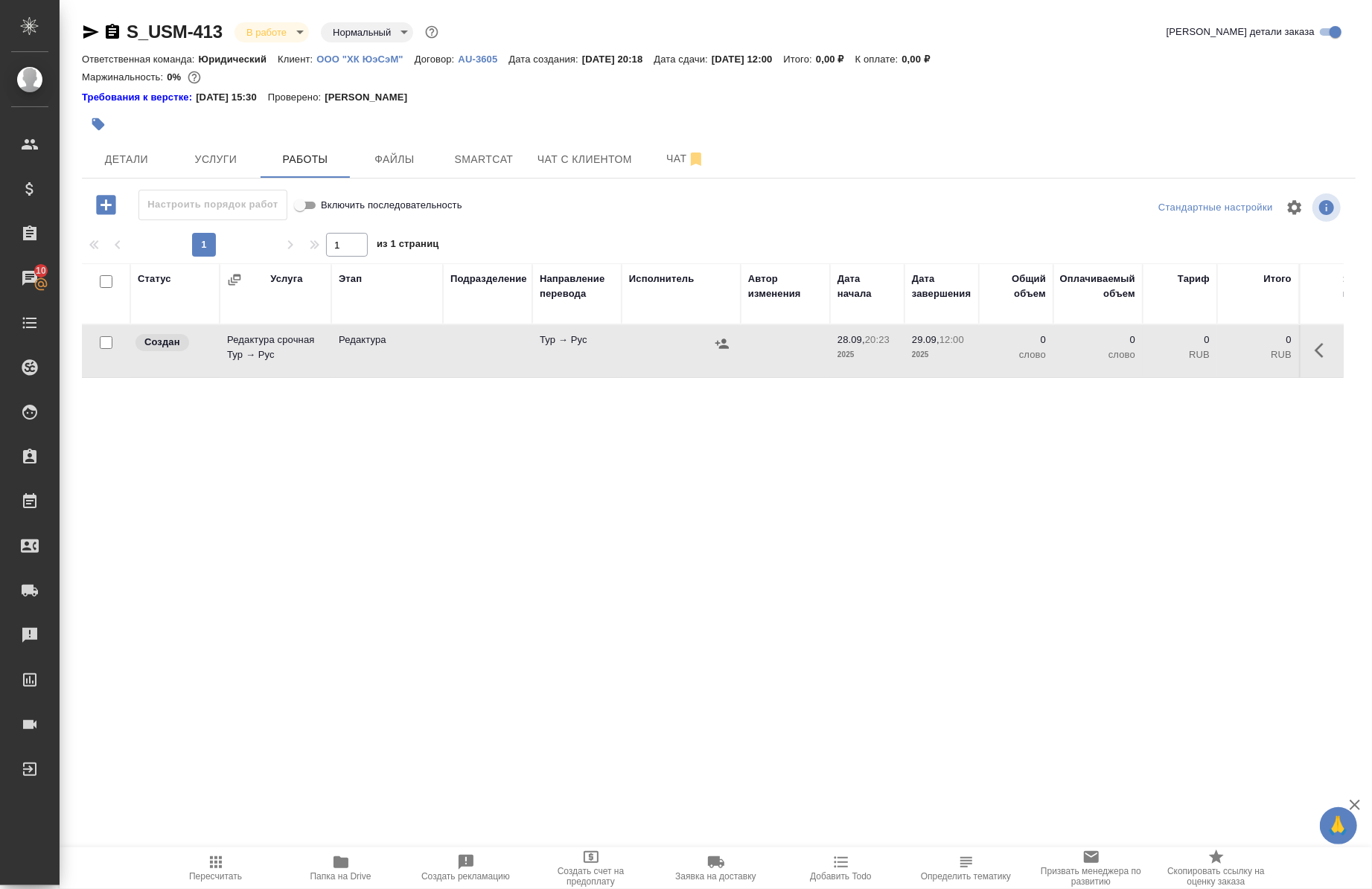
click at [1314, 355] on icon "button" at bounding box center [1323, 350] width 18 height 18
click at [1201, 363] on button "button" at bounding box center [1213, 350] width 25 height 36
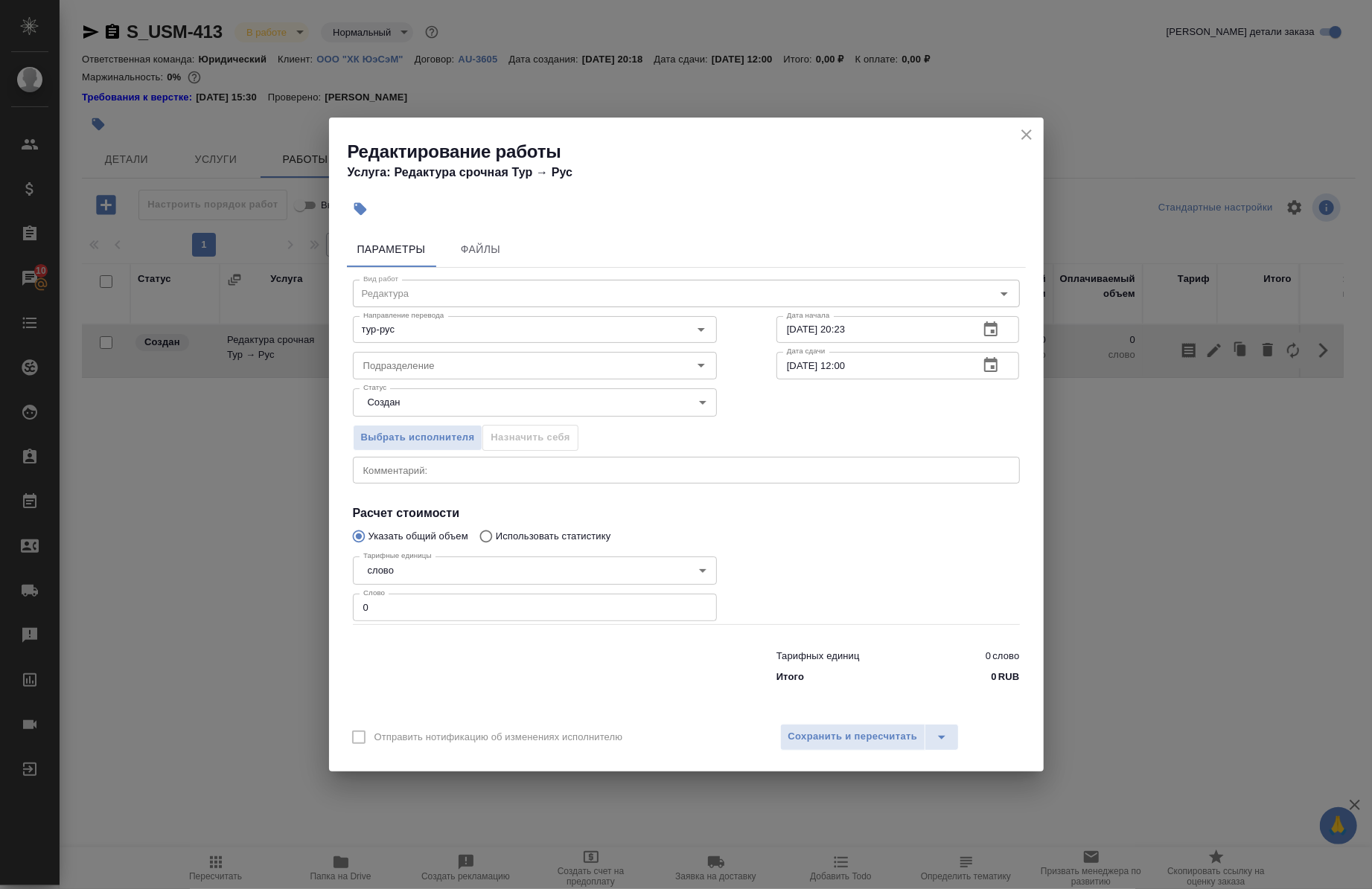
click at [558, 601] on input "0" at bounding box center [535, 607] width 364 height 27
type input "1"
click at [835, 745] on span "Сохранить и пересчитать" at bounding box center [853, 736] width 129 height 17
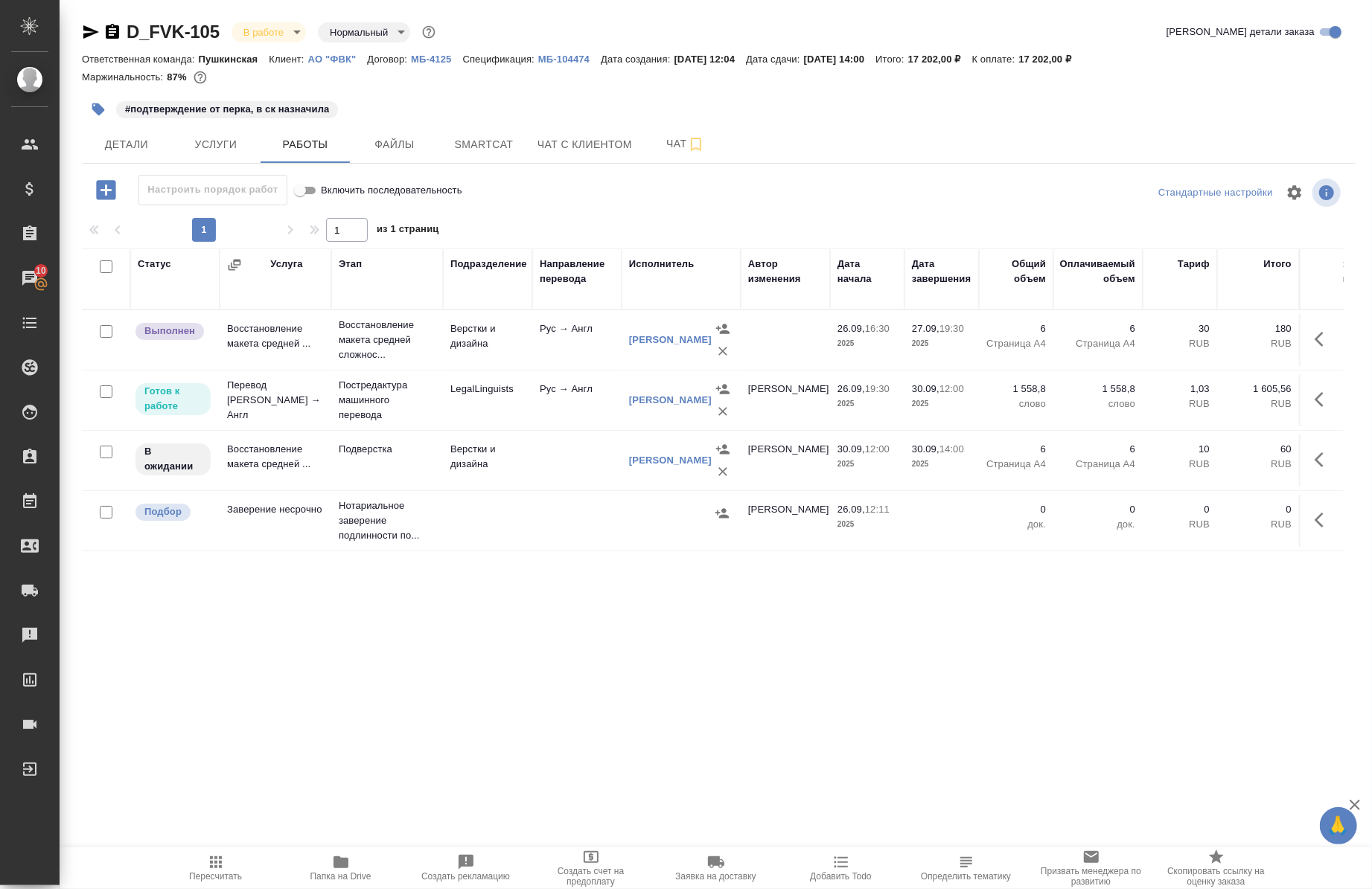
click at [1316, 412] on button "button" at bounding box center [1323, 400] width 36 height 36
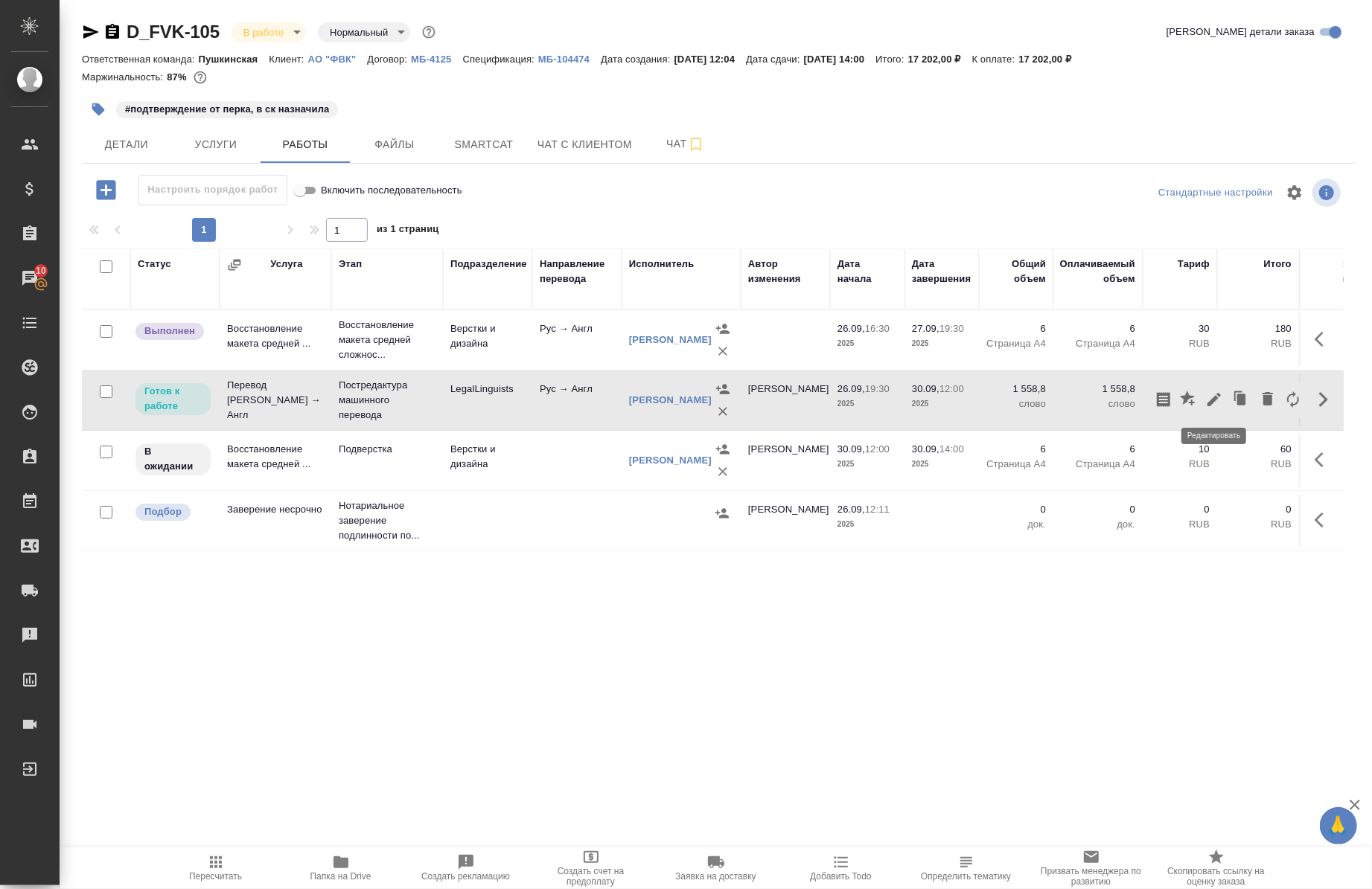
click at [1223, 396] on icon "button" at bounding box center [1214, 400] width 18 height 18
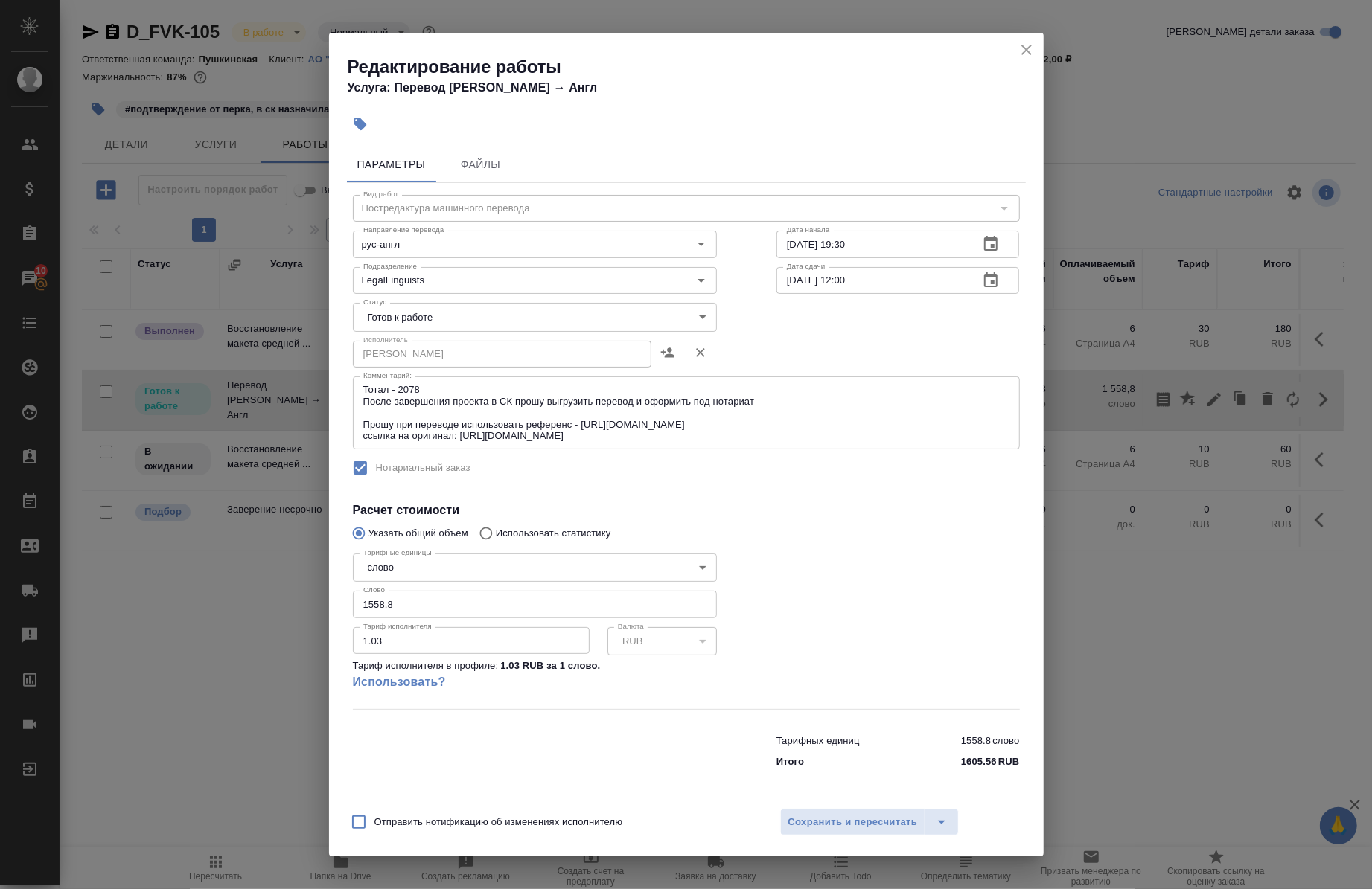
click at [1026, 61] on h2 "Редактирование работы" at bounding box center [694, 67] width 695 height 24
click at [412, 314] on body "🙏 .cls-1 fill:#fff; AWATERA [PERSON_NAME] Спецификации Заказы 10 Чаты Todo Прое…" at bounding box center [686, 444] width 1372 height 889
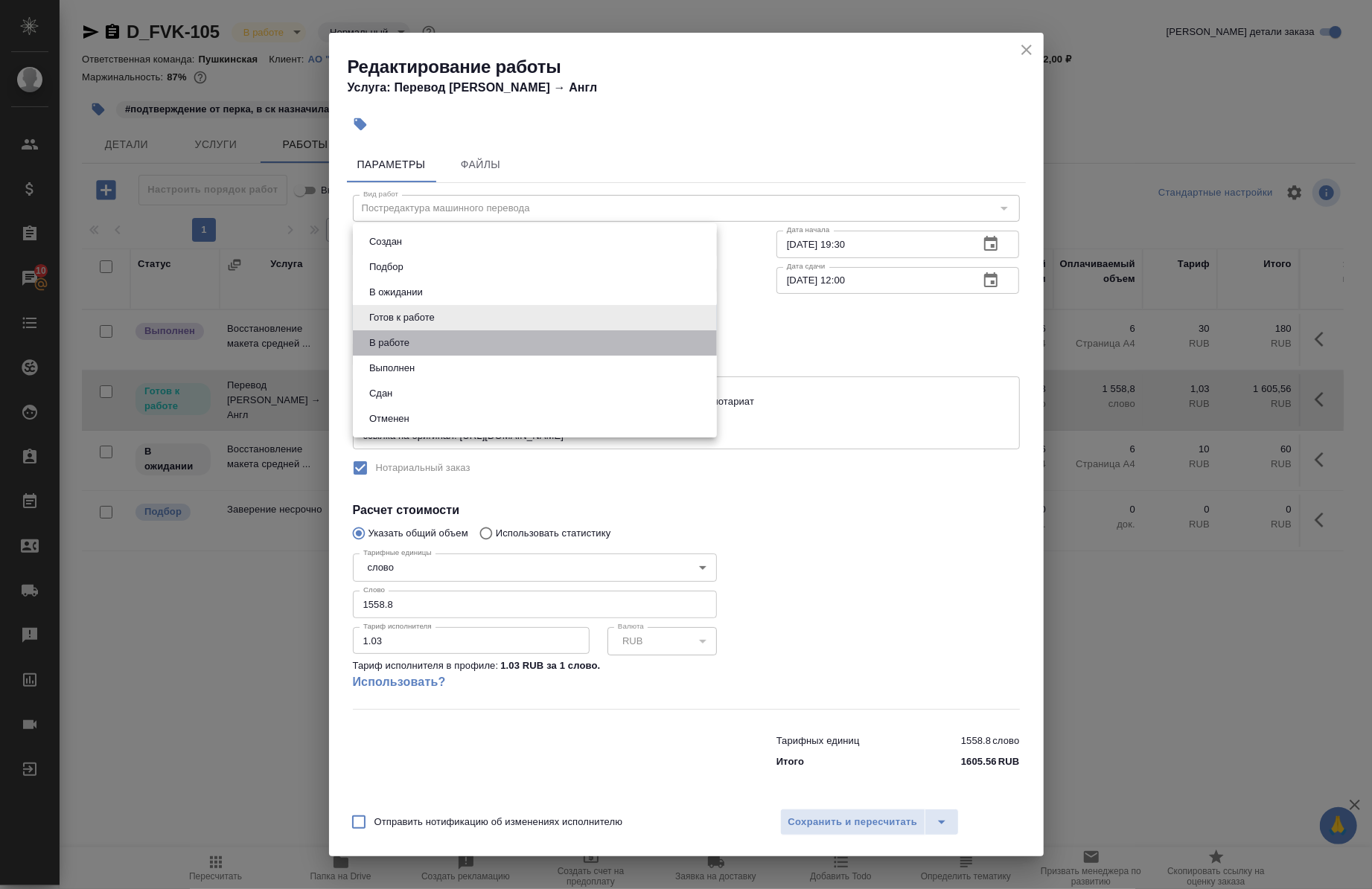
click at [400, 352] on li "В работе" at bounding box center [535, 342] width 364 height 25
type input "inProgress"
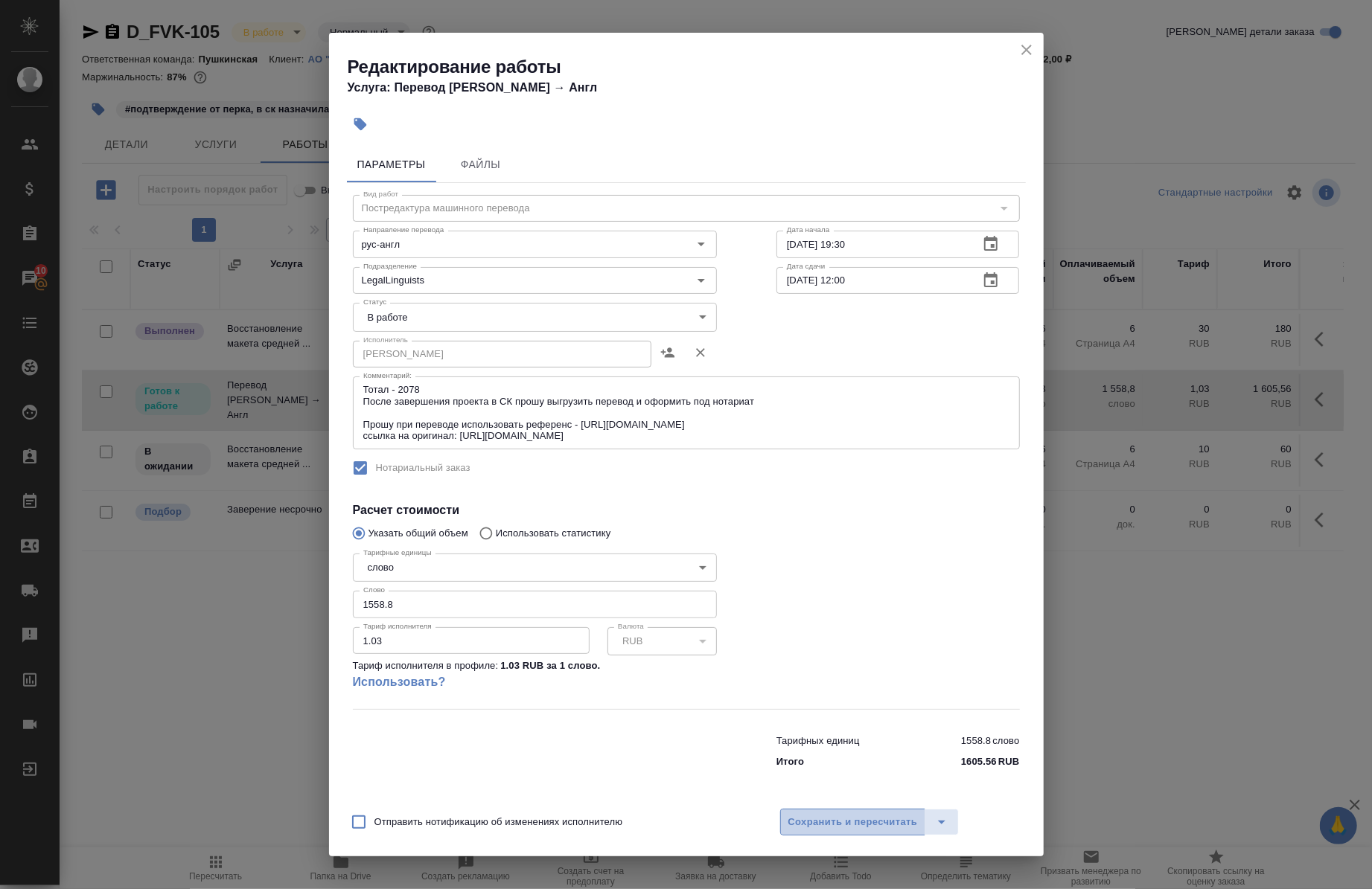
click at [829, 827] on span "Сохранить и пересчитать" at bounding box center [853, 821] width 129 height 17
